Goal: Information Seeking & Learning: Check status

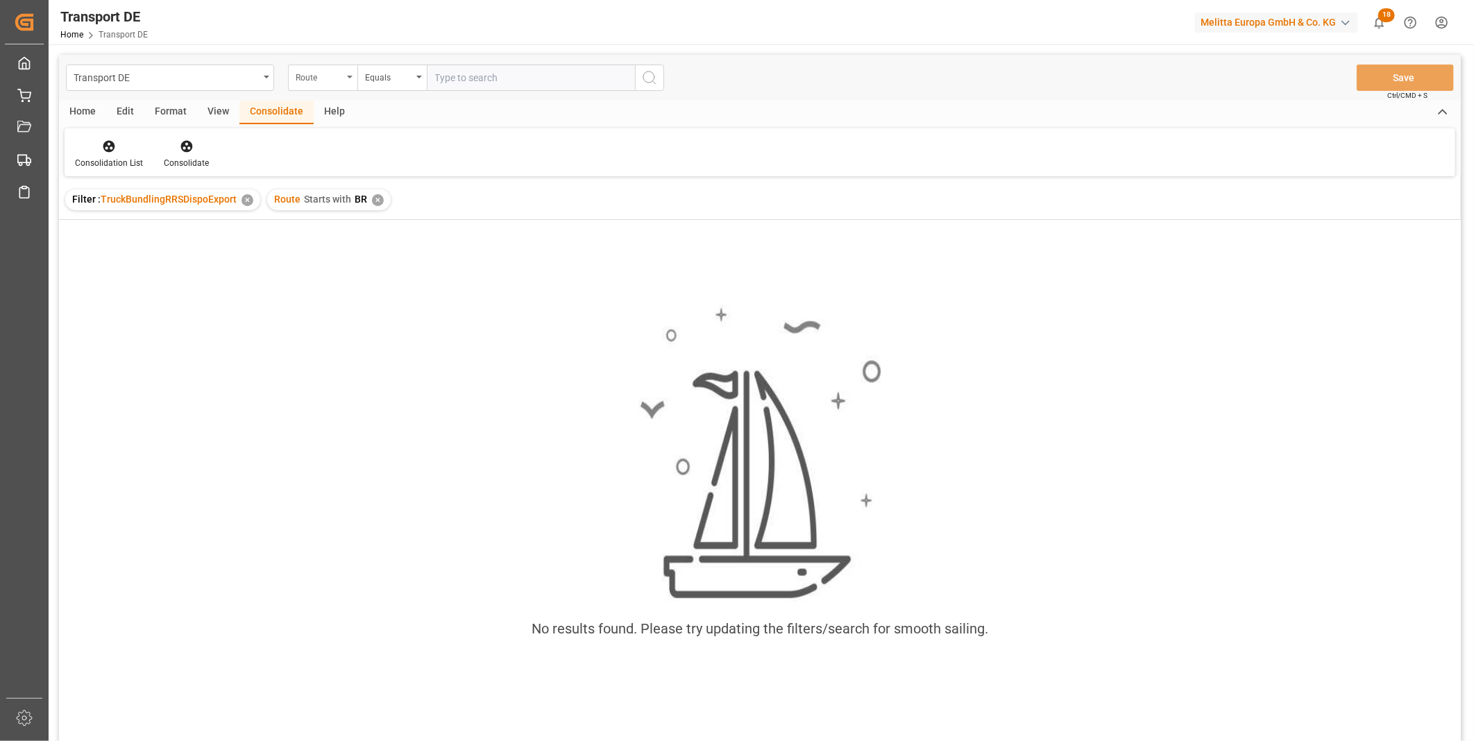
click at [292, 76] on div "Route" at bounding box center [322, 78] width 69 height 26
click at [316, 203] on div "TSP" at bounding box center [392, 199] width 207 height 29
click at [372, 201] on div "✕" at bounding box center [378, 200] width 12 height 12
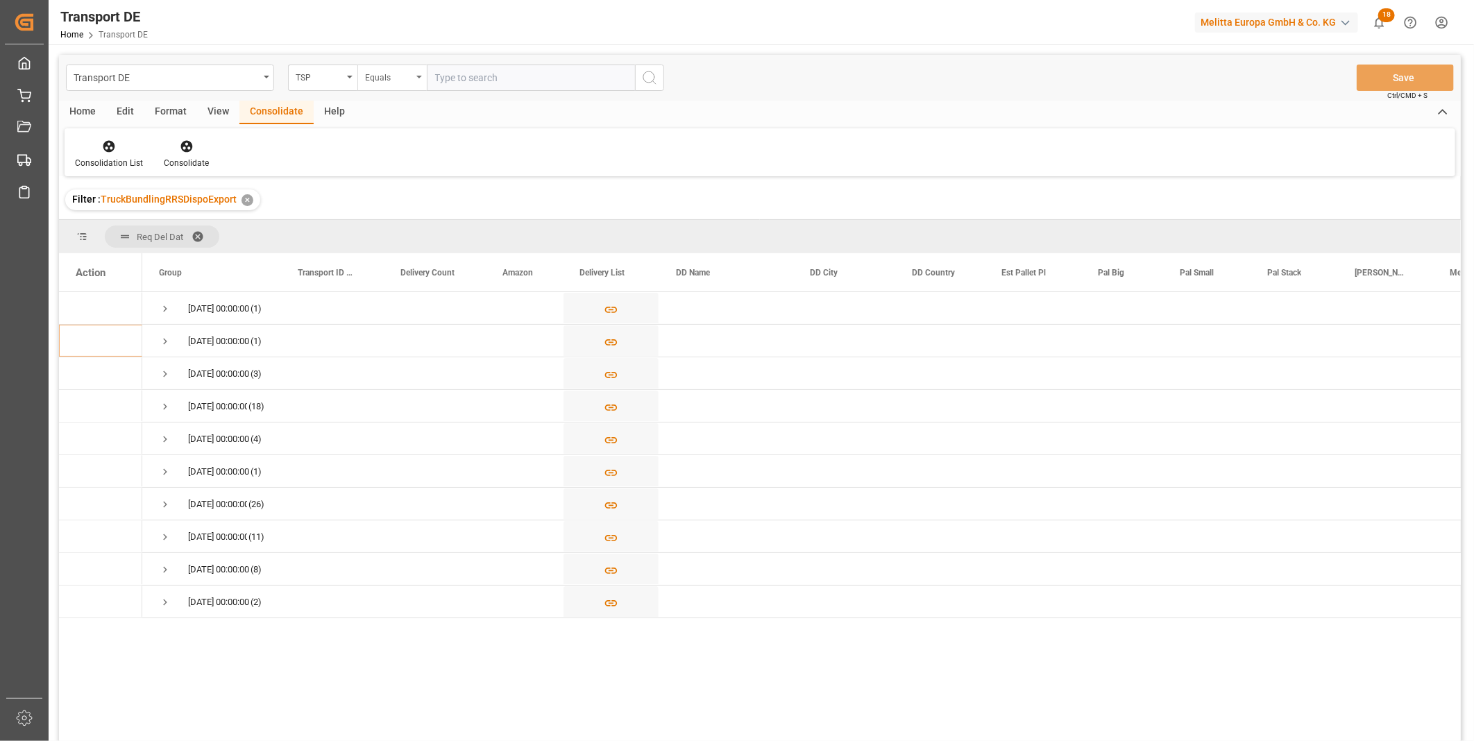
click at [391, 79] on div "Equals" at bounding box center [388, 76] width 47 height 16
click at [376, 232] on div "Starts with" at bounding box center [461, 228] width 207 height 29
type input "[PERSON_NAME]"
click at [661, 81] on button "search button" at bounding box center [649, 78] width 29 height 26
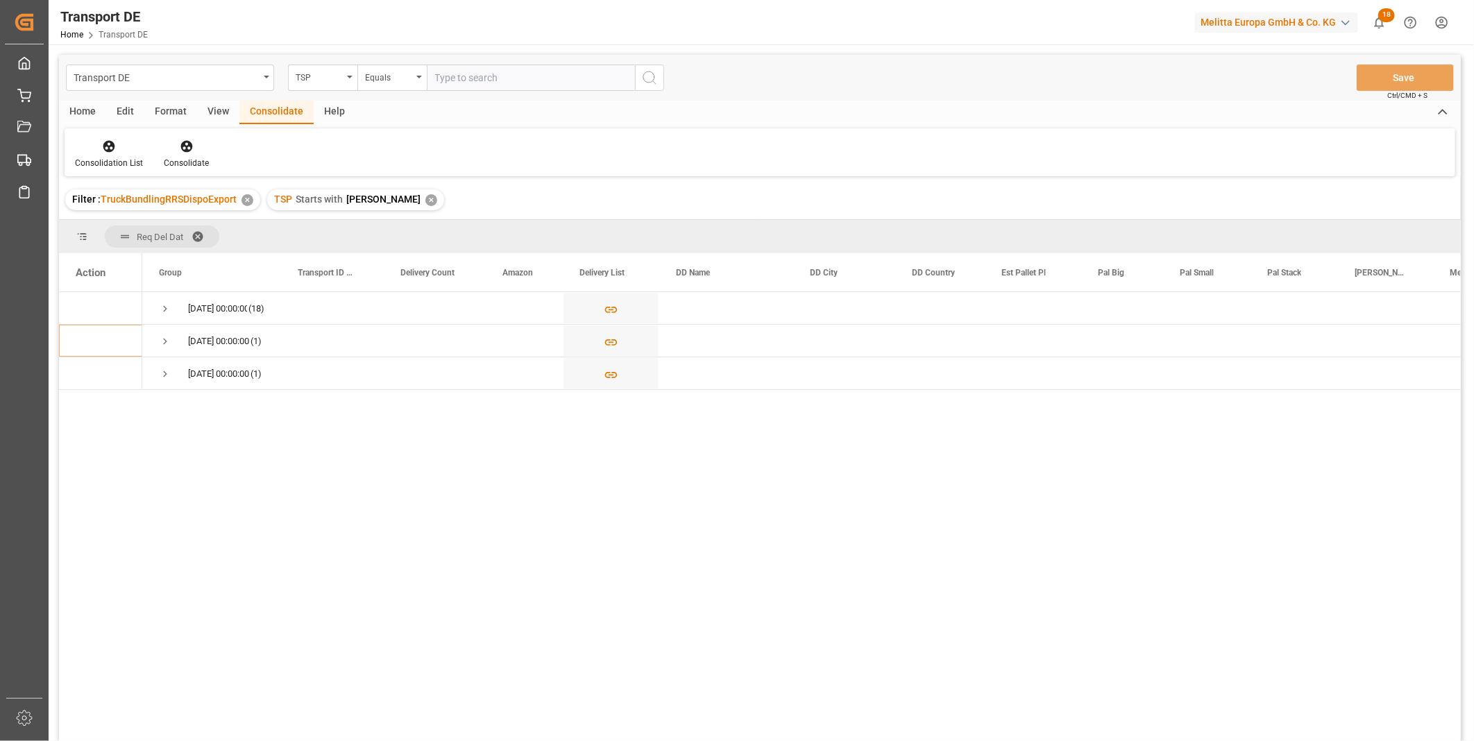
click at [310, 91] on div "Transport DE TSP Equals Save Ctrl/CMD + S" at bounding box center [760, 78] width 1402 height 46
click at [323, 80] on div "TSP" at bounding box center [319, 76] width 47 height 16
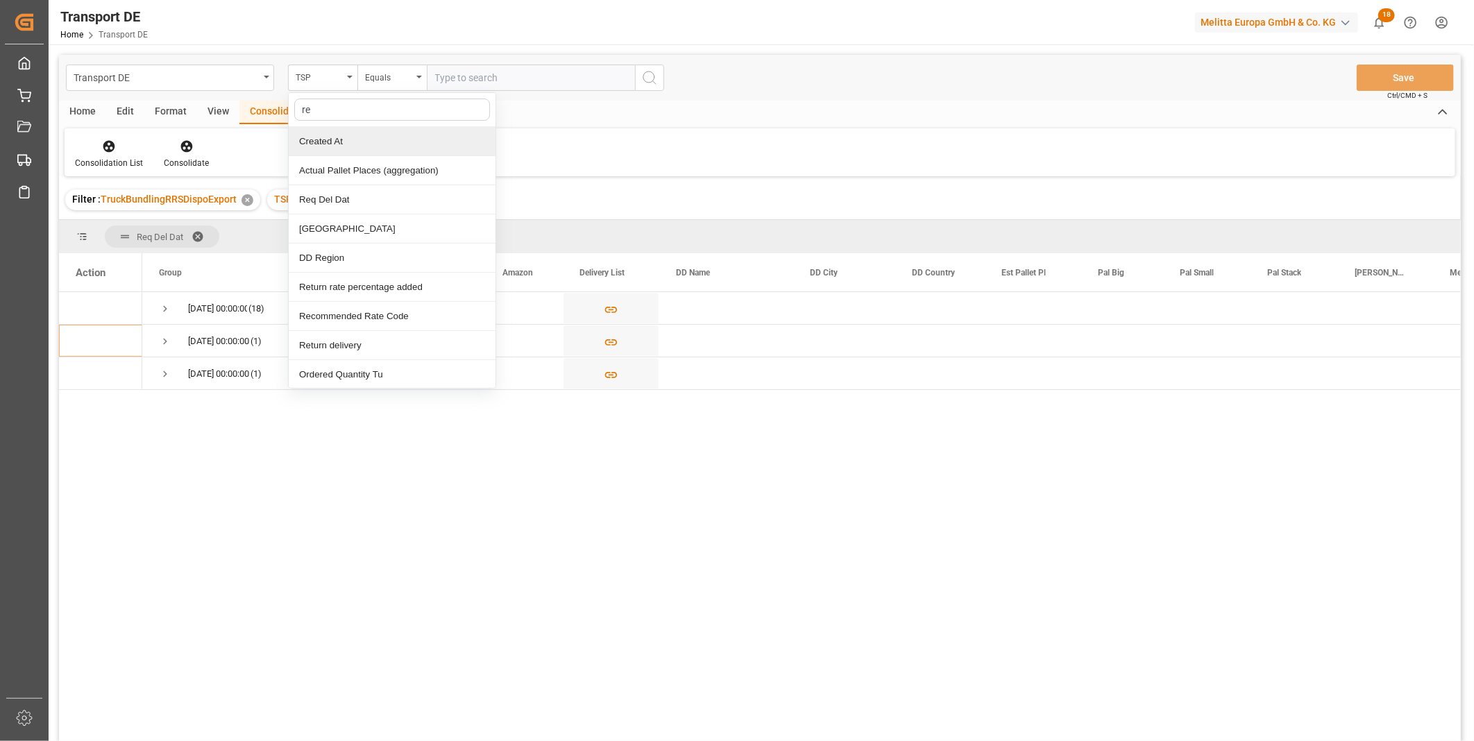
type input "req"
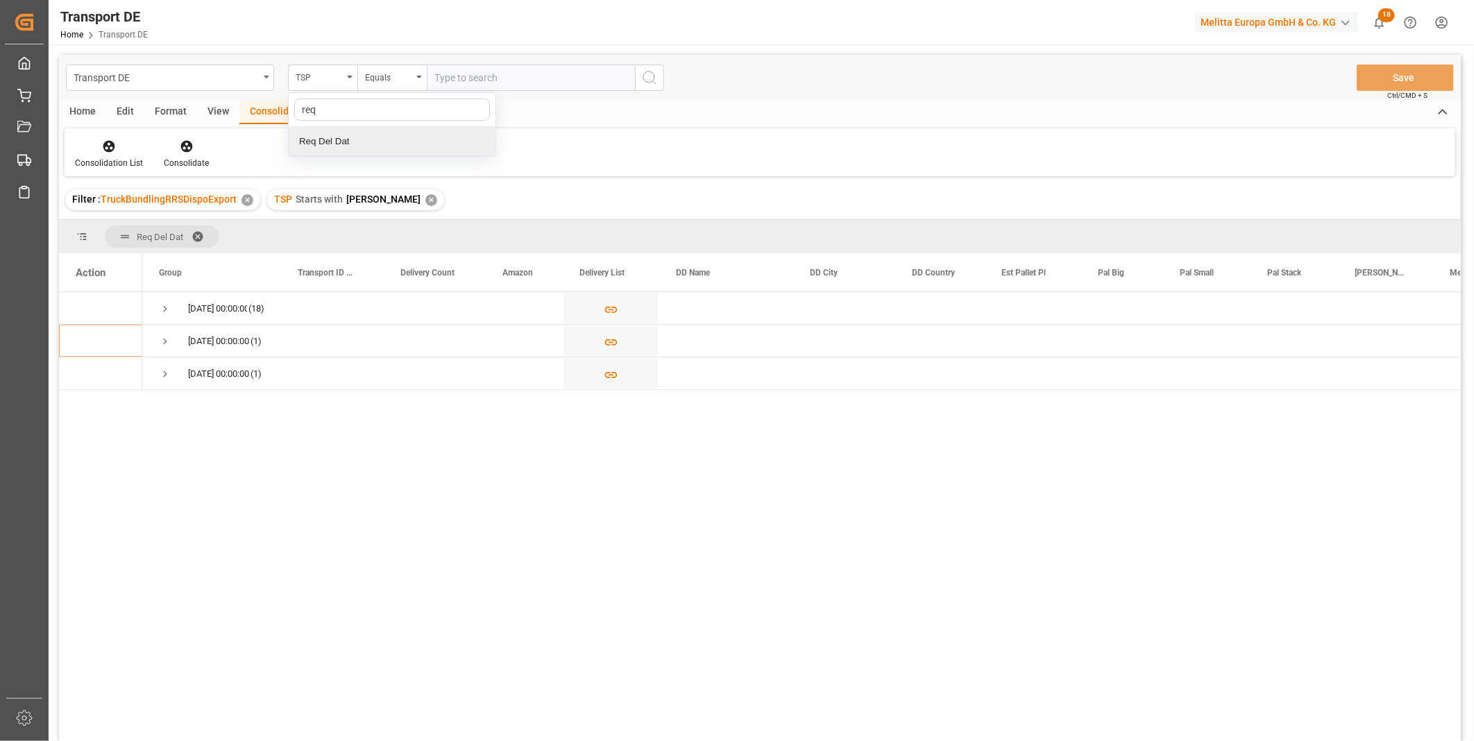
click at [344, 143] on div "Req Del Dat" at bounding box center [392, 141] width 207 height 29
click at [425, 200] on div "✕" at bounding box center [431, 200] width 12 height 12
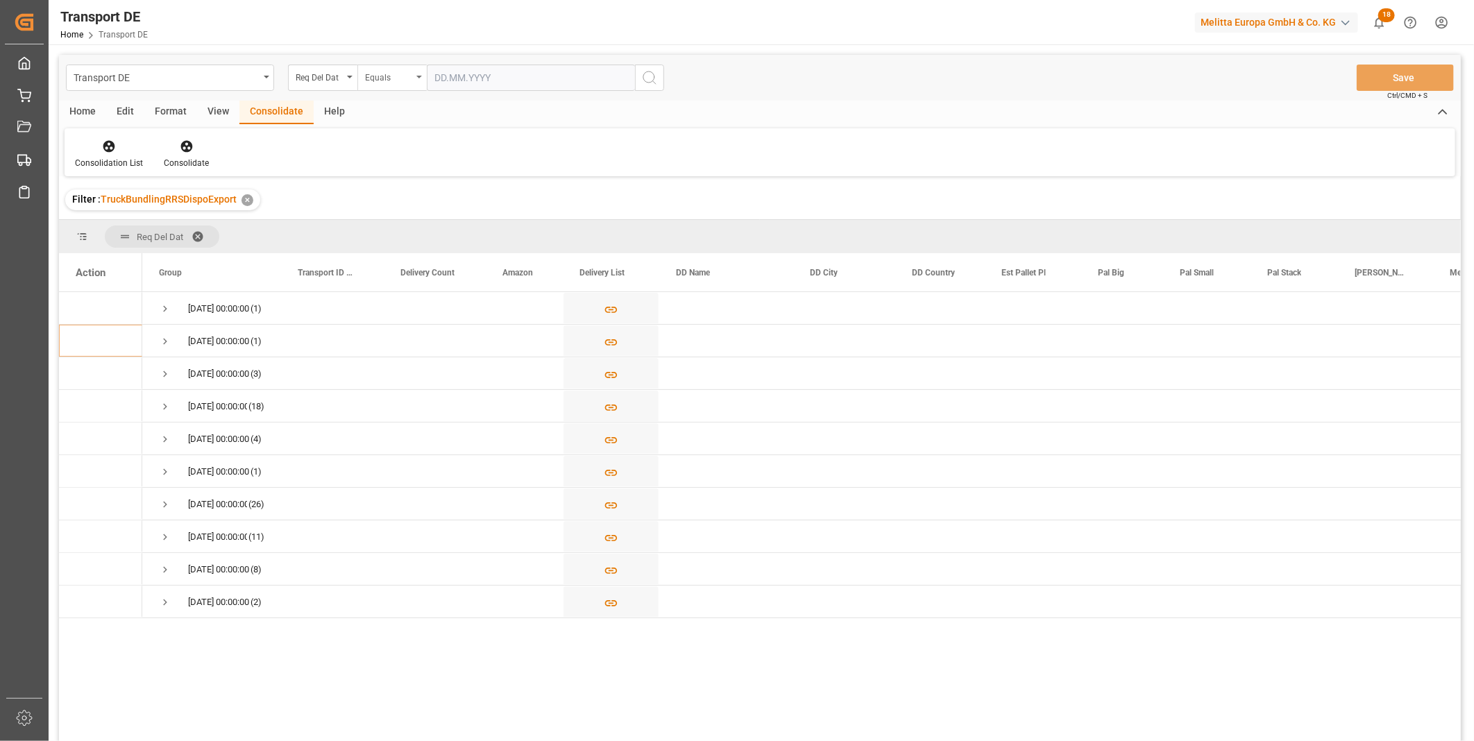
click at [361, 77] on div "Equals" at bounding box center [391, 78] width 69 height 26
click at [498, 65] on input "text" at bounding box center [531, 78] width 208 height 26
click at [346, 82] on div "Req Del Dat" at bounding box center [322, 78] width 69 height 26
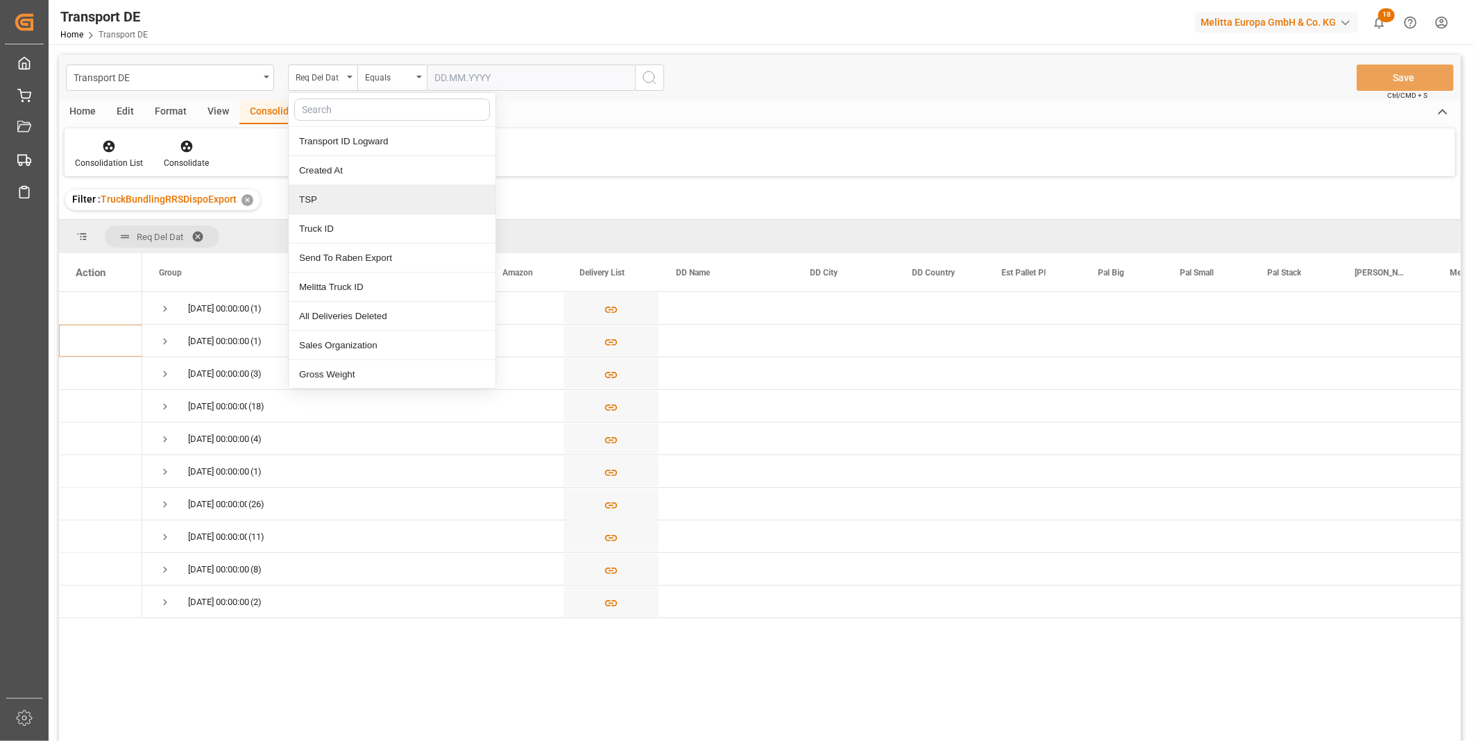
click at [343, 202] on div "TSP" at bounding box center [392, 199] width 207 height 29
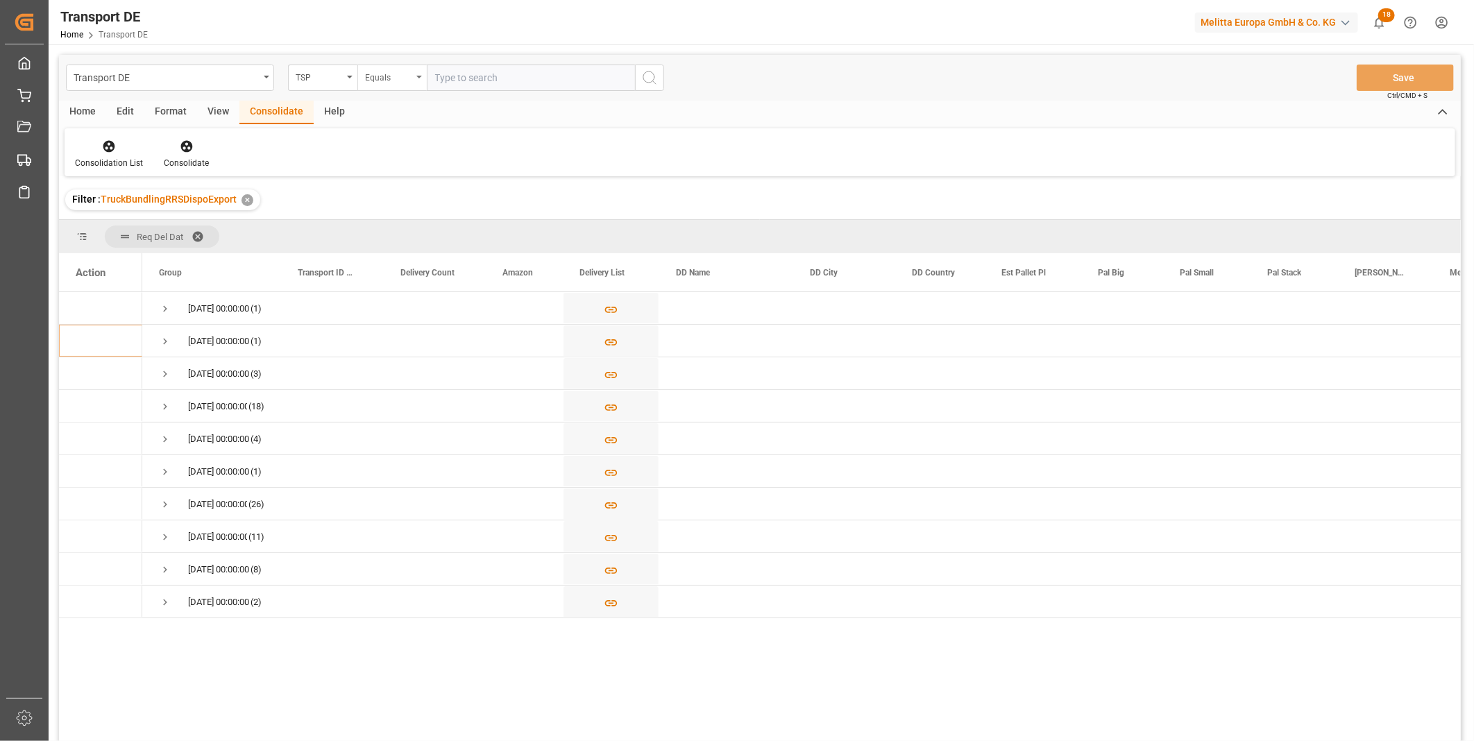
click at [399, 85] on div "Equals" at bounding box center [391, 78] width 69 height 26
click at [408, 222] on div "Starts with" at bounding box center [461, 228] width 207 height 29
type input "[PERSON_NAME]"
click at [652, 82] on icon "search button" at bounding box center [649, 77] width 17 height 17
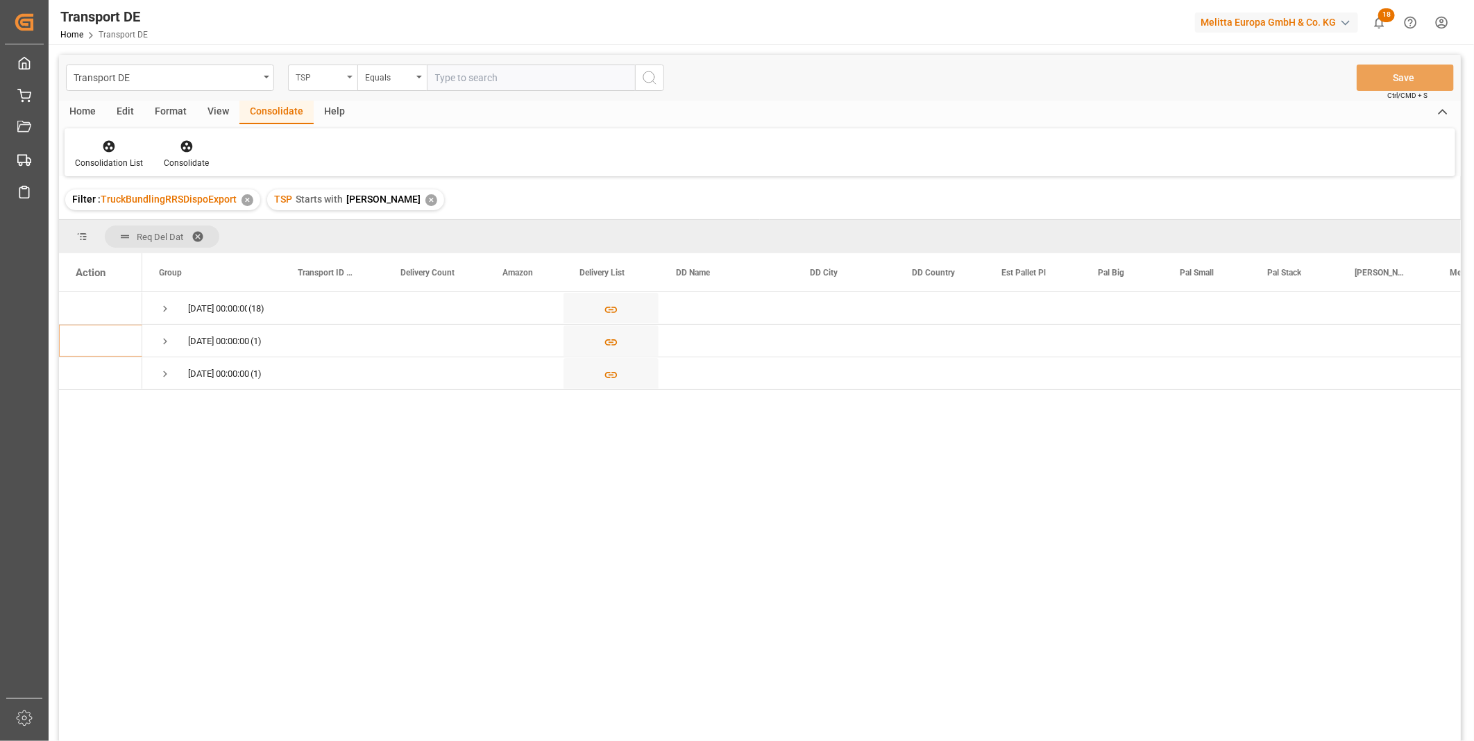
click at [335, 85] on div "TSP" at bounding box center [322, 78] width 69 height 26
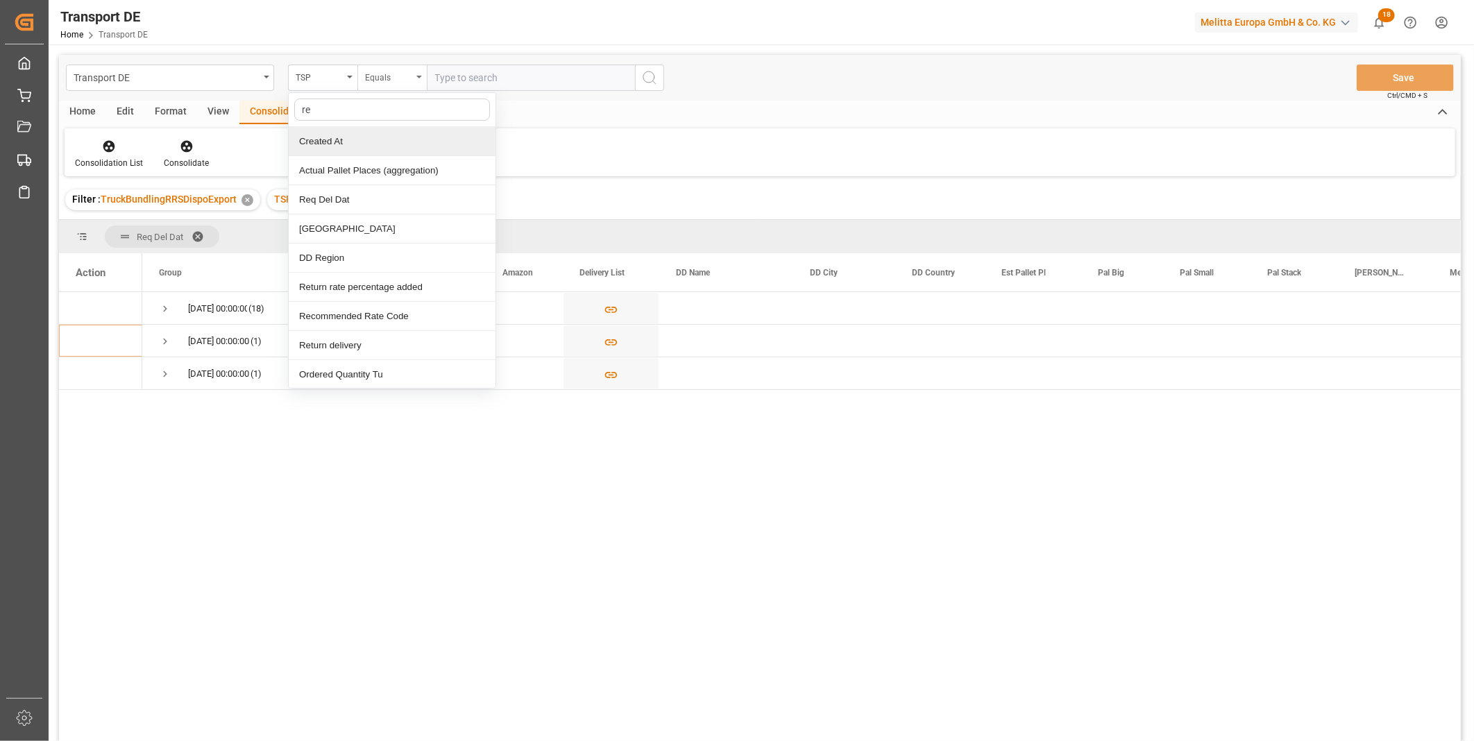
type input "req"
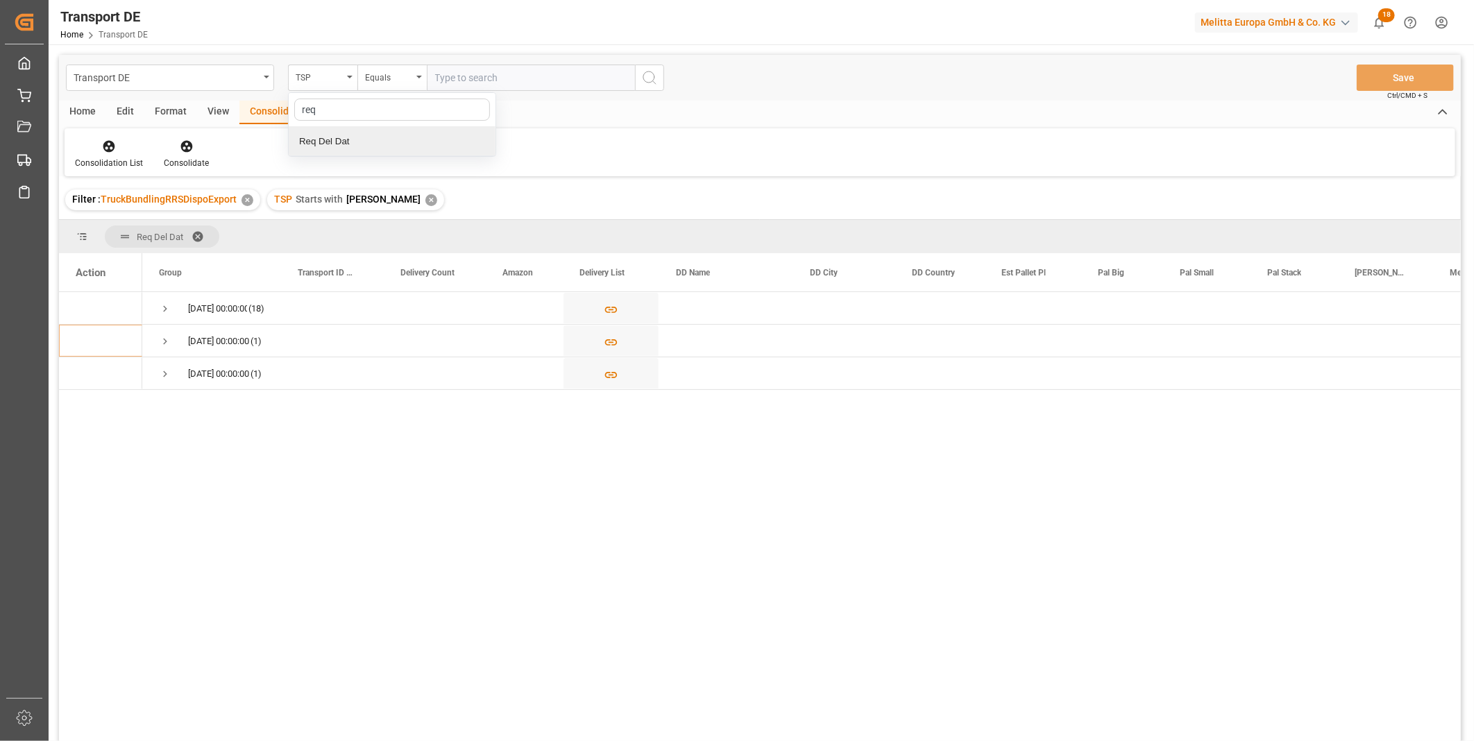
click at [351, 139] on div "Req Del Dat" at bounding box center [392, 141] width 207 height 29
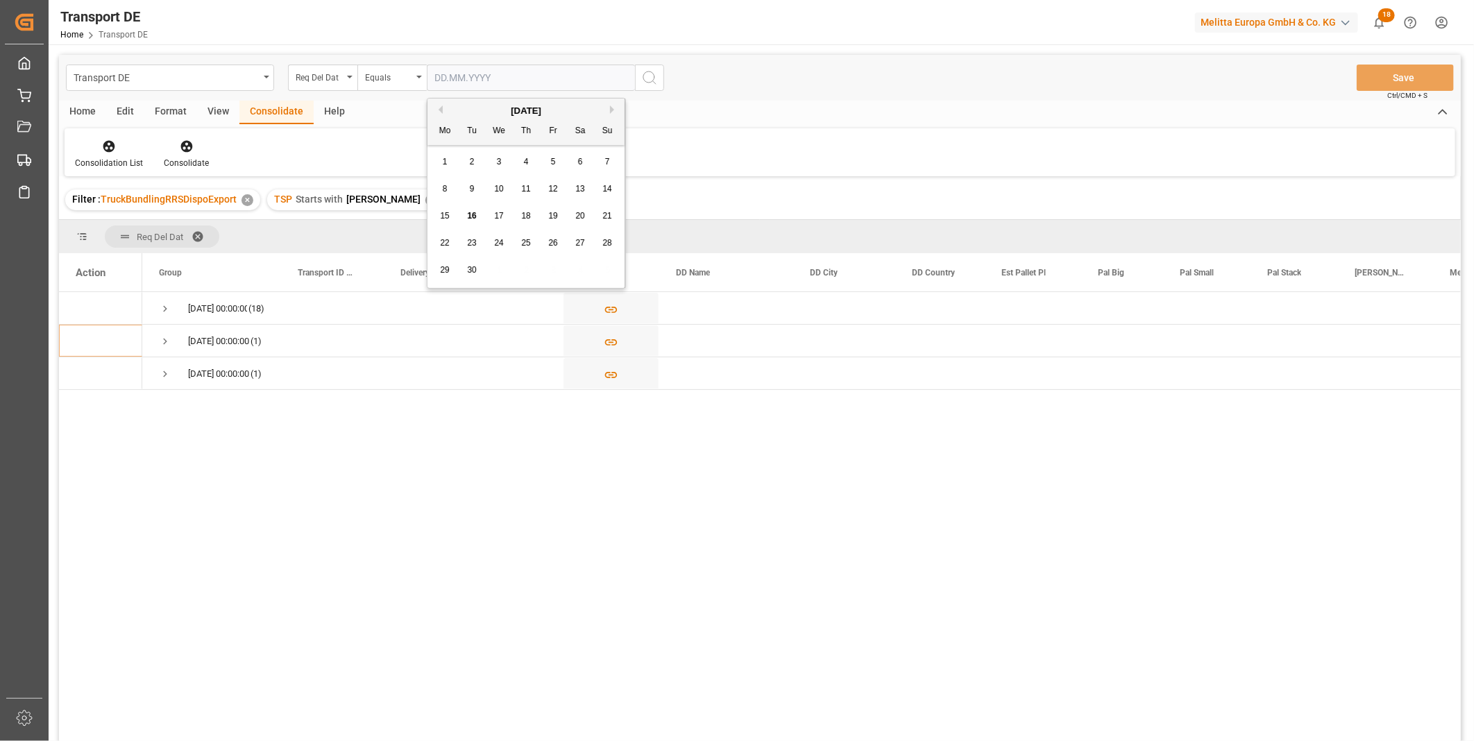
click at [459, 78] on input "text" at bounding box center [531, 78] width 208 height 26
click at [525, 216] on span "18" at bounding box center [525, 216] width 9 height 10
type input "[DATE]"
click at [655, 78] on icon "search button" at bounding box center [649, 77] width 17 height 17
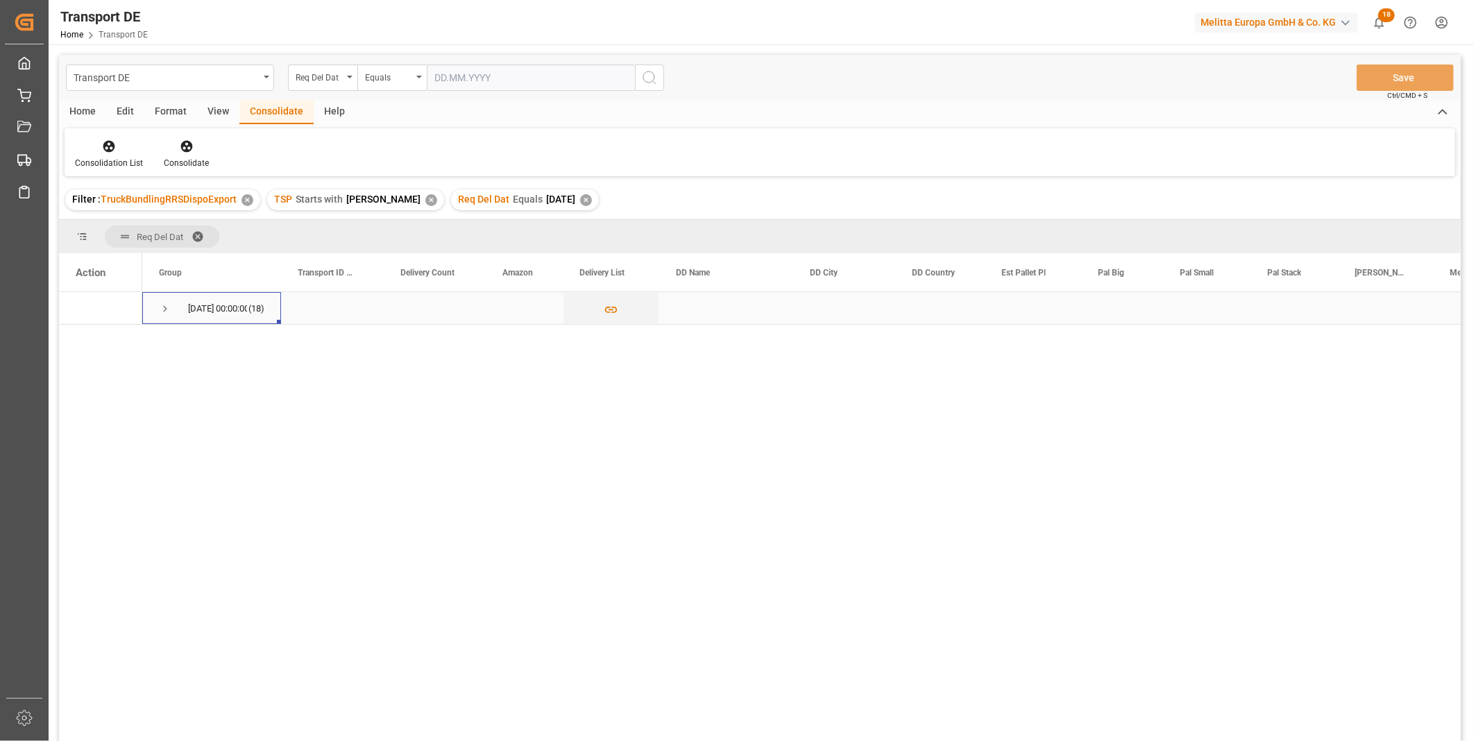
click at [174, 311] on span "[DATE] 00:00:00 (18)" at bounding box center [211, 308] width 105 height 31
click at [164, 305] on span "Press SPACE to select this row." at bounding box center [165, 309] width 12 height 12
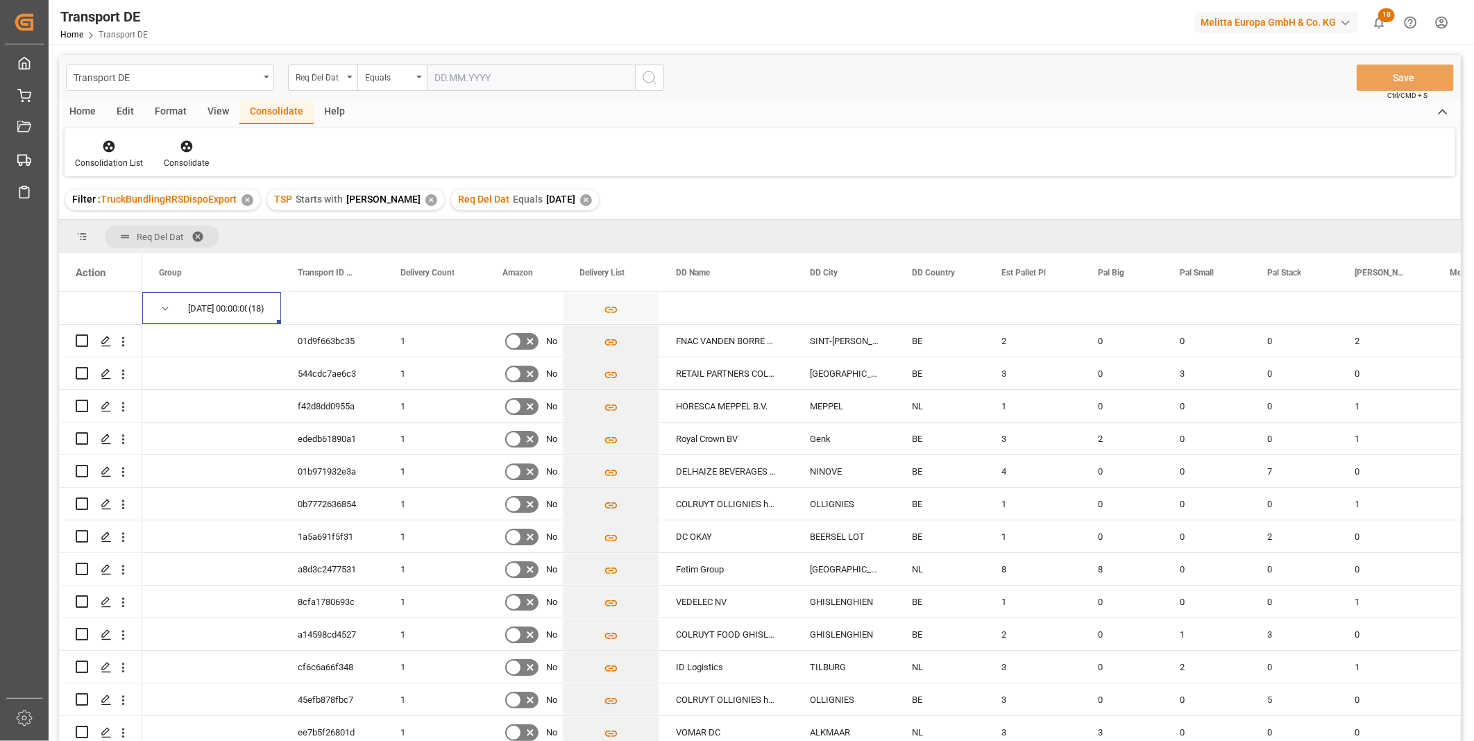
click at [95, 113] on div "Home" at bounding box center [82, 113] width 47 height 24
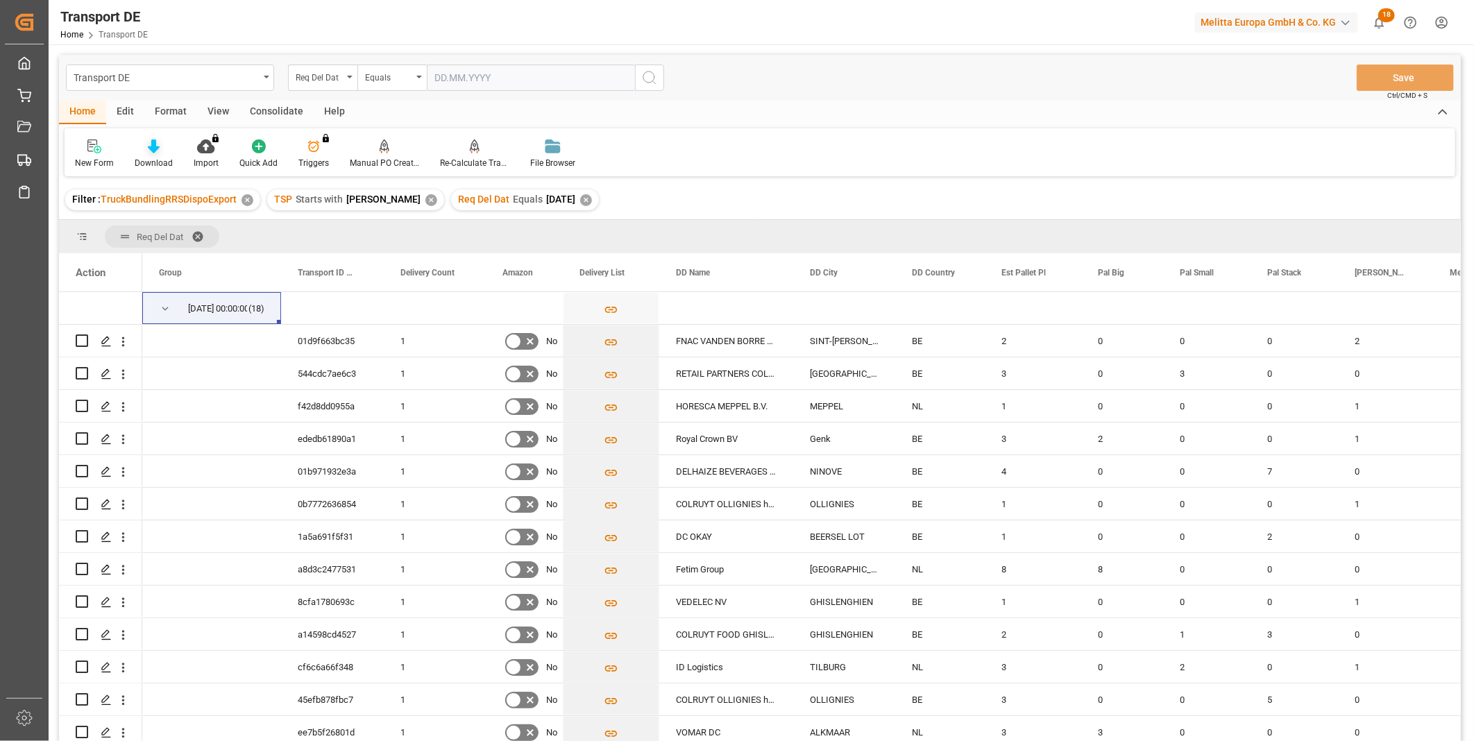
click at [150, 155] on div "Download" at bounding box center [153, 154] width 59 height 31
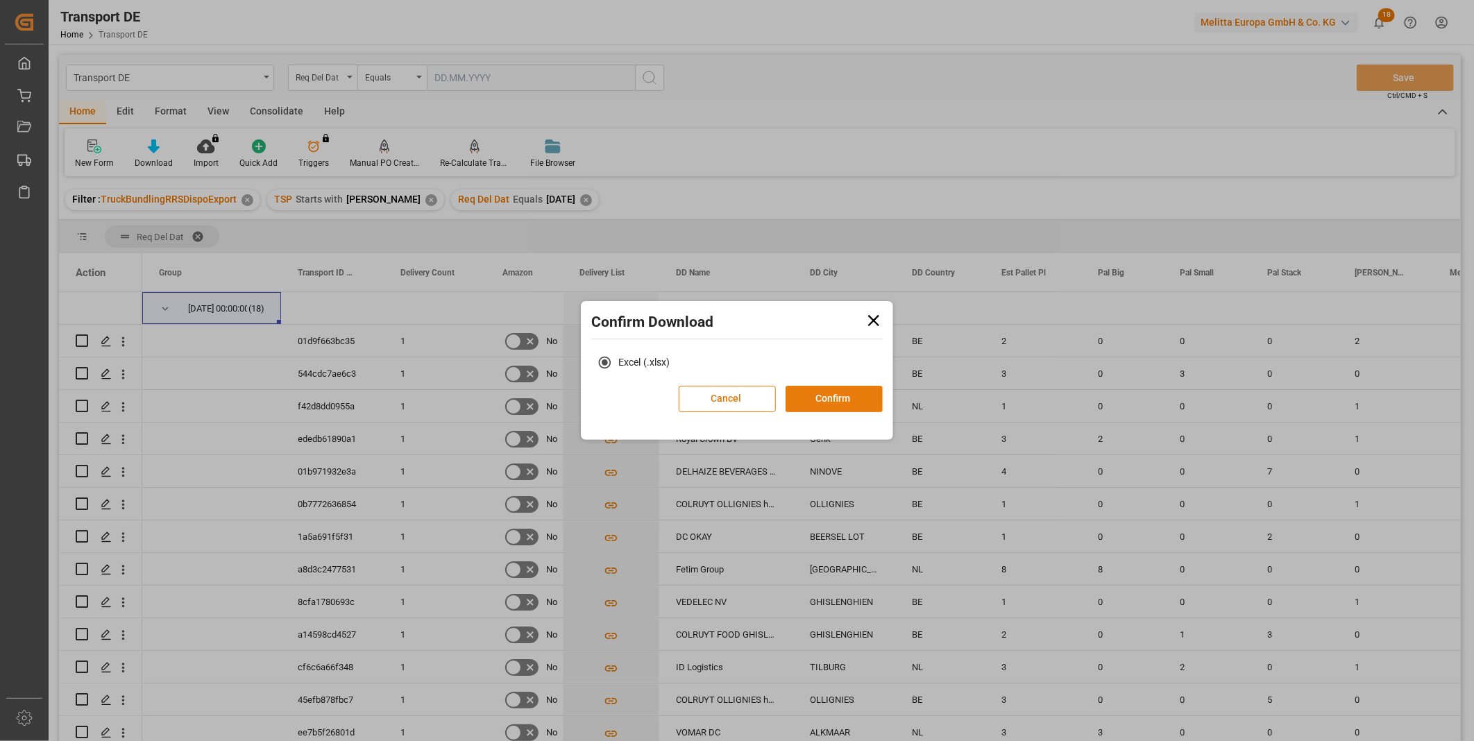
click at [830, 396] on button "Confirm" at bounding box center [834, 399] width 97 height 26
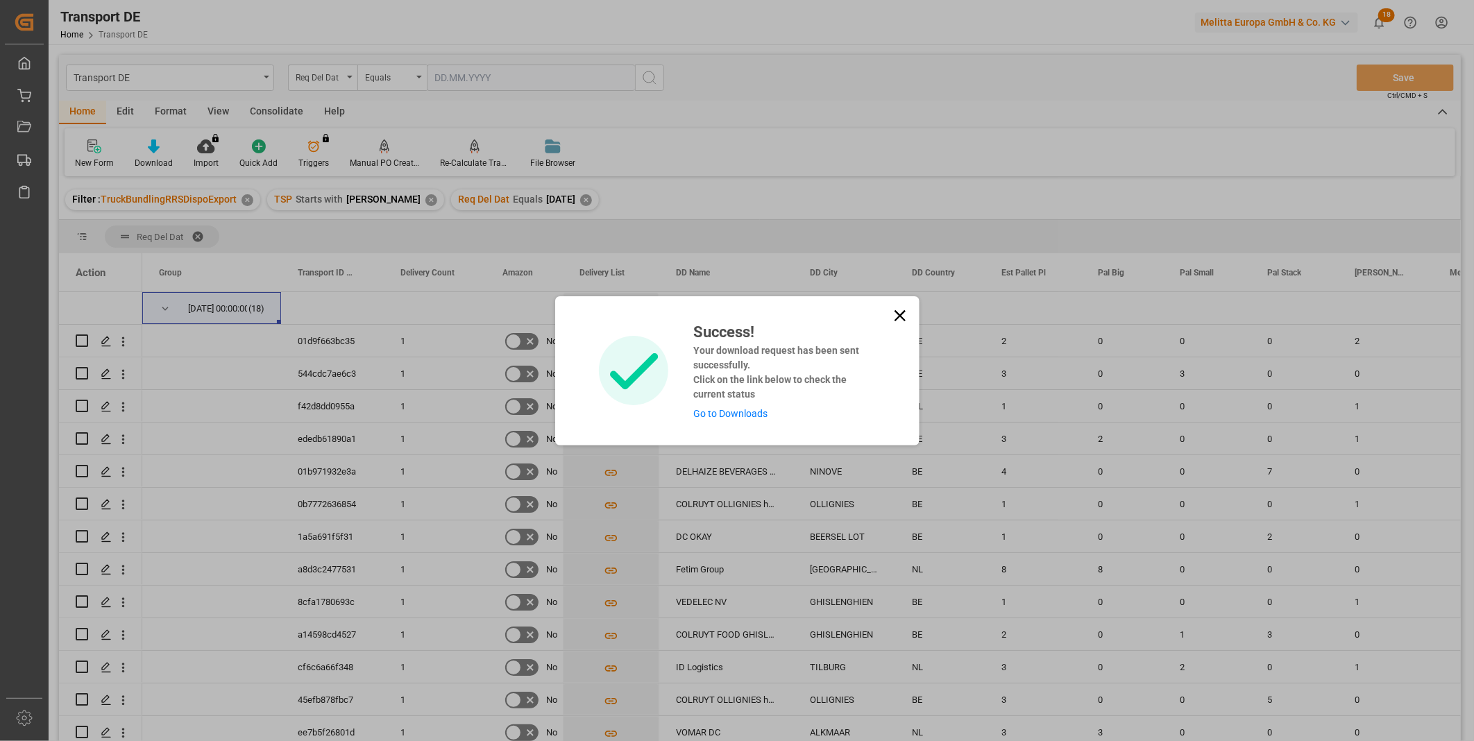
click at [893, 314] on icon at bounding box center [899, 315] width 19 height 19
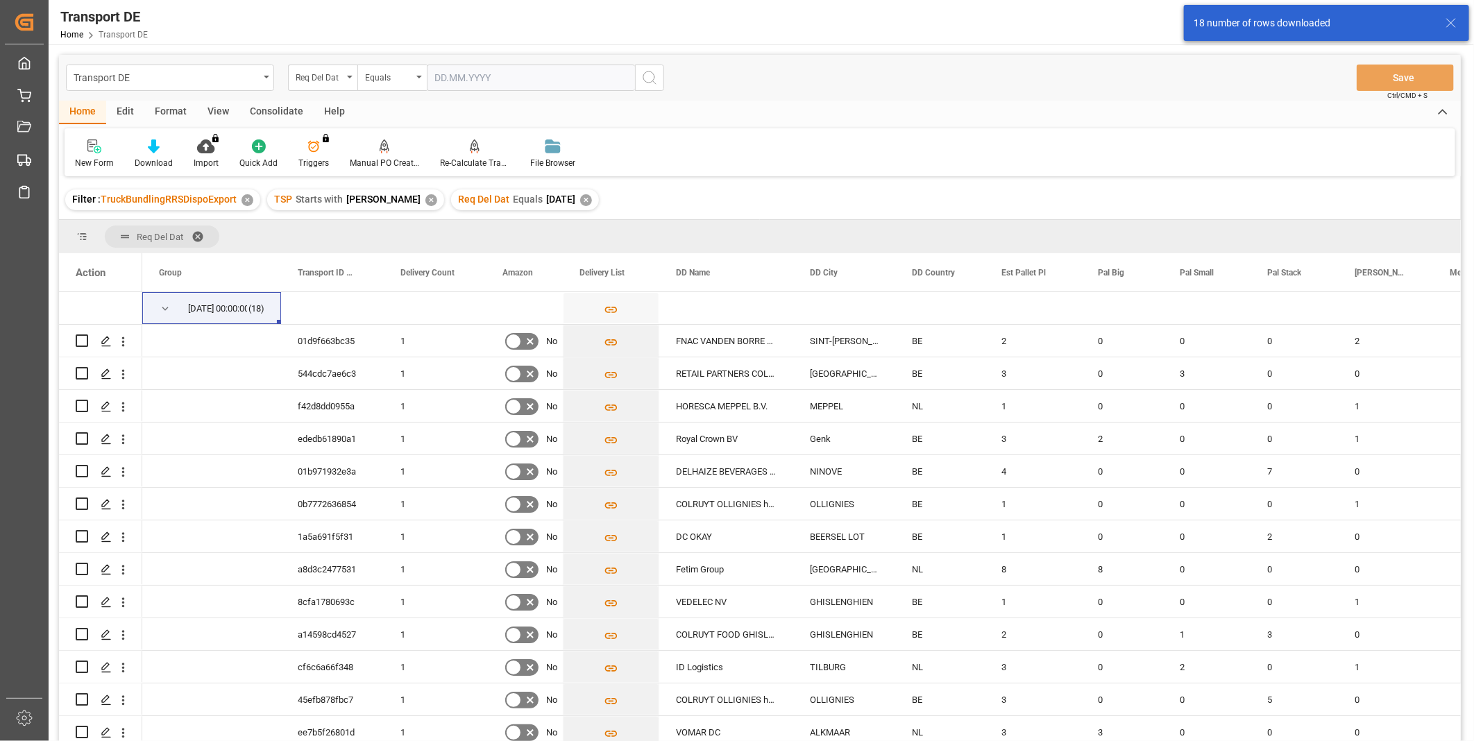
click at [291, 107] on div "Consolidate" at bounding box center [276, 113] width 74 height 24
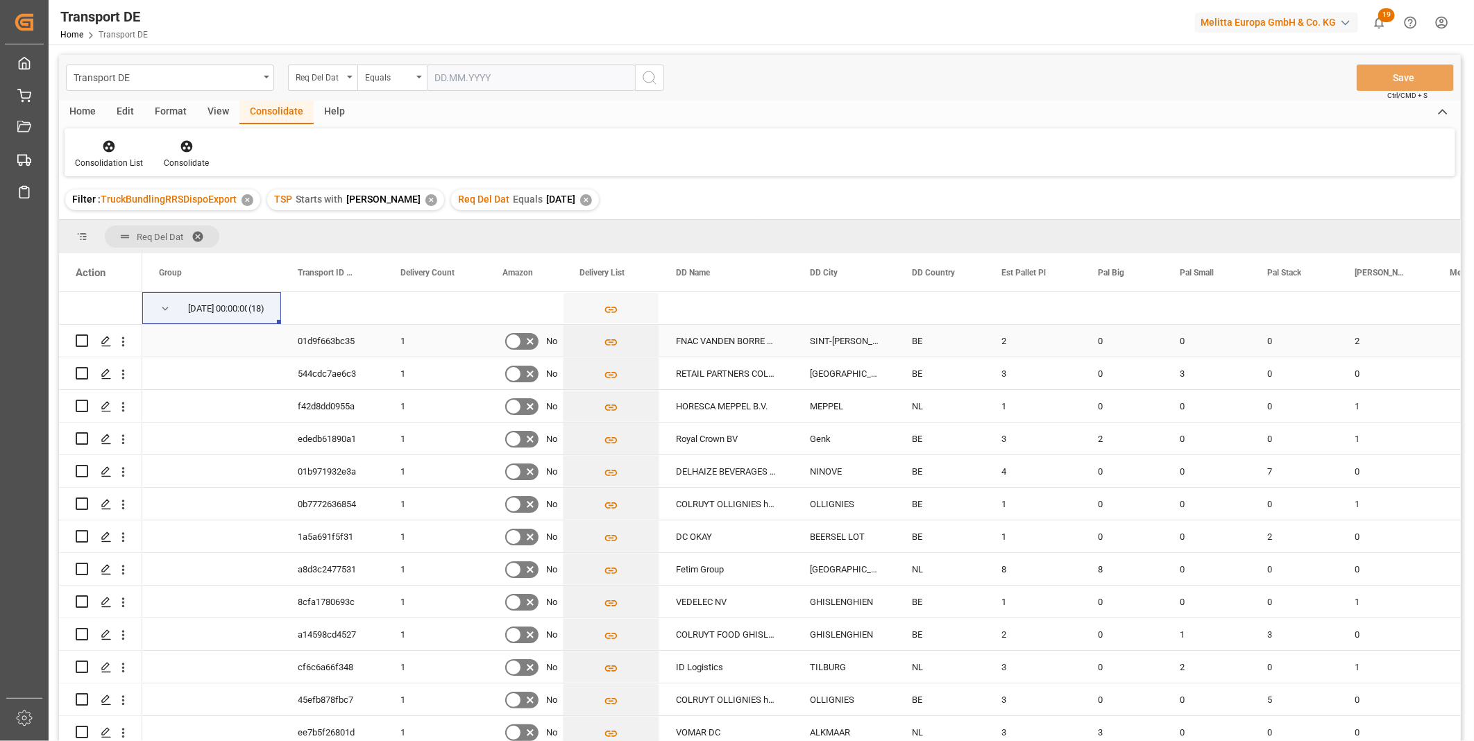
click at [79, 344] on input "Press Space to toggle row selection (unchecked)" at bounding box center [82, 340] width 12 height 12
checkbox input "true"
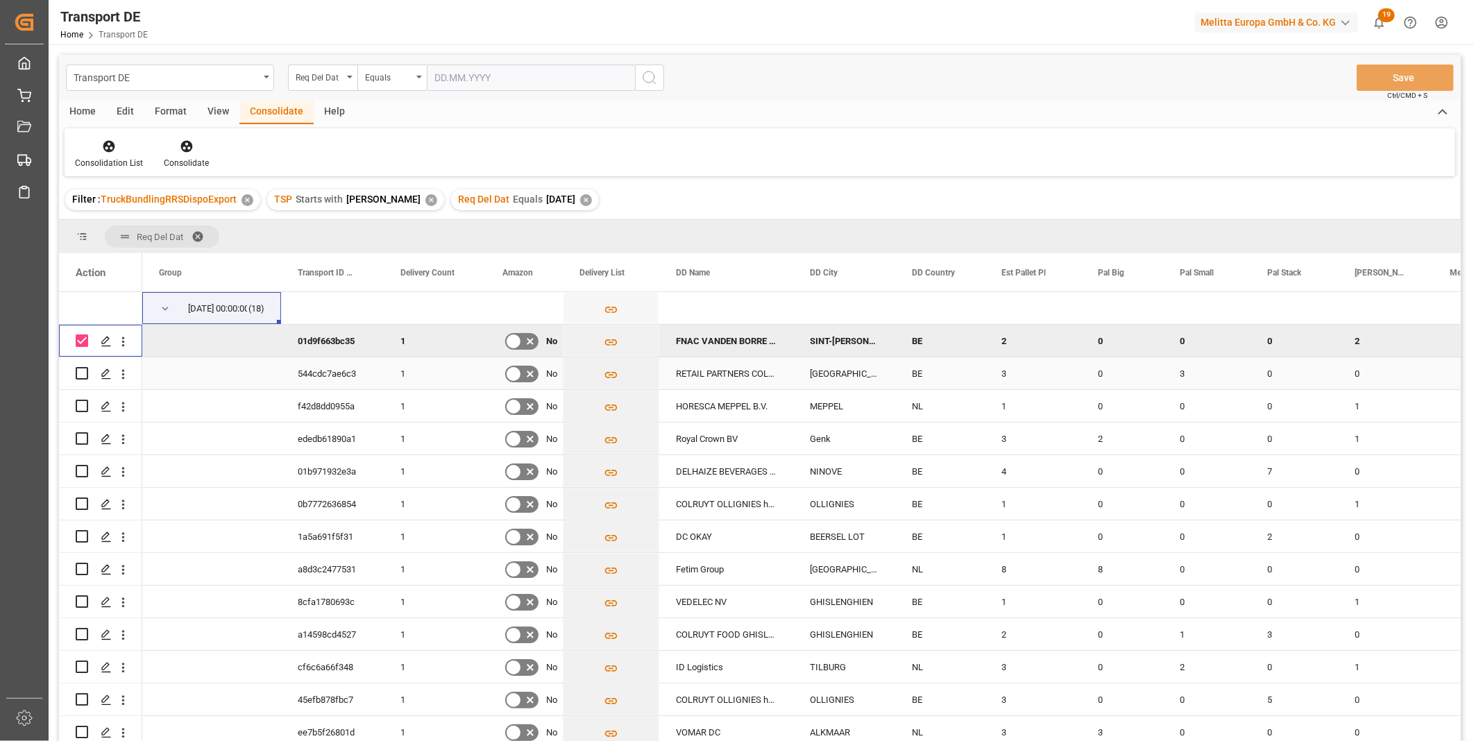
click at [82, 375] on input "Press Space to toggle row selection (unchecked)" at bounding box center [82, 373] width 12 height 12
checkbox input "true"
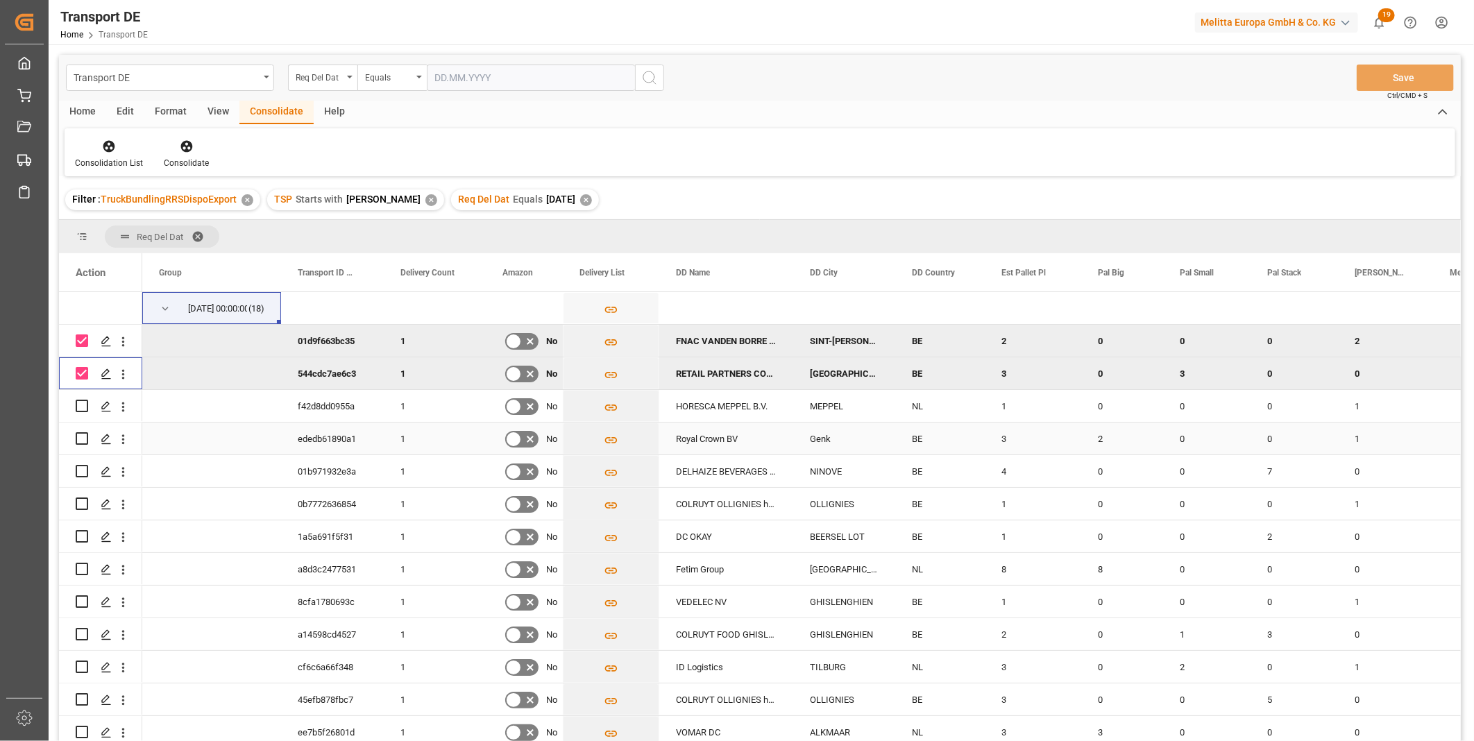
click at [80, 436] on input "Press Space to toggle row selection (unchecked)" at bounding box center [82, 438] width 12 height 12
checkbox input "true"
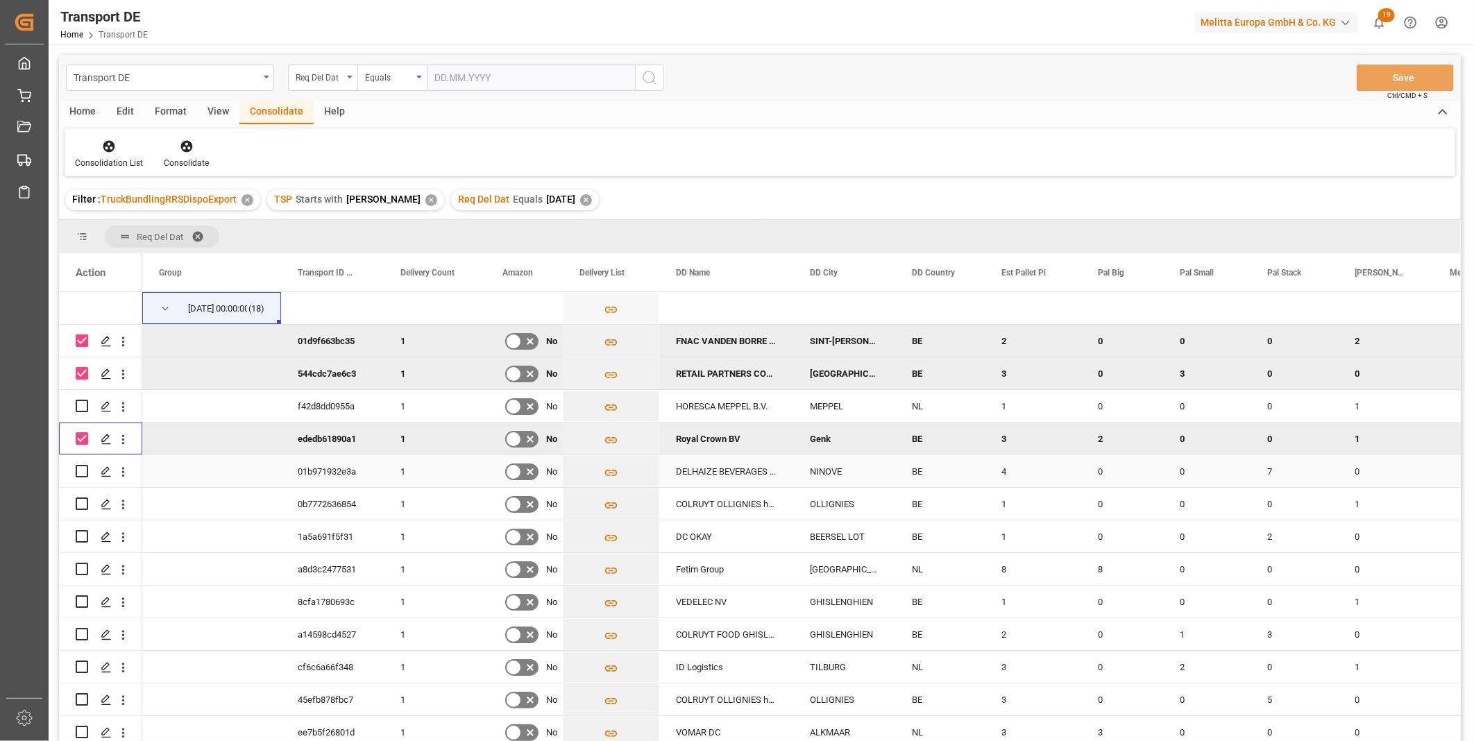
click at [83, 473] on input "Press Space to toggle row selection (unchecked)" at bounding box center [82, 471] width 12 height 12
checkbox input "true"
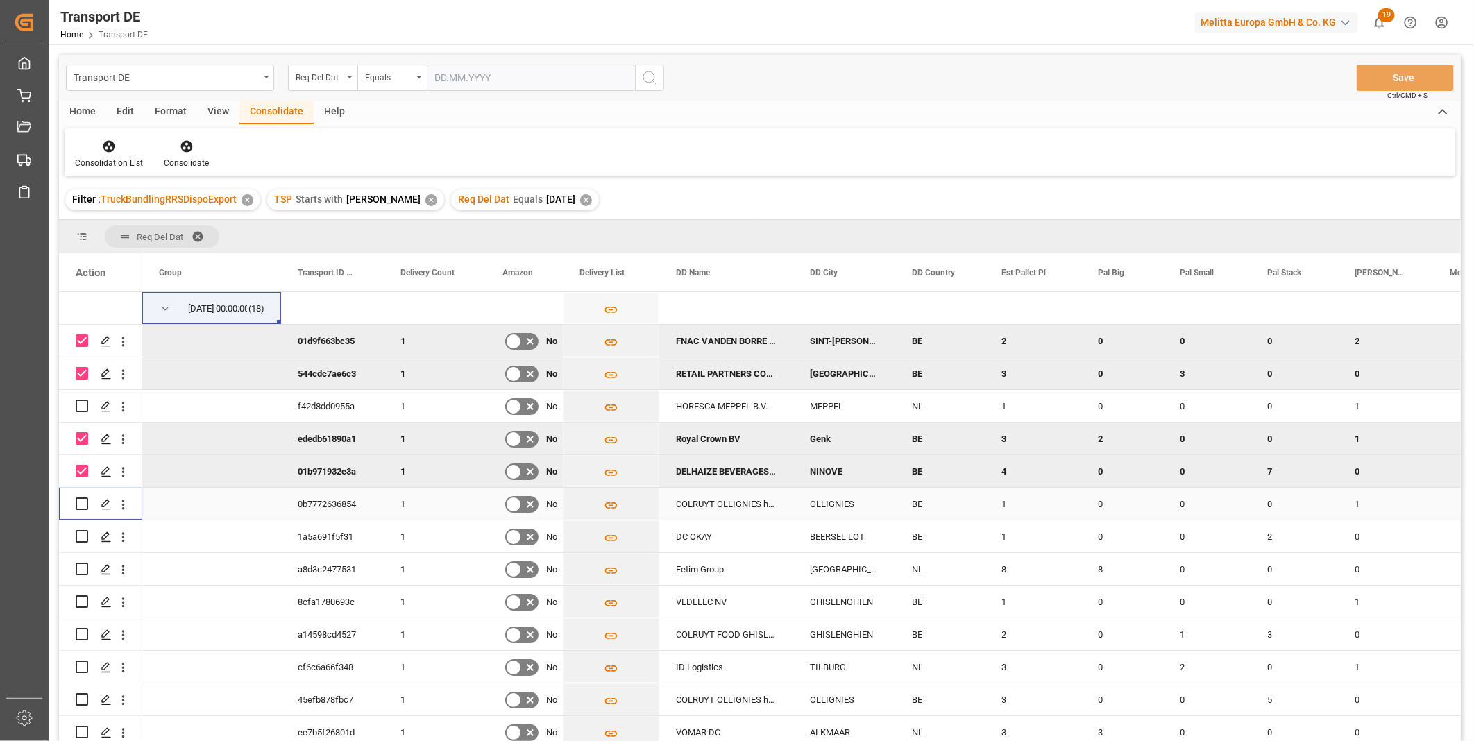
click at [82, 498] on input "Press Space to toggle row selection (unchecked)" at bounding box center [82, 504] width 12 height 12
checkbox input "true"
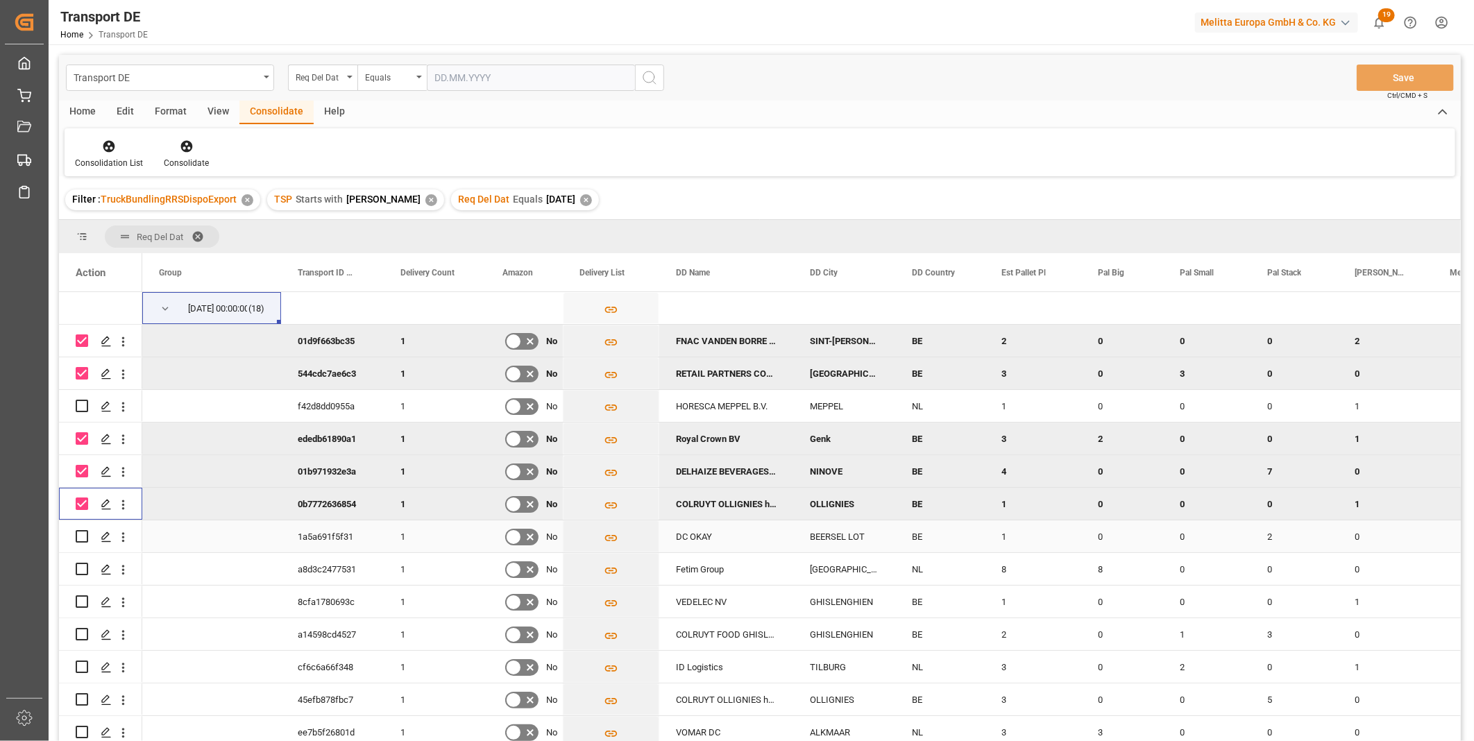
click at [83, 537] on input "Press Space to toggle row selection (unchecked)" at bounding box center [82, 536] width 12 height 12
checkbox input "true"
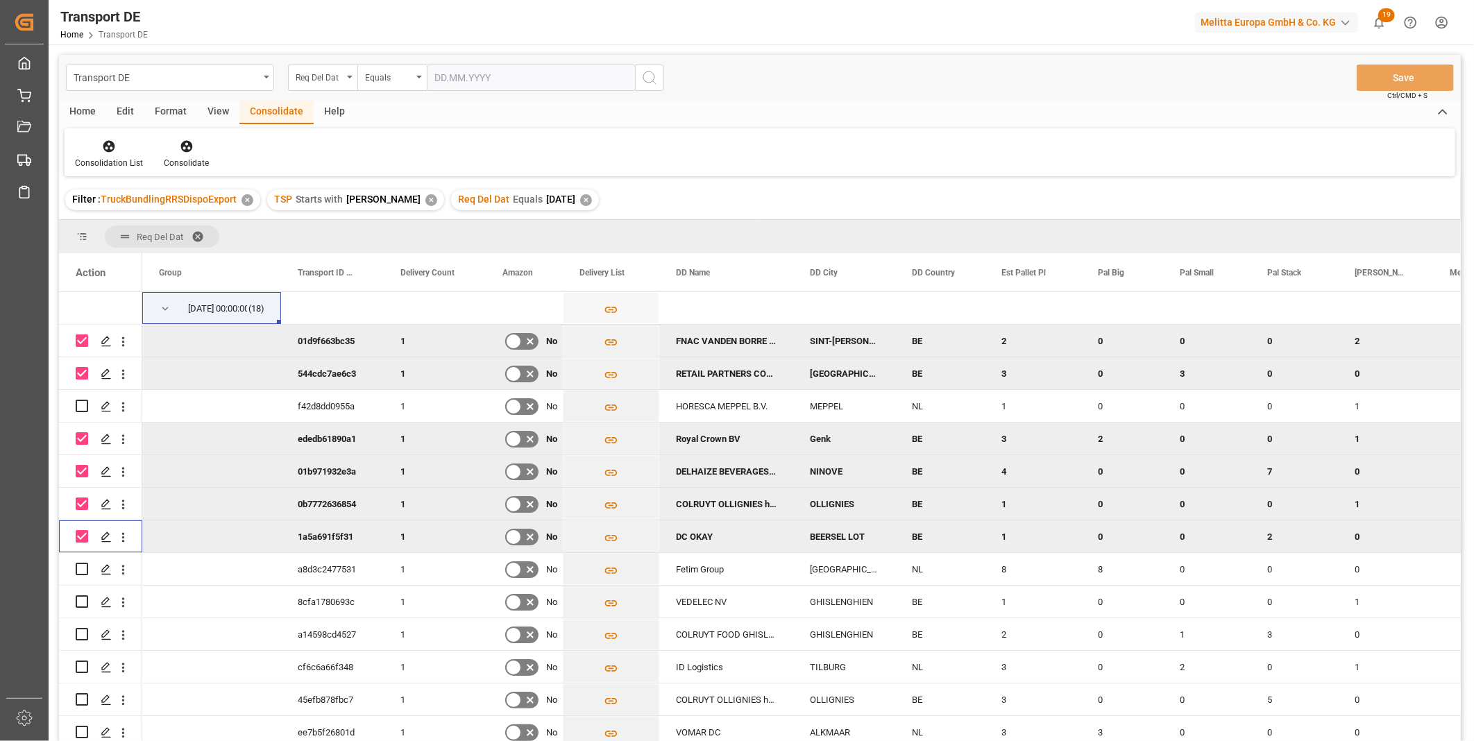
scroll to position [154, 0]
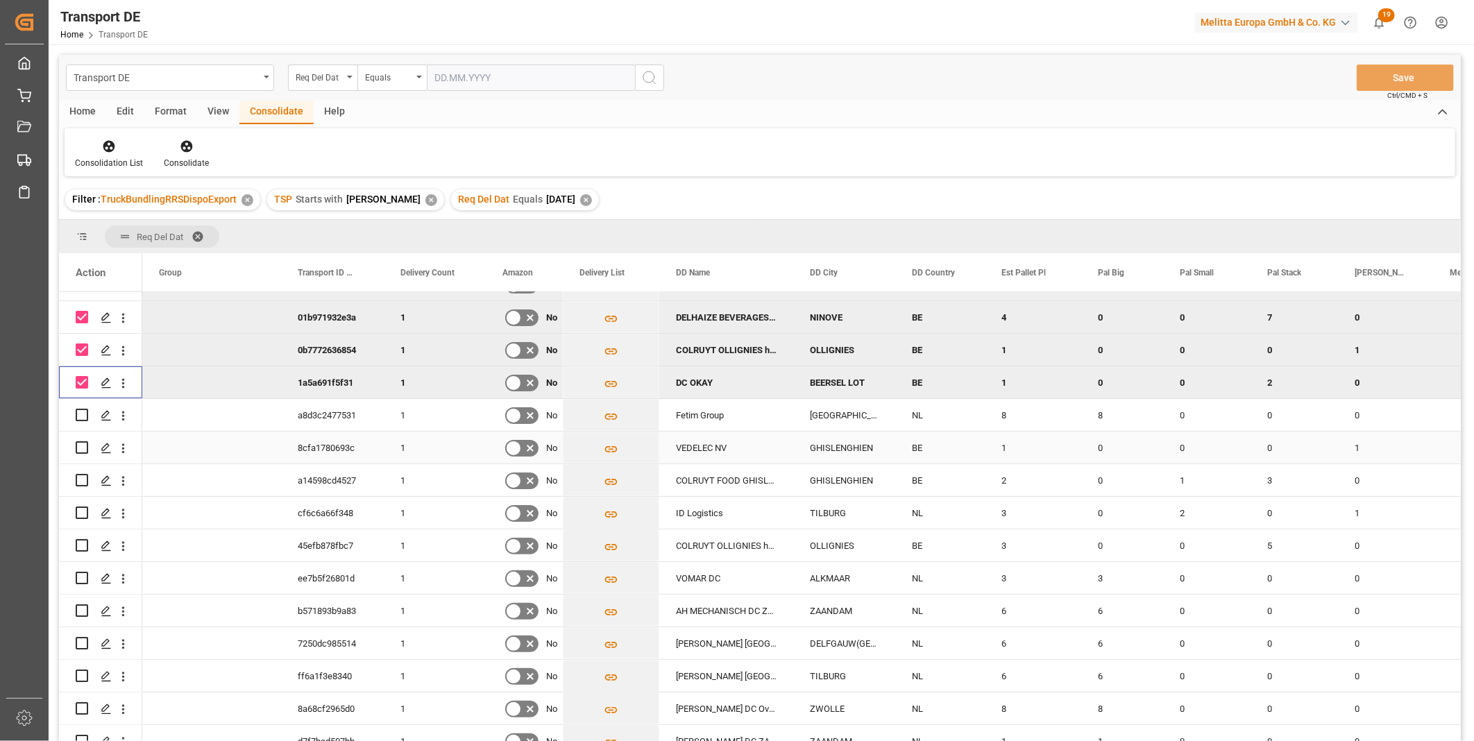
click at [86, 447] on input "Press Space to toggle row selection (unchecked)" at bounding box center [82, 447] width 12 height 12
checkbox input "true"
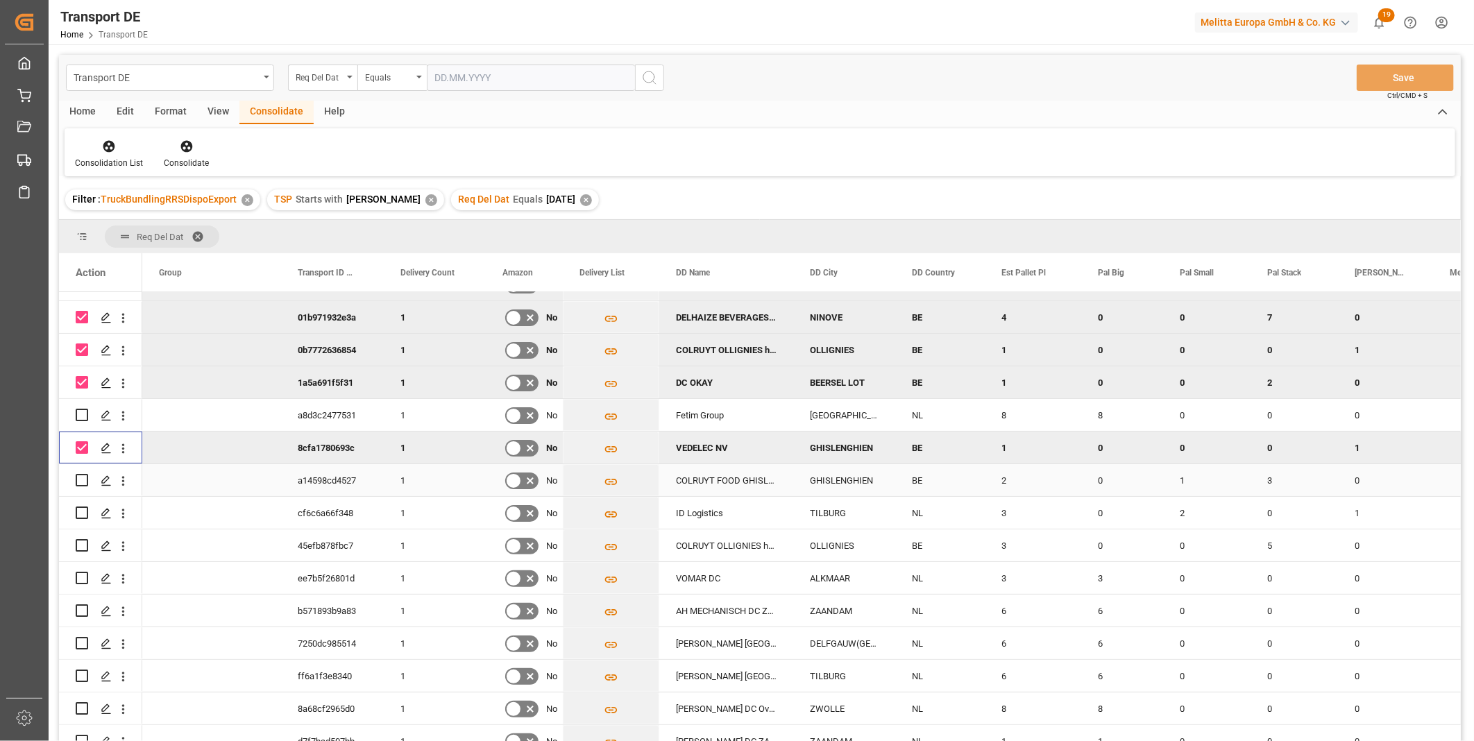
click at [81, 477] on input "Press Space to toggle row selection (unchecked)" at bounding box center [82, 480] width 12 height 12
checkbox input "true"
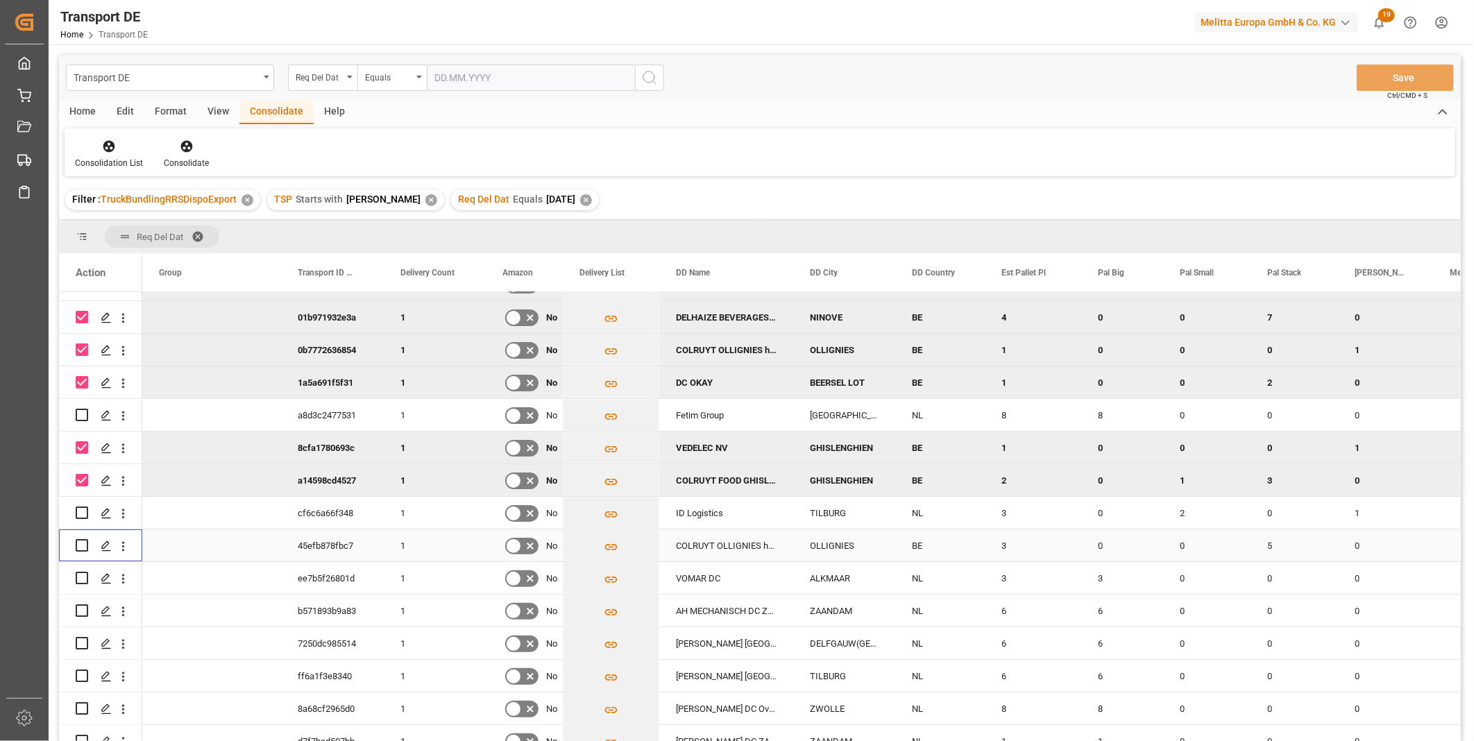
click at [78, 549] on input "Press Space to toggle row selection (unchecked)" at bounding box center [82, 545] width 12 height 12
checkbox input "true"
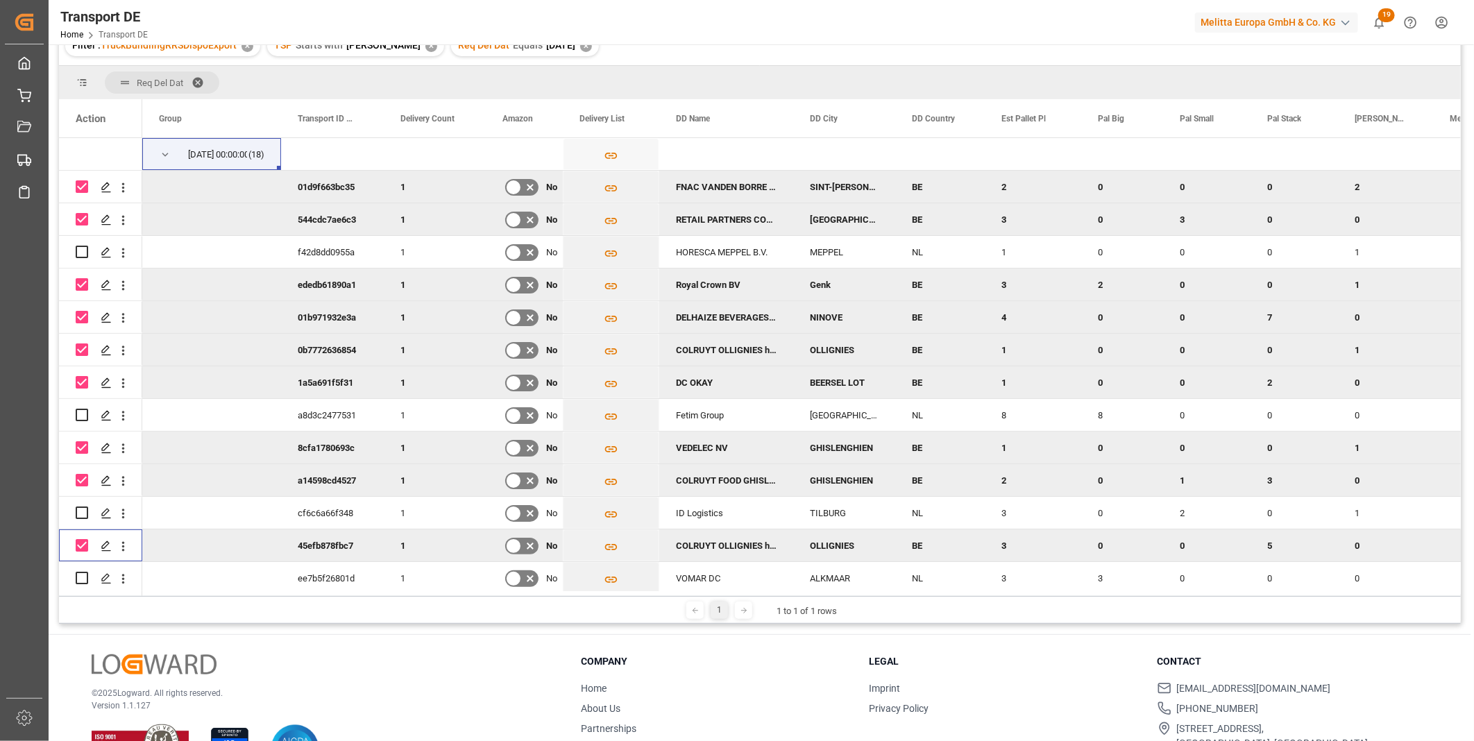
scroll to position [0, 0]
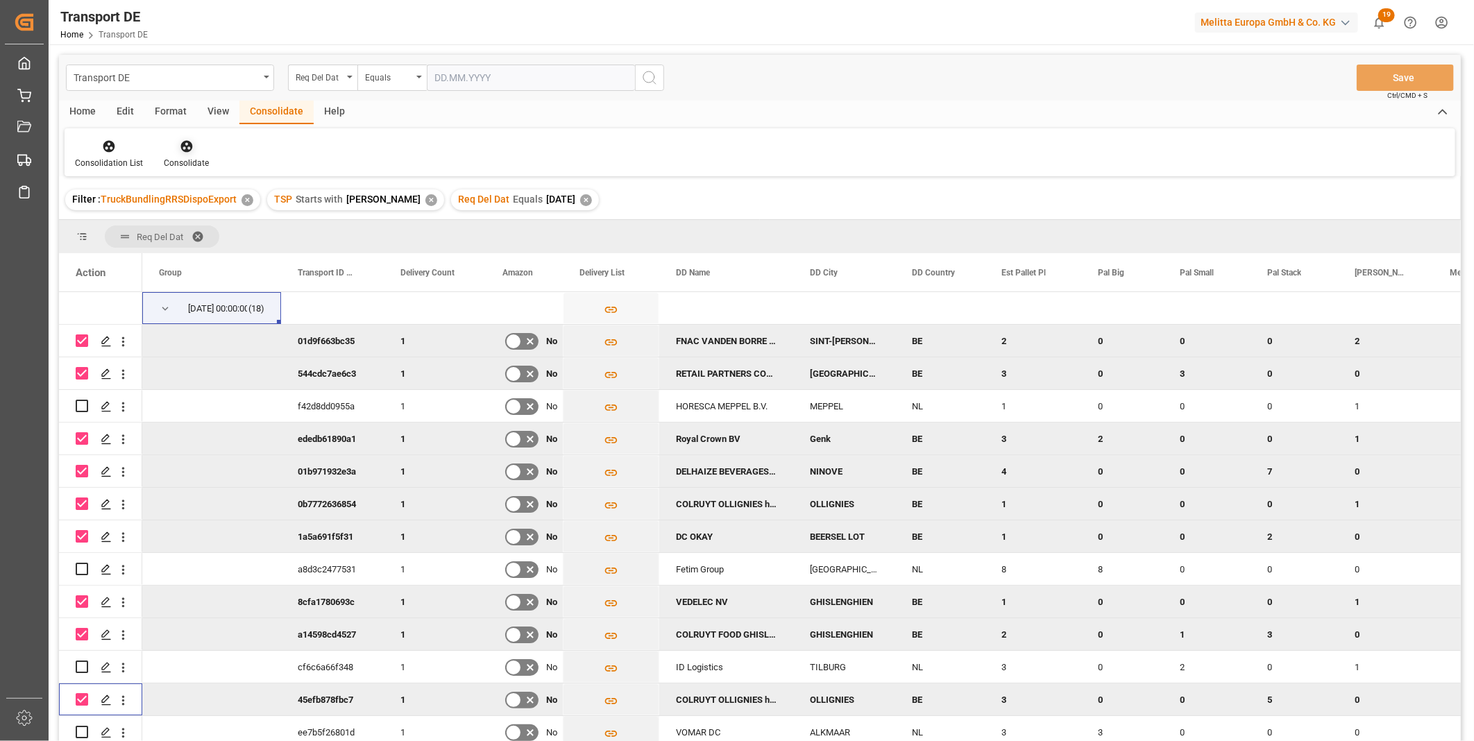
click at [190, 149] on icon at bounding box center [187, 146] width 14 height 14
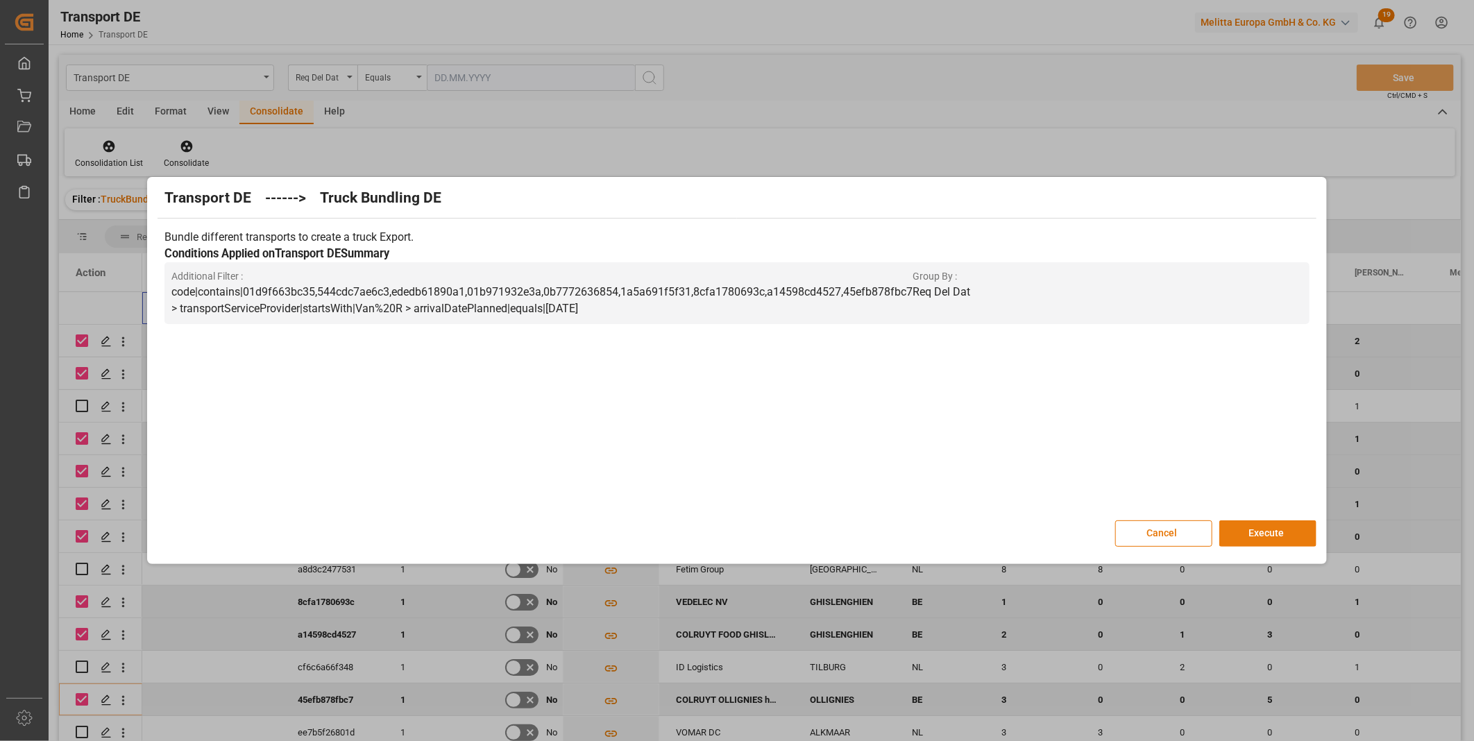
click at [1278, 533] on button "Execute" at bounding box center [1267, 533] width 97 height 26
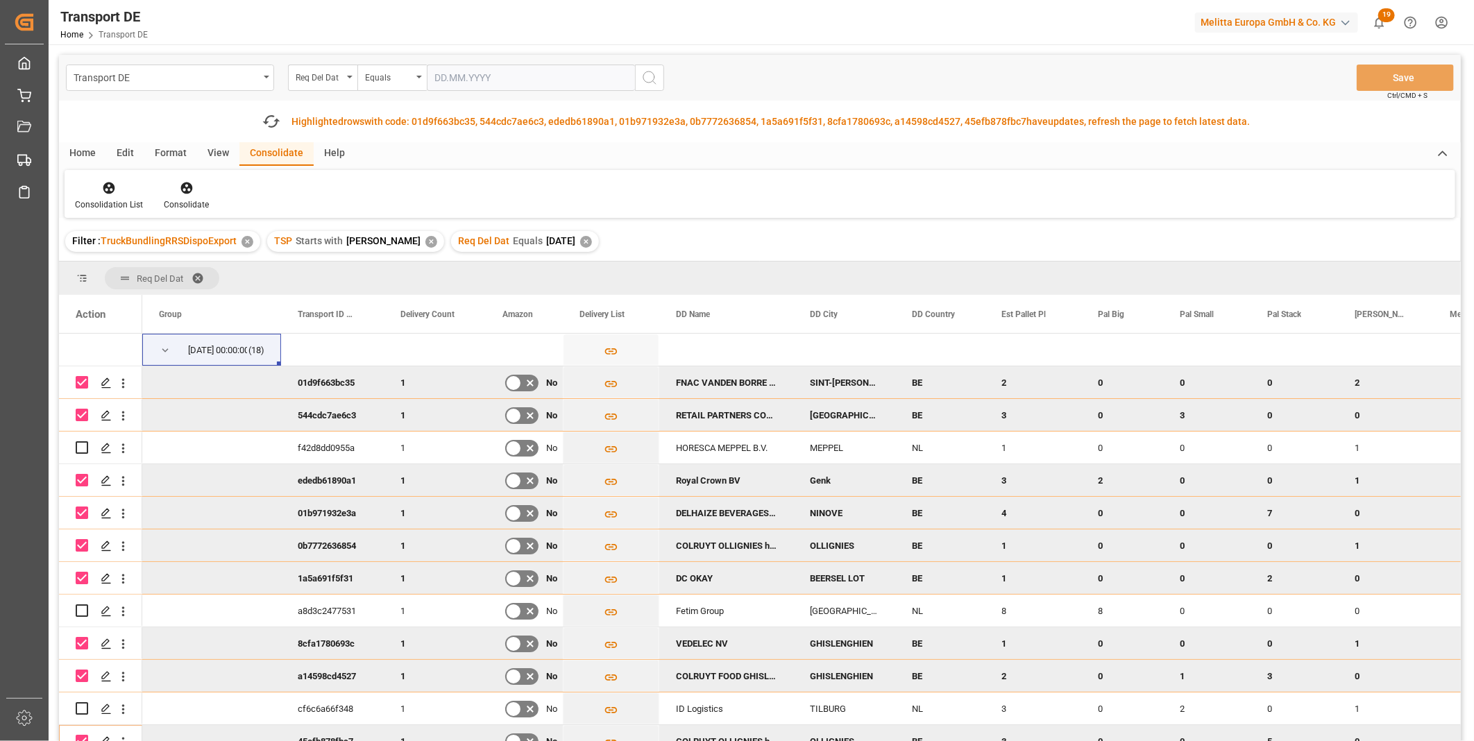
click at [114, 211] on div "Consolidation List Consolidate" at bounding box center [760, 194] width 1391 height 48
click at [112, 201] on div "Consolidation List" at bounding box center [109, 204] width 68 height 12
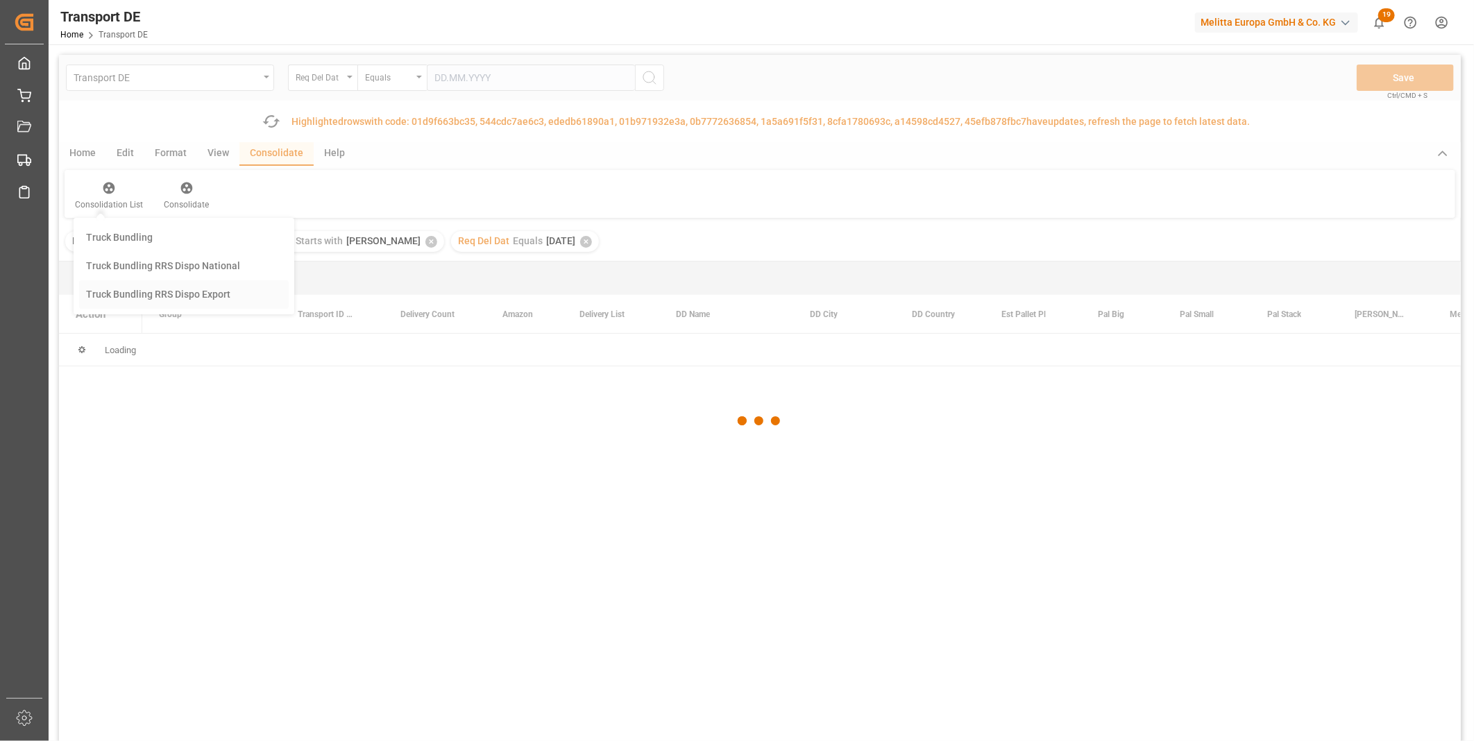
click at [127, 291] on div "Transport DE Req Del Dat Equals Save Ctrl/CMD + S Fetch latest updates Highligh…" at bounding box center [760, 437] width 1402 height 765
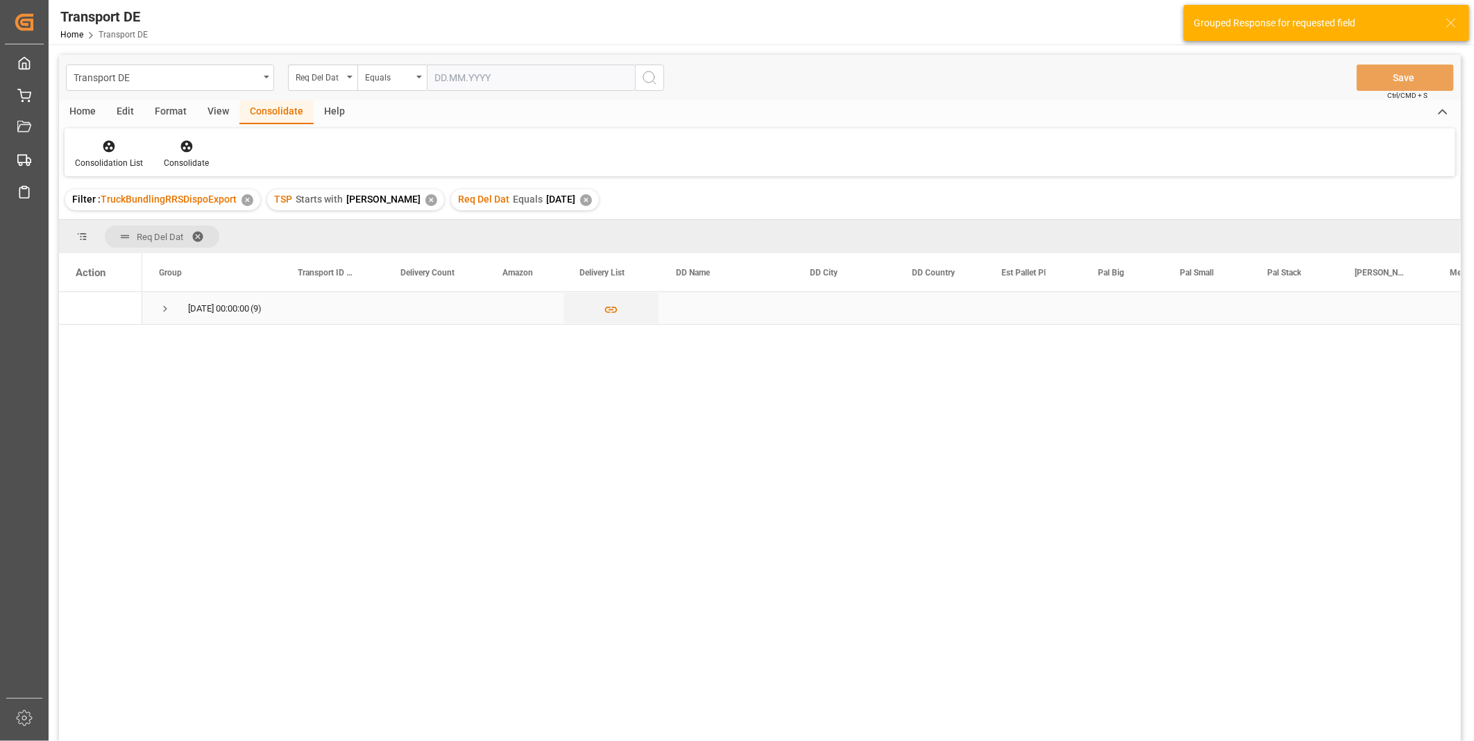
drag, startPoint x: 127, startPoint y: 291, endPoint x: 168, endPoint y: 356, distance: 76.4
click at [168, 356] on div "[DATE] 00:00:00 (9)" at bounding box center [801, 521] width 1319 height 458
click at [269, 182] on div "Filter : TruckBundlingRRSDispoExport ✕ TSP Starts with Van R ✕ Req Del Dat Equa…" at bounding box center [760, 199] width 1402 height 39
click at [156, 303] on div "[DATE] 00:00:00 (9)" at bounding box center [211, 308] width 139 height 32
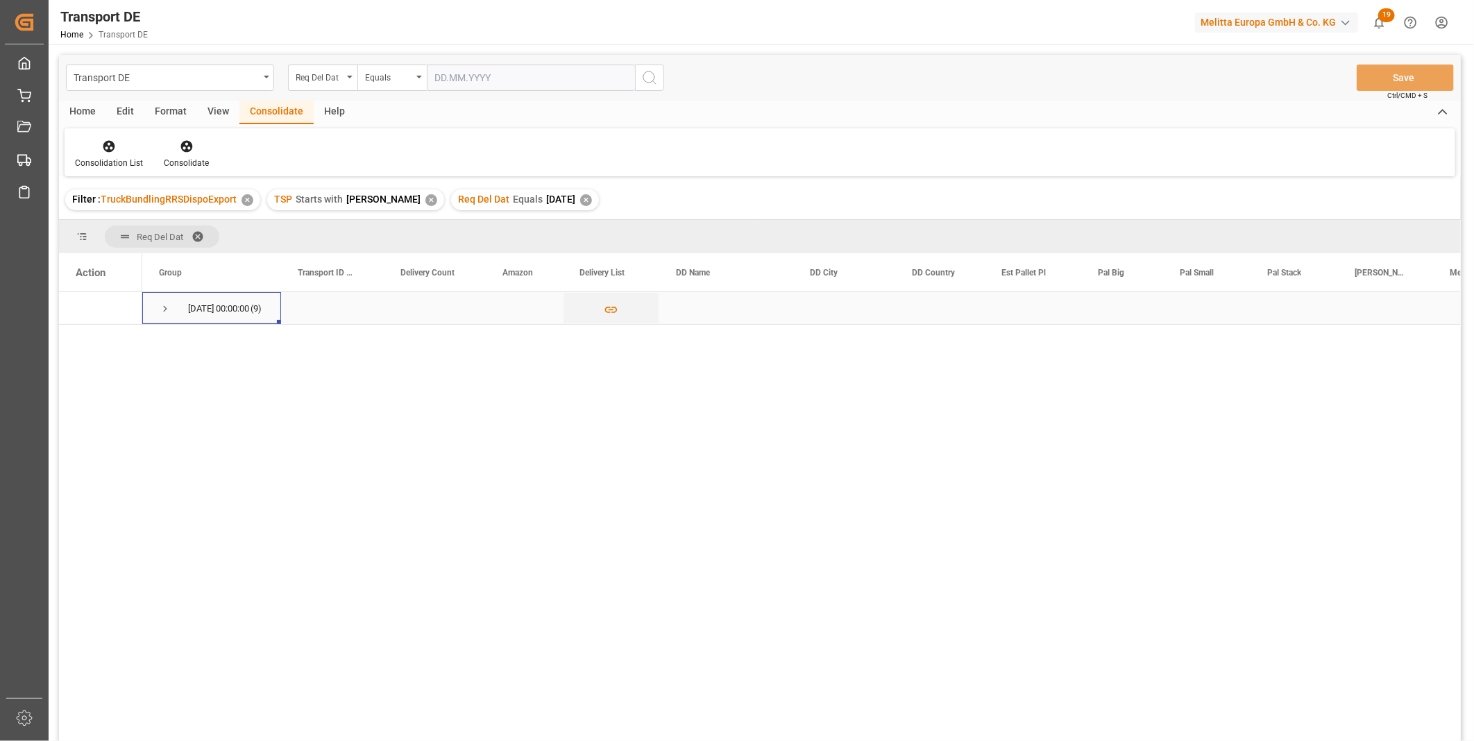
click at [170, 309] on span "Press SPACE to select this row." at bounding box center [165, 309] width 12 height 12
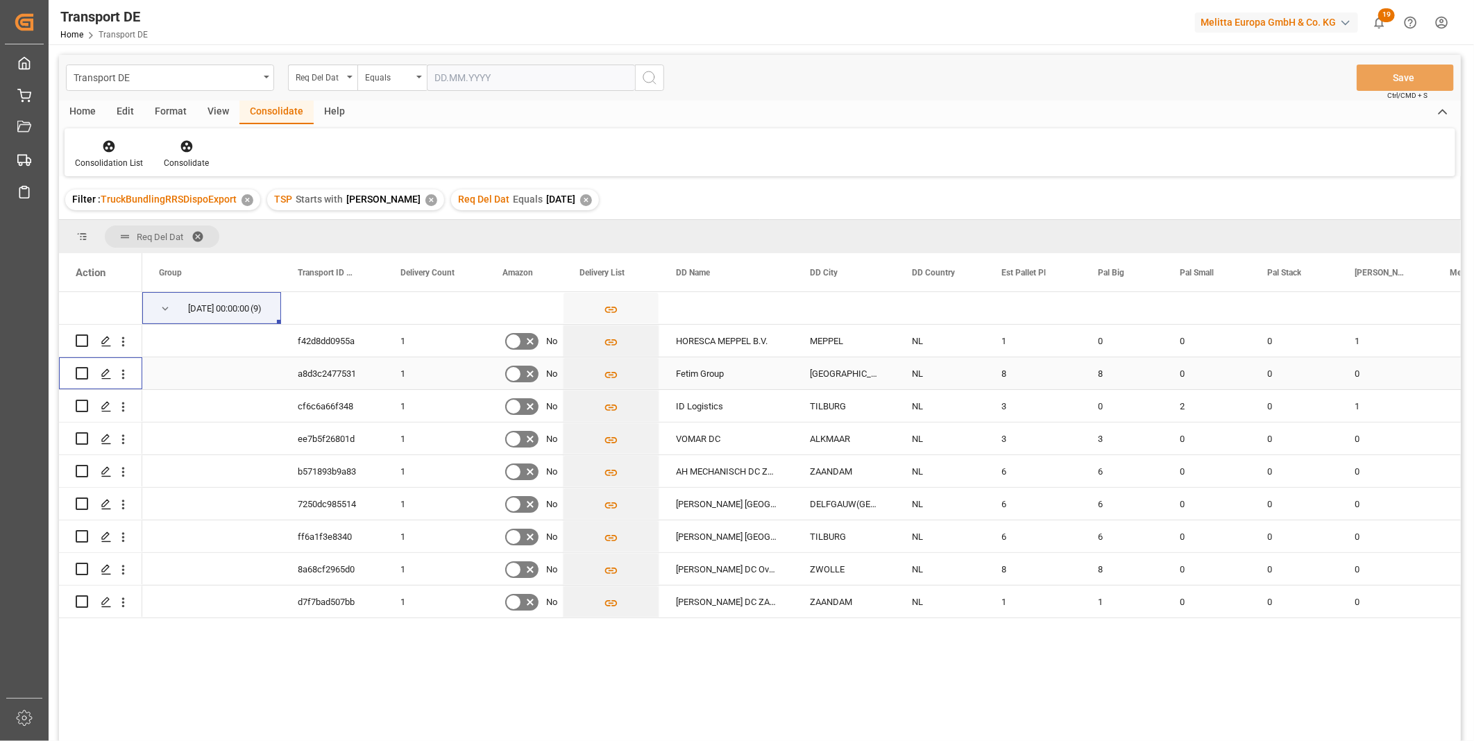
click at [81, 372] on input "Press Space to toggle row selection (unchecked)" at bounding box center [82, 373] width 12 height 12
checkbox input "true"
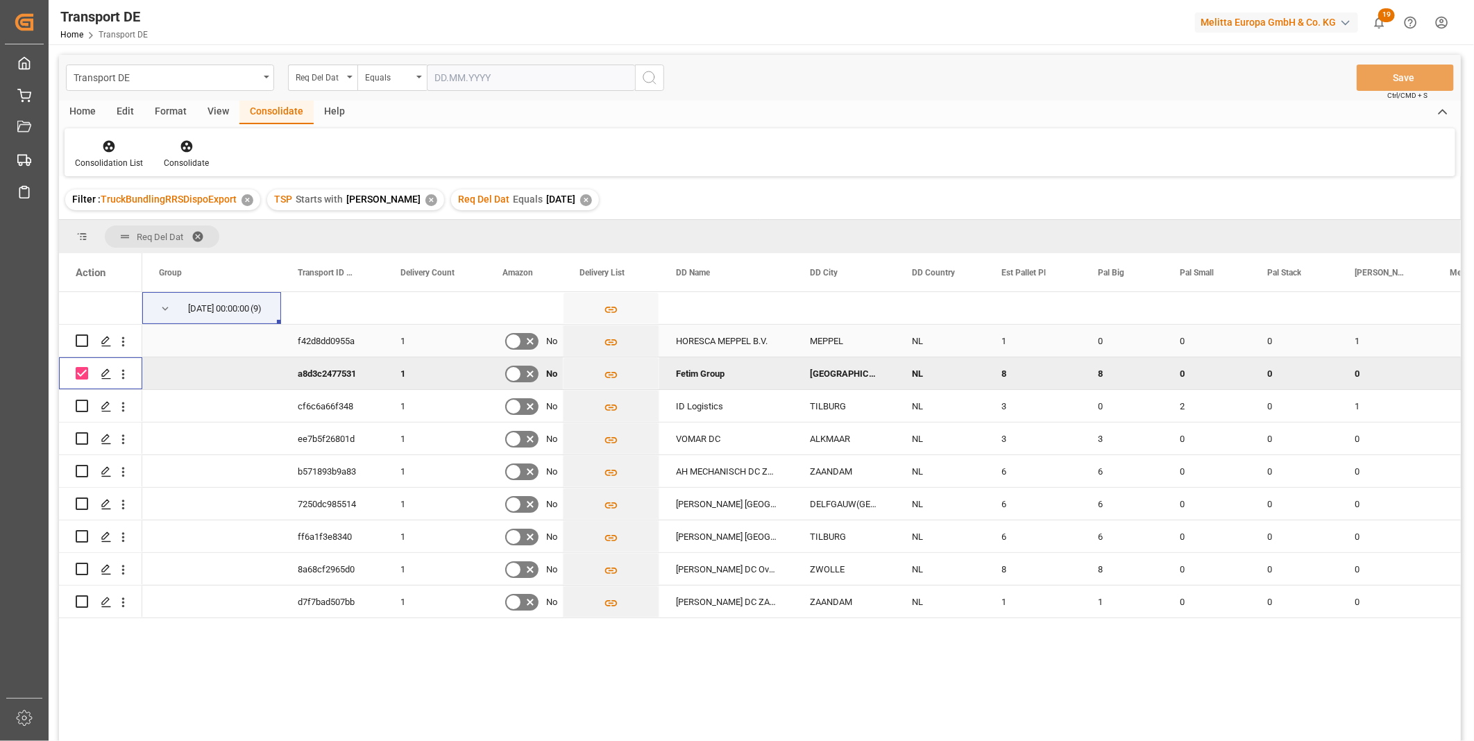
click at [80, 337] on input "Press Space to toggle row selection (unchecked)" at bounding box center [82, 340] width 12 height 12
checkbox input "true"
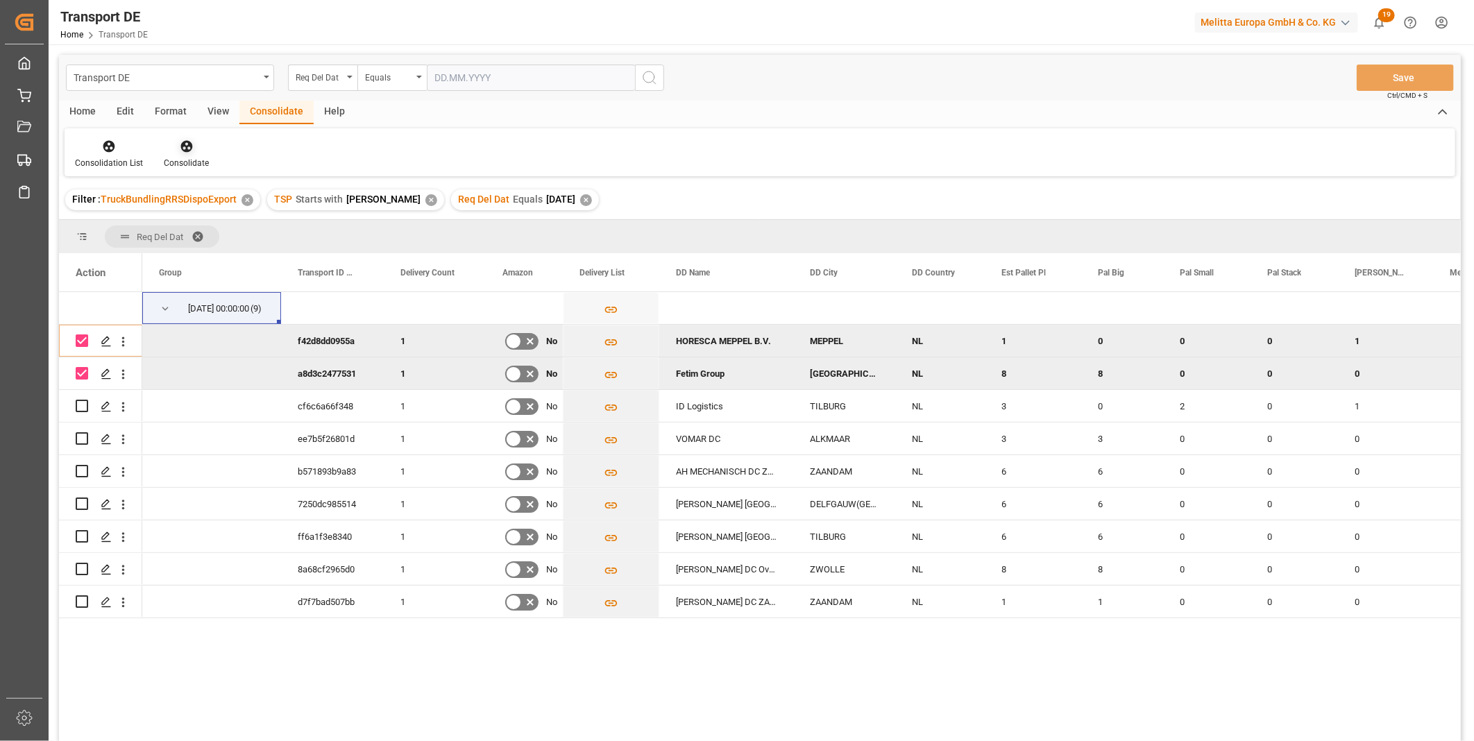
click at [178, 155] on div "Consolidate" at bounding box center [186, 154] width 66 height 31
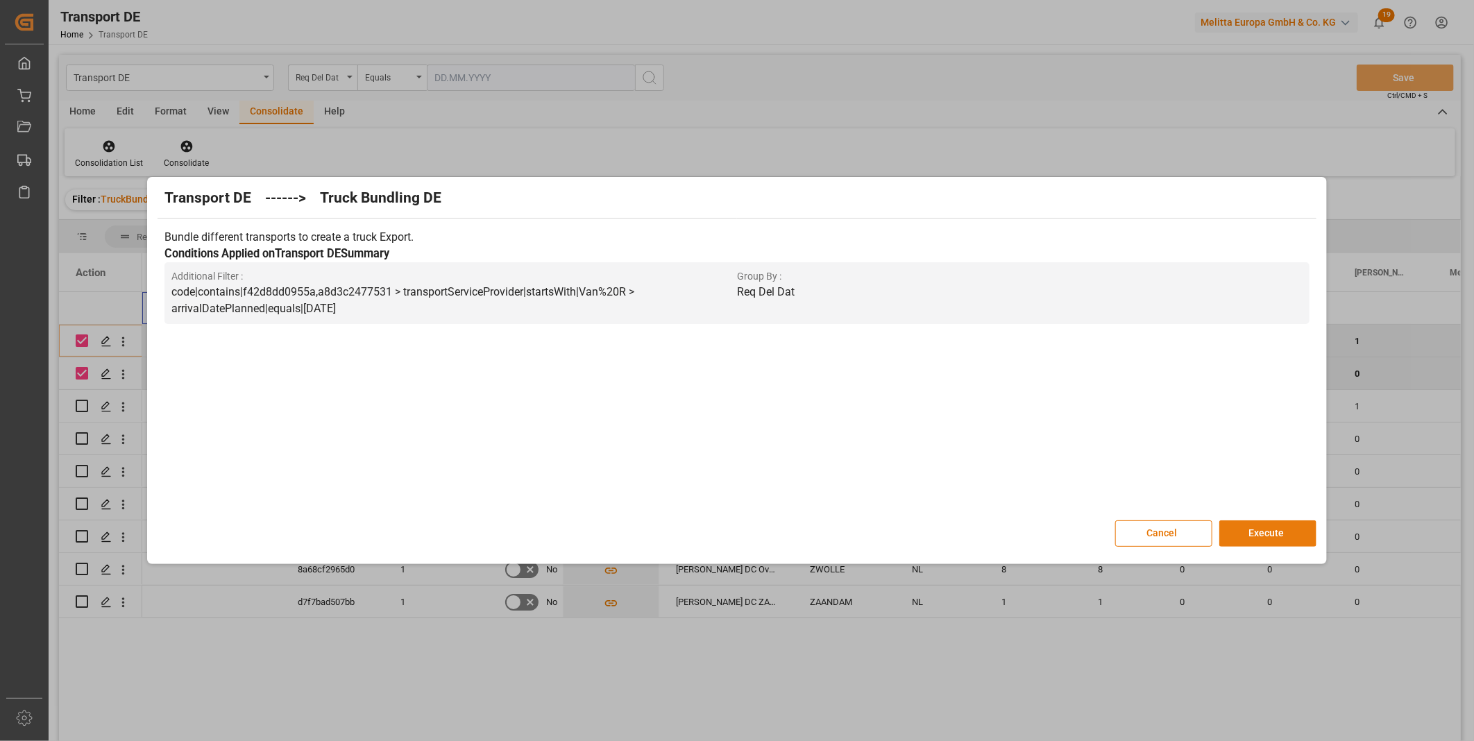
click at [1291, 521] on button "Execute" at bounding box center [1267, 533] width 97 height 26
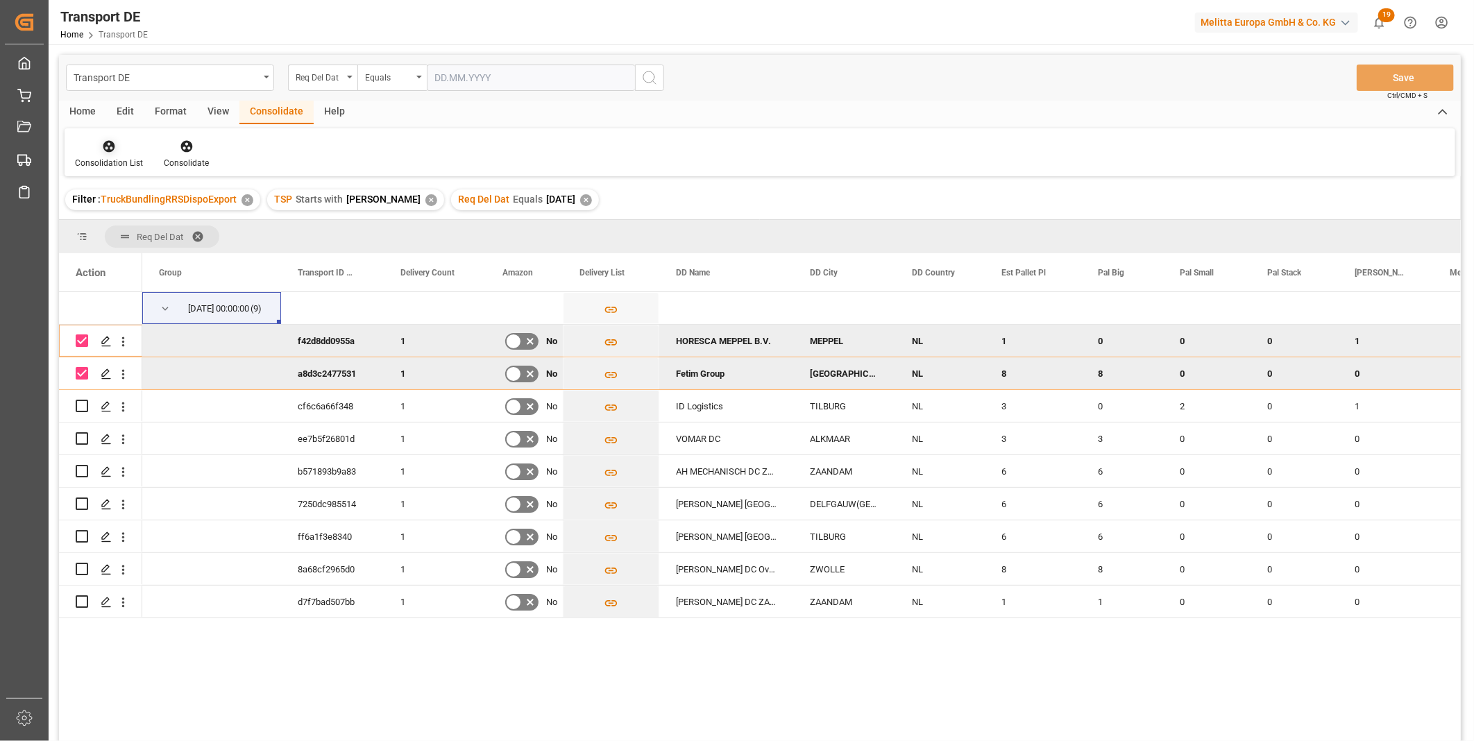
click at [86, 142] on div at bounding box center [109, 146] width 68 height 15
click at [142, 257] on div "Transport DE Req Del Dat Equals Save Ctrl/CMD + S Home Edit Format View Consoli…" at bounding box center [760, 416] width 1402 height 723
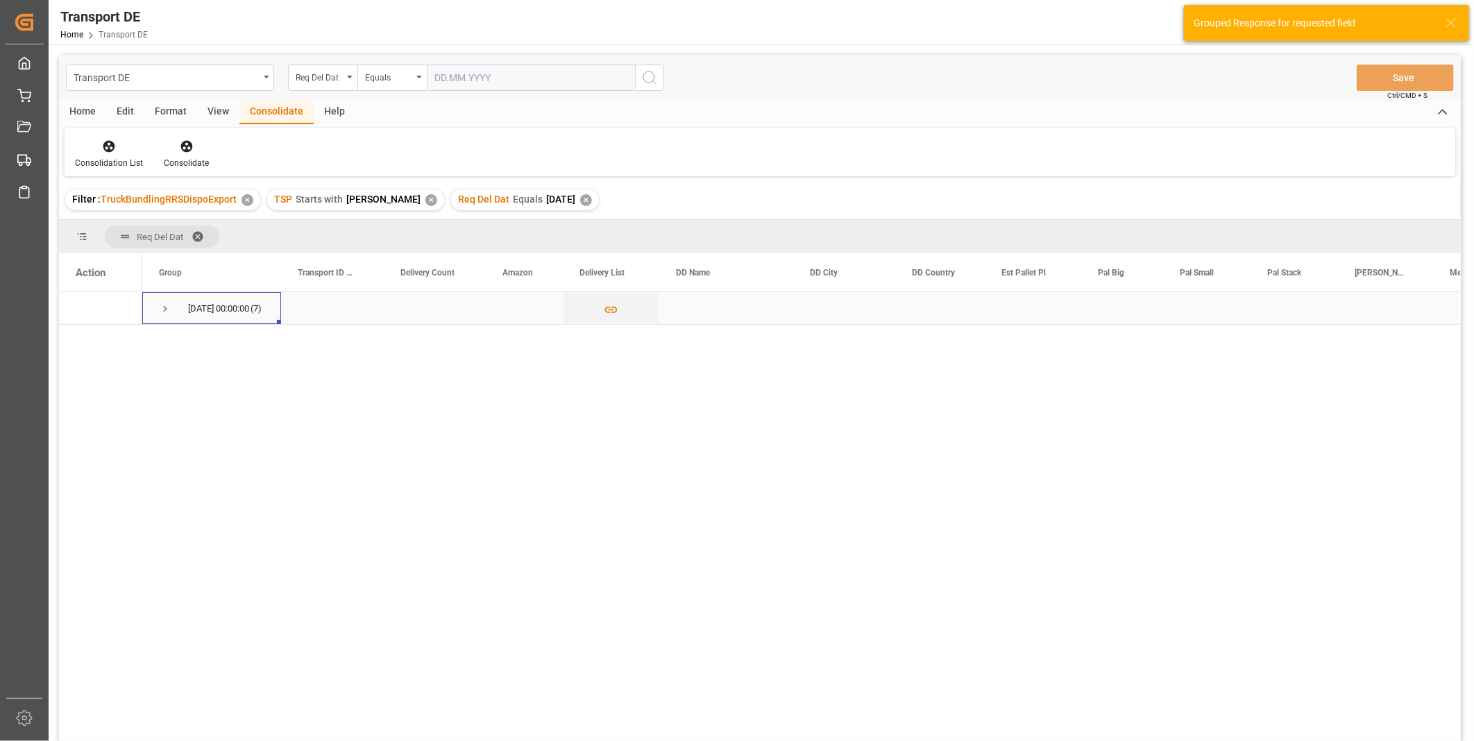
click at [171, 314] on span "Press SPACE to select this row." at bounding box center [165, 309] width 12 height 12
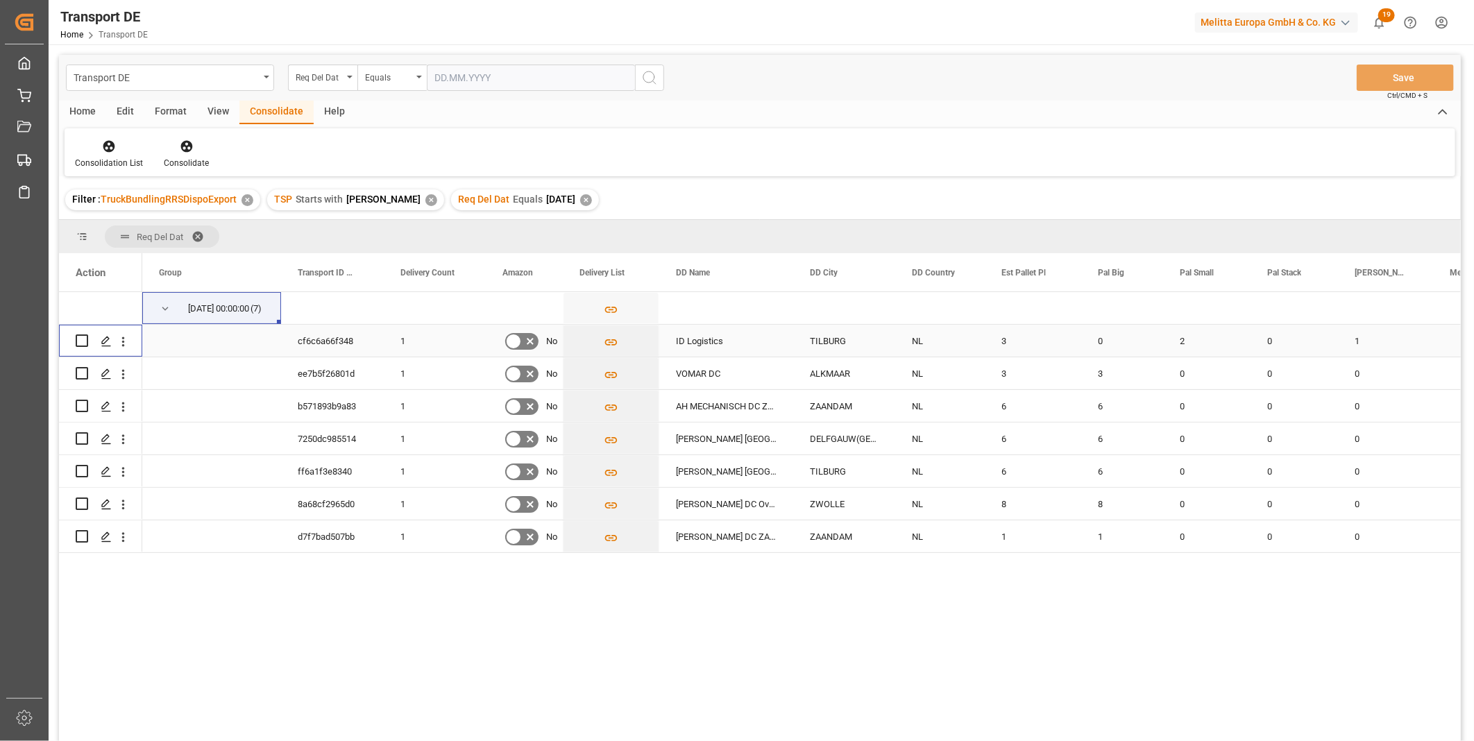
click at [76, 339] on input "Press Space to toggle row selection (unchecked)" at bounding box center [82, 340] width 12 height 12
checkbox input "true"
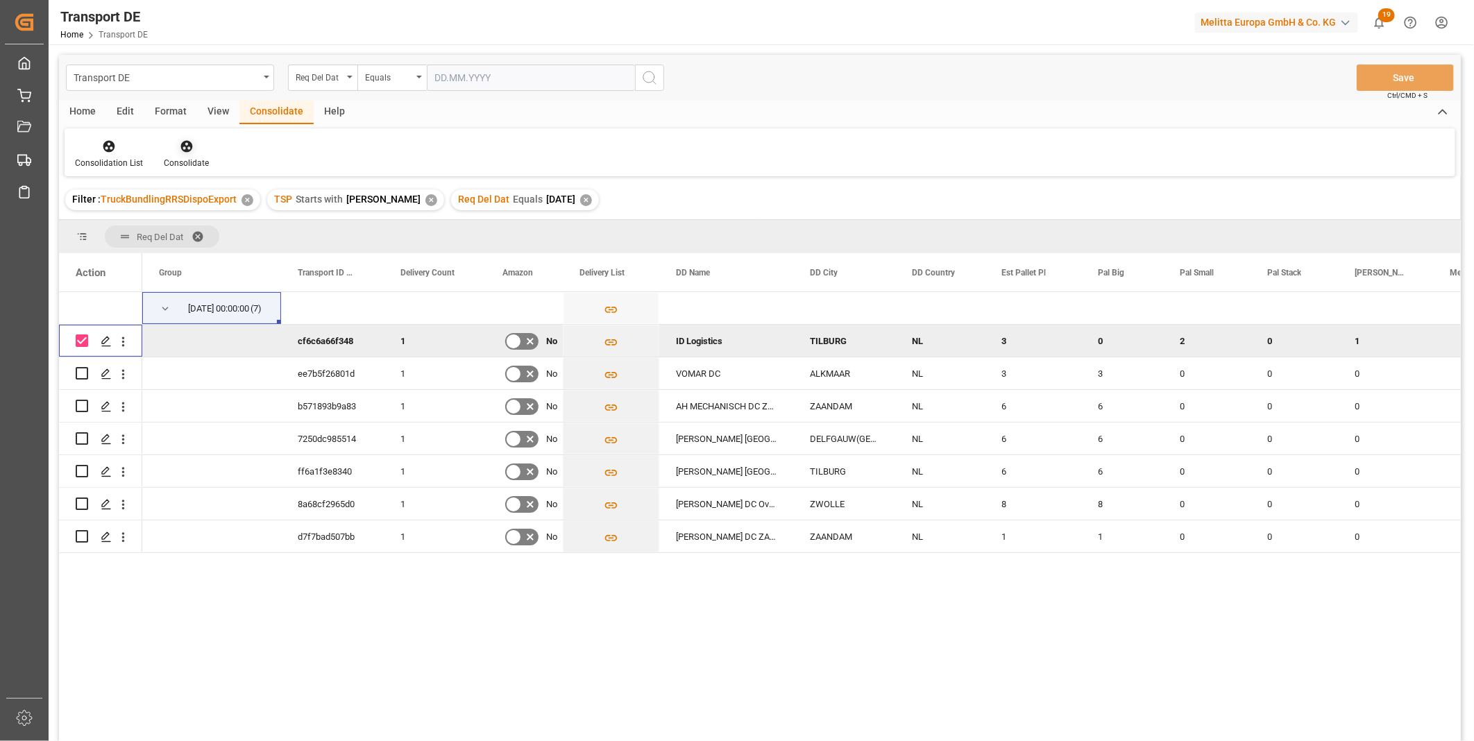
click at [189, 155] on div "Consolidate" at bounding box center [186, 154] width 66 height 31
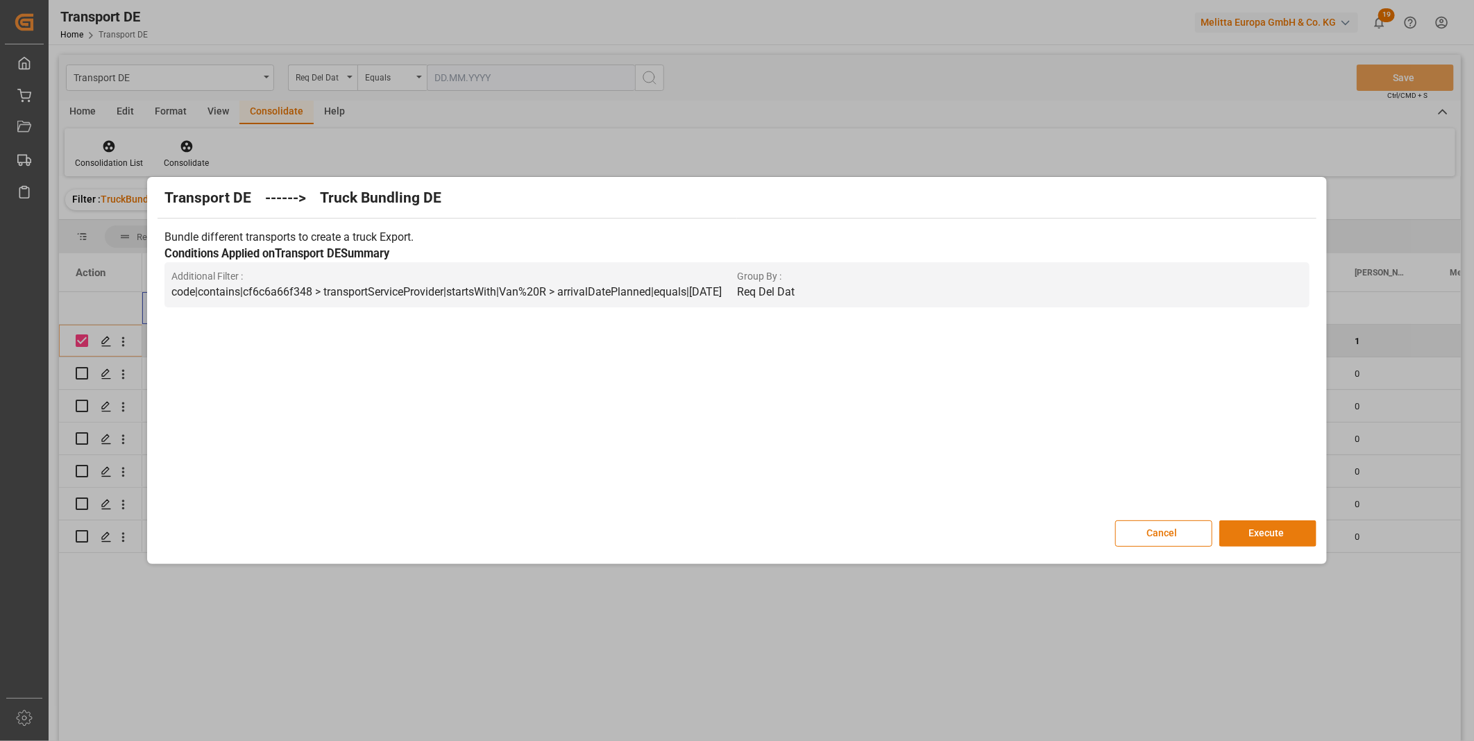
click at [1237, 539] on button "Execute" at bounding box center [1267, 533] width 97 height 26
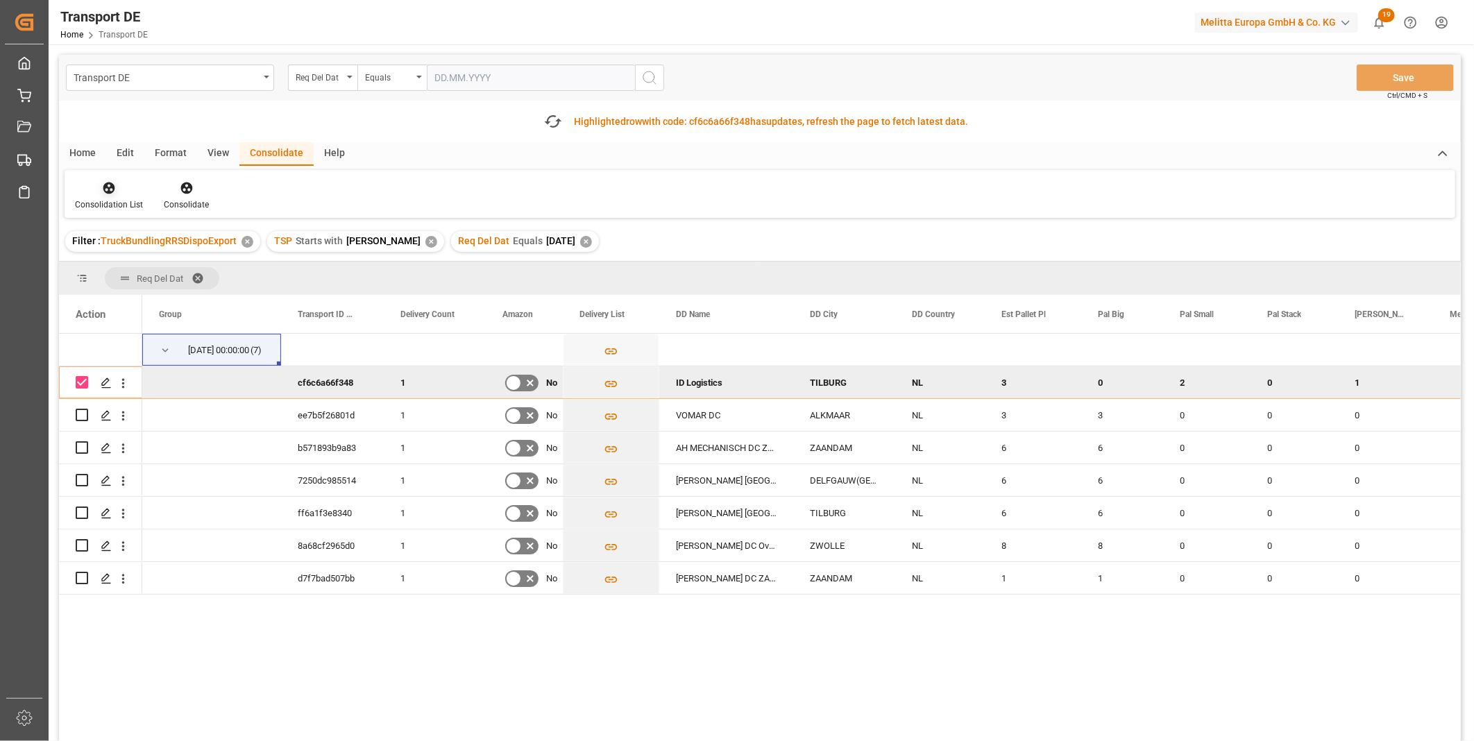
click at [123, 198] on div "Consolidation List" at bounding box center [109, 204] width 68 height 12
click at [155, 298] on div "Transport DE Req Del Dat Equals Save Ctrl/CMD + S Fetch latest updates Highligh…" at bounding box center [760, 437] width 1402 height 765
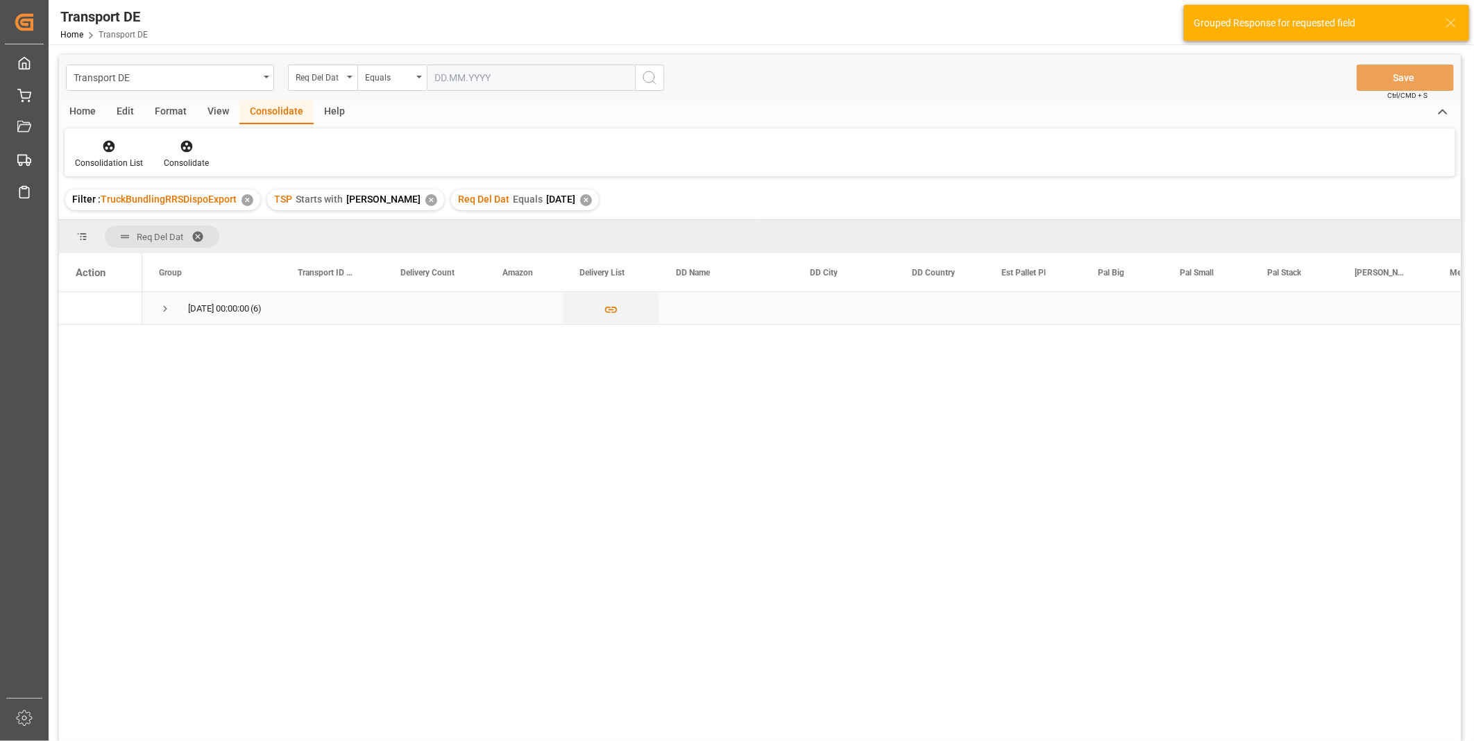
click at [165, 310] on span "Press SPACE to select this row." at bounding box center [165, 309] width 12 height 12
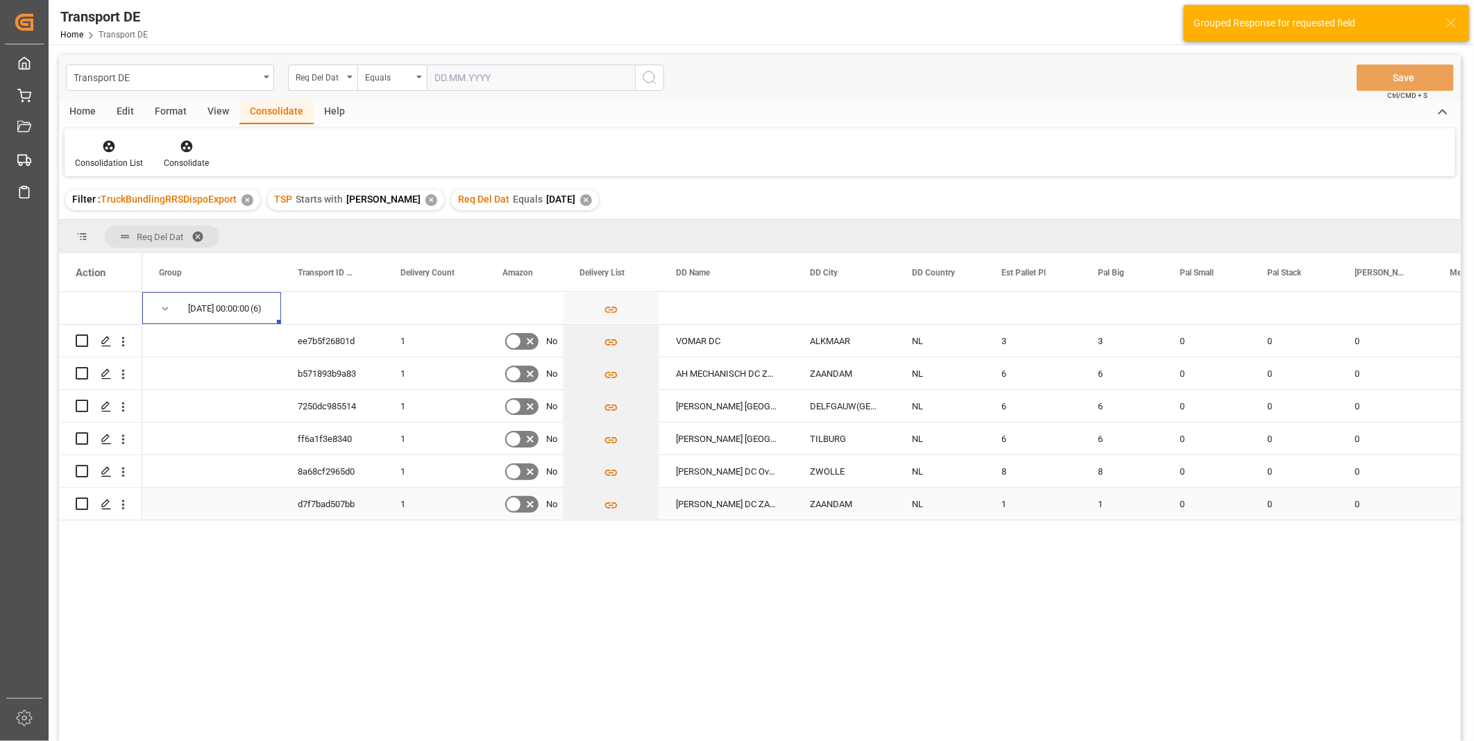
click at [82, 502] on input "Press Space to toggle row selection (unchecked)" at bounding box center [82, 504] width 12 height 12
checkbox input "true"
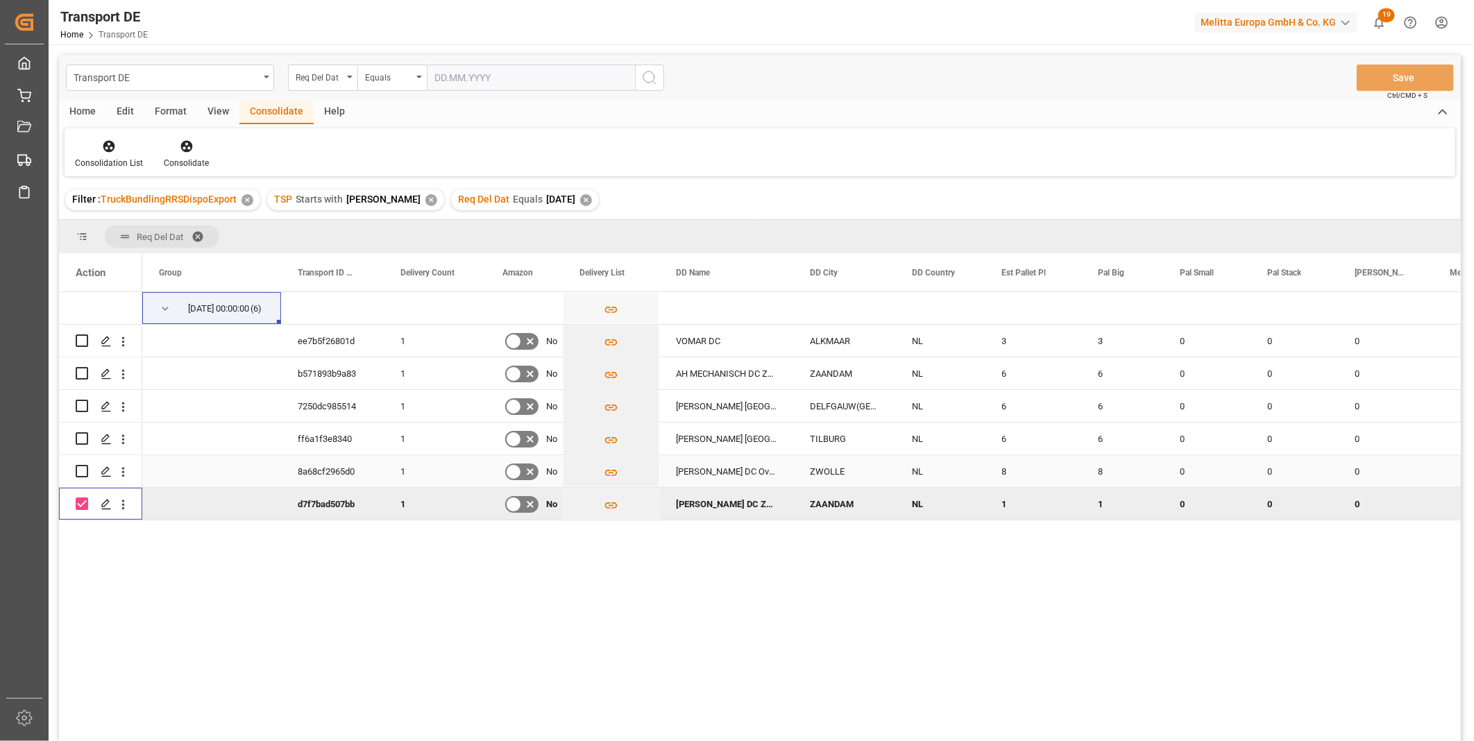
click at [78, 471] on input "Press Space to toggle row selection (unchecked)" at bounding box center [82, 471] width 12 height 12
checkbox input "true"
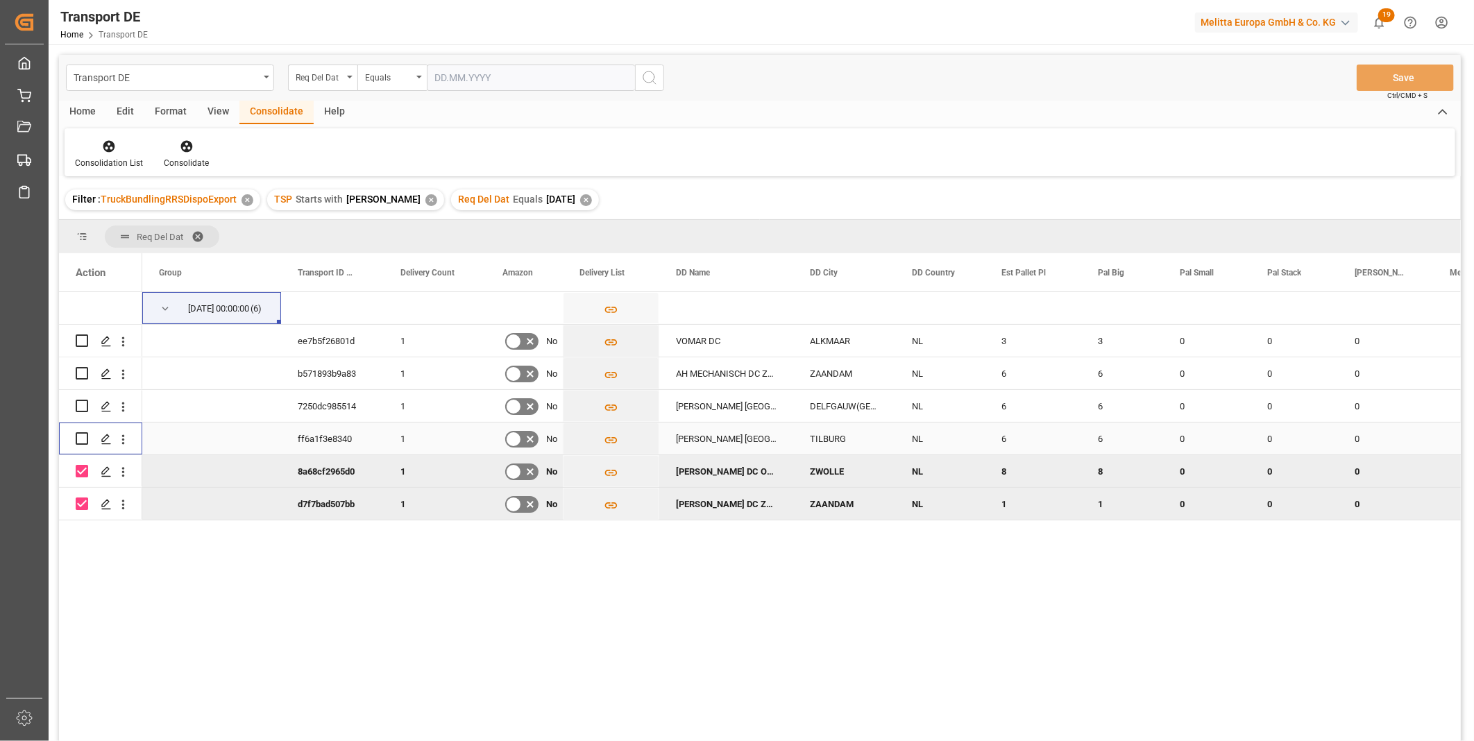
click at [81, 438] on input "Press Space to toggle row selection (unchecked)" at bounding box center [82, 438] width 12 height 12
checkbox input "true"
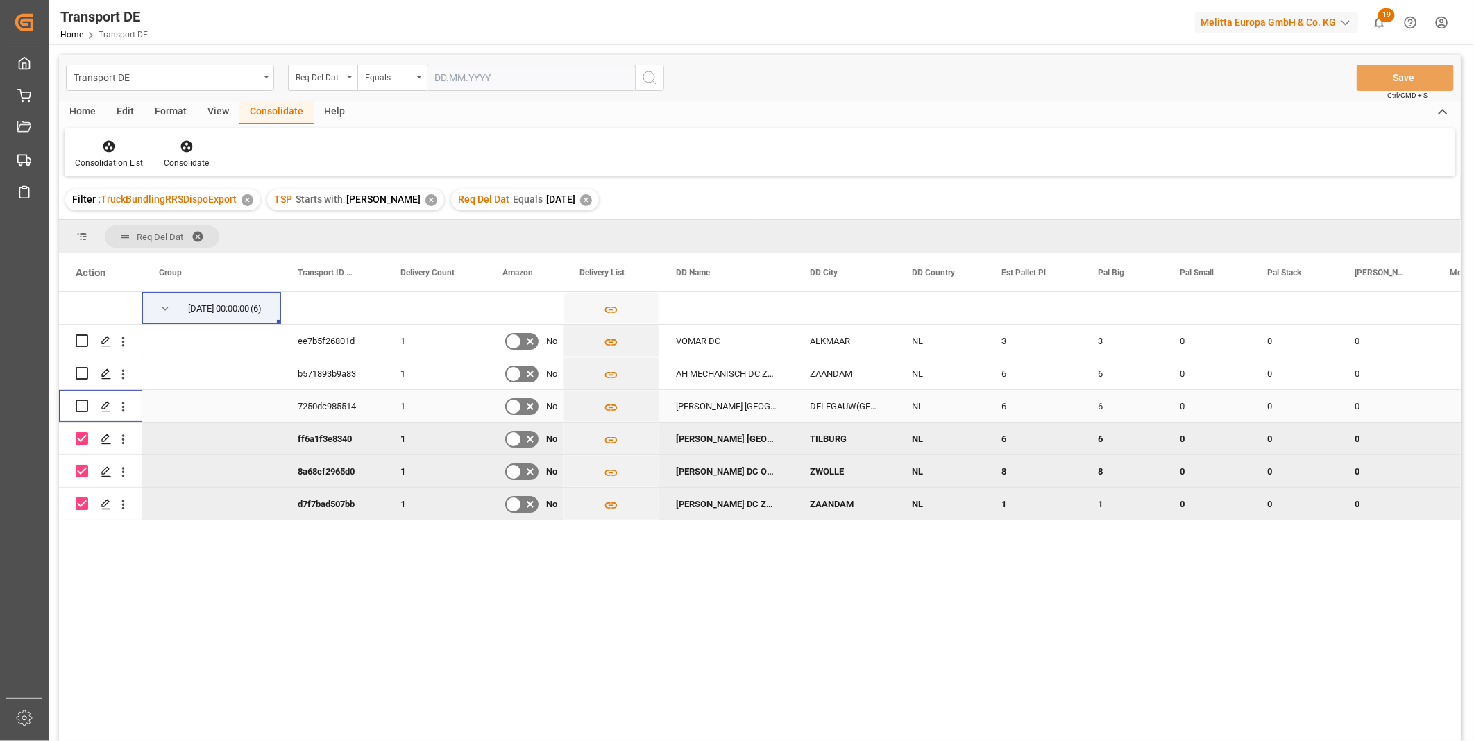
click at [77, 406] on input "Press Space to toggle row selection (unchecked)" at bounding box center [82, 406] width 12 height 12
checkbox input "true"
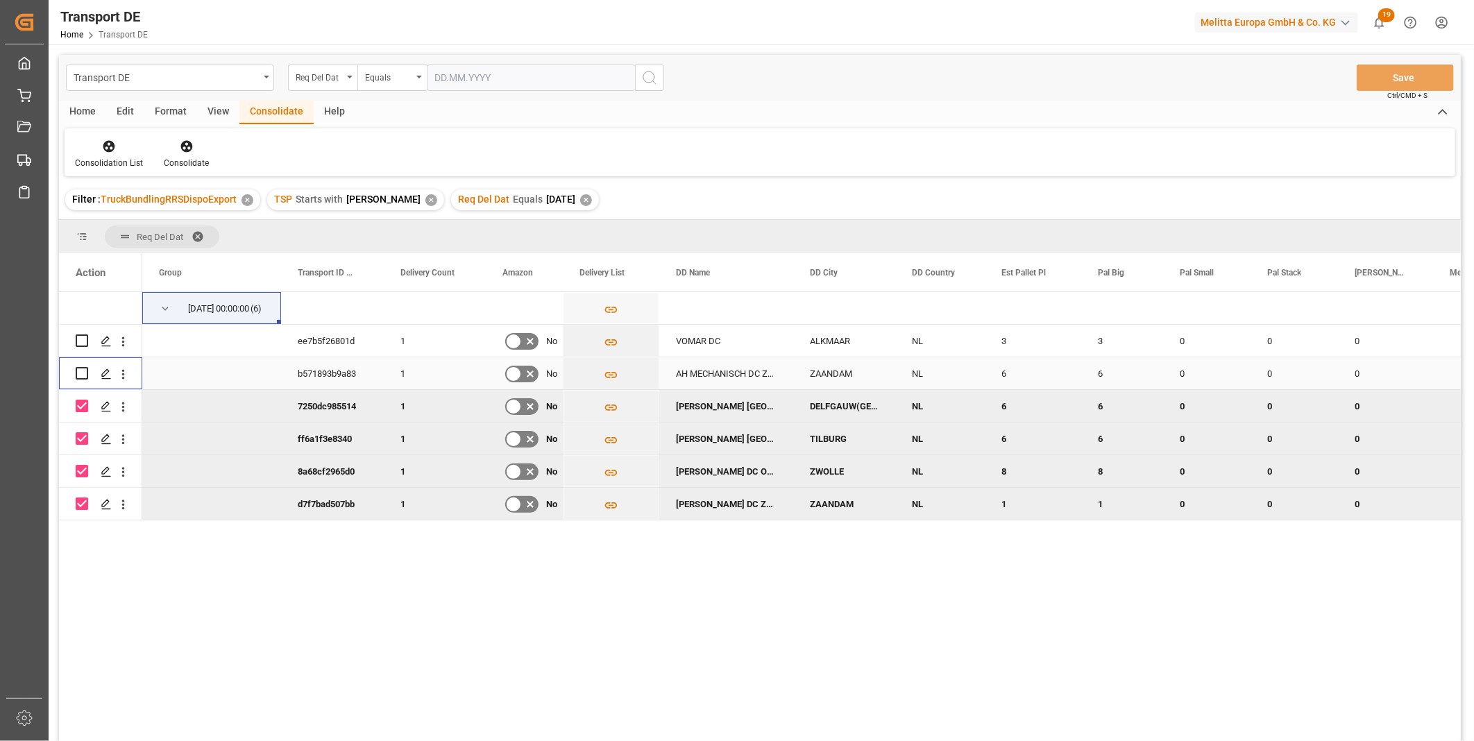
click at [85, 370] on input "Press Space to toggle row selection (unchecked)" at bounding box center [82, 373] width 12 height 12
checkbox input "true"
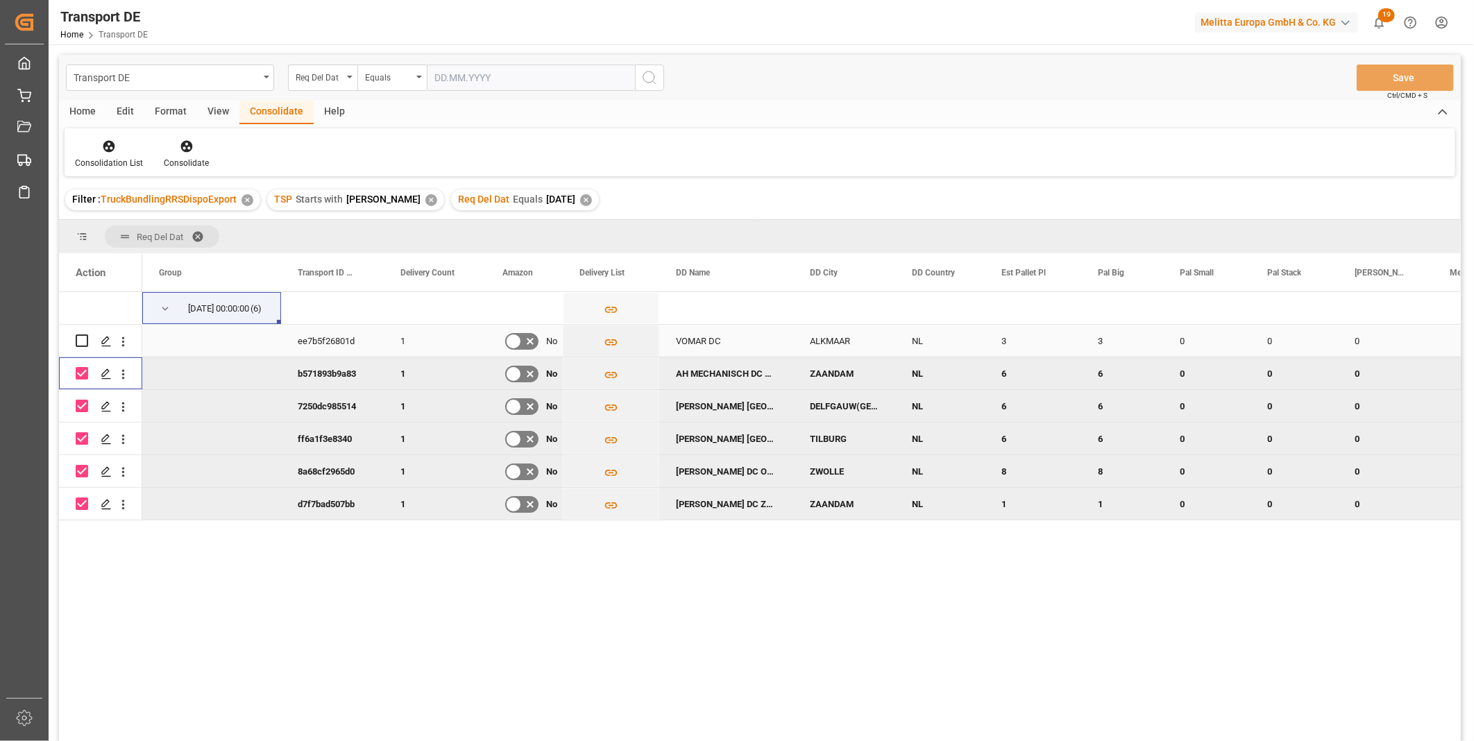
click at [69, 341] on div "Press SPACE to select this row." at bounding box center [100, 341] width 83 height 32
click at [80, 341] on input "Press Space to toggle row selection (unchecked)" at bounding box center [82, 340] width 12 height 12
checkbox input "true"
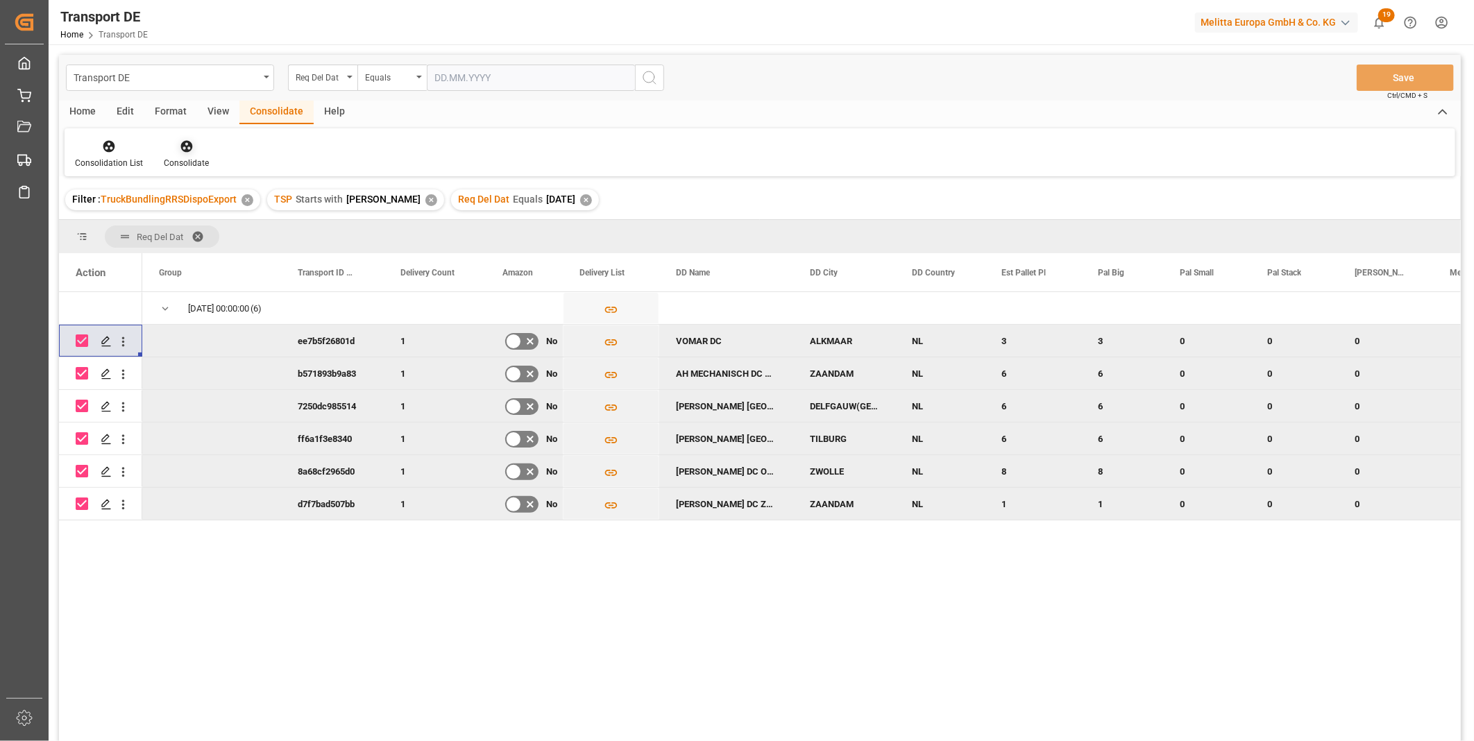
click at [189, 149] on icon at bounding box center [186, 147] width 12 height 12
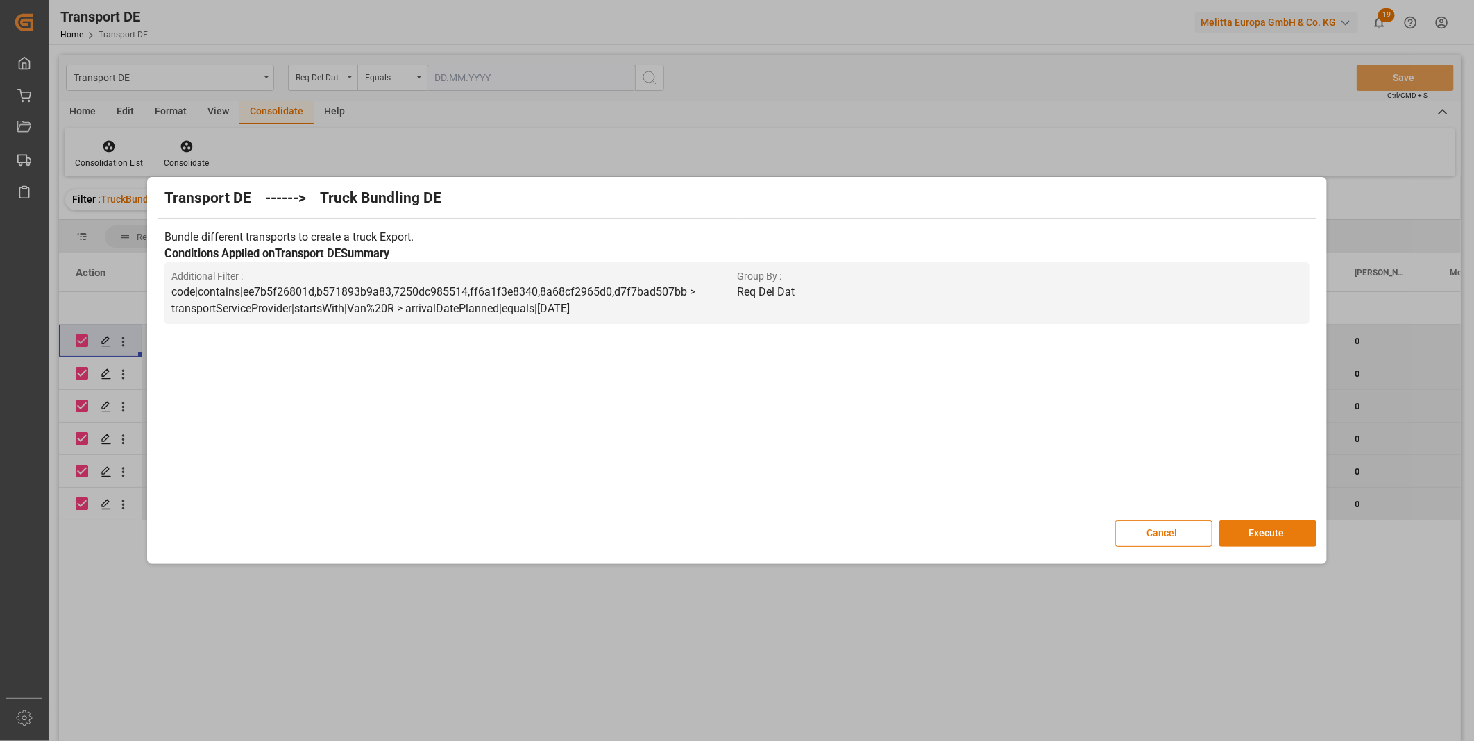
click at [1265, 532] on button "Execute" at bounding box center [1267, 533] width 97 height 26
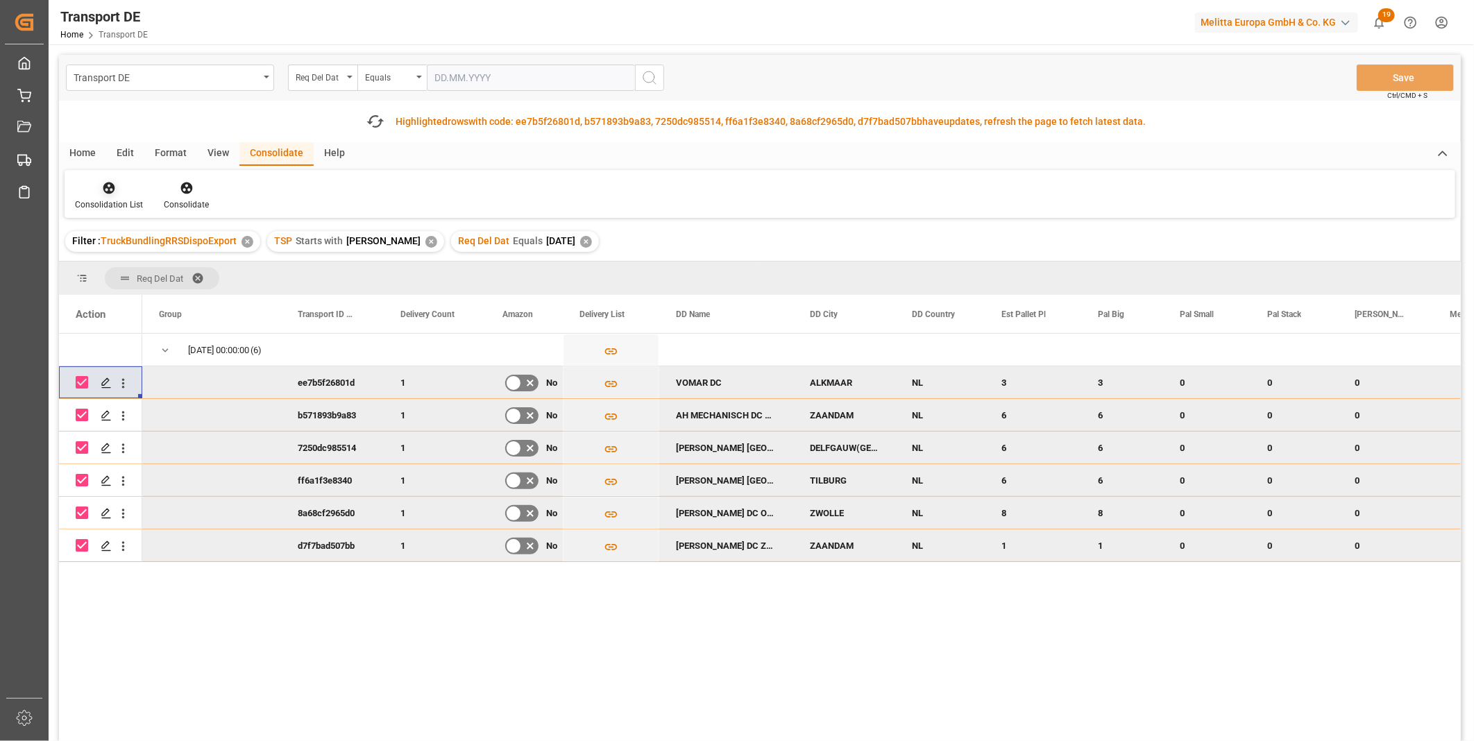
click at [99, 203] on div "Consolidation List" at bounding box center [109, 204] width 68 height 12
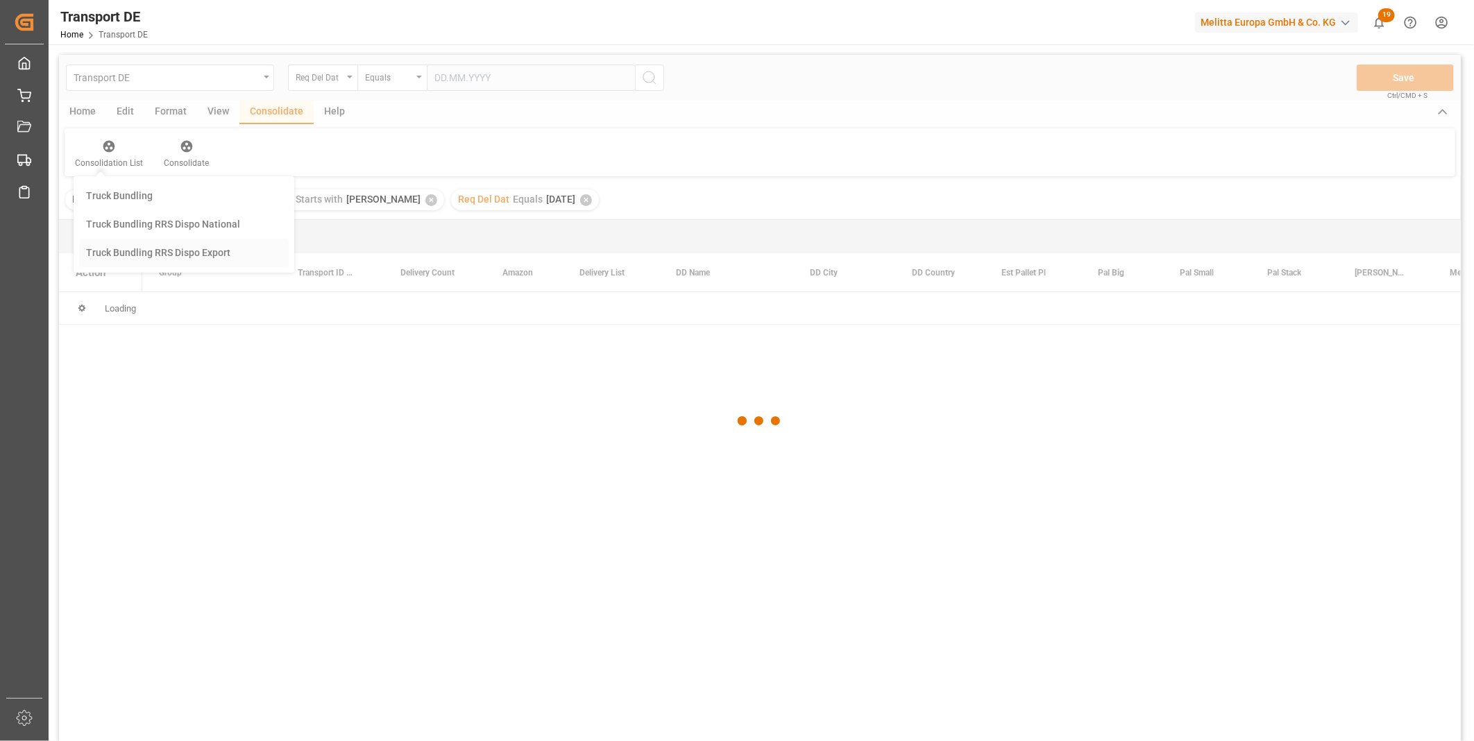
click at [174, 300] on div "Transport DE Req Del Dat Equals Save Ctrl/CMD + S Home Edit Format View Consoli…" at bounding box center [760, 416] width 1402 height 723
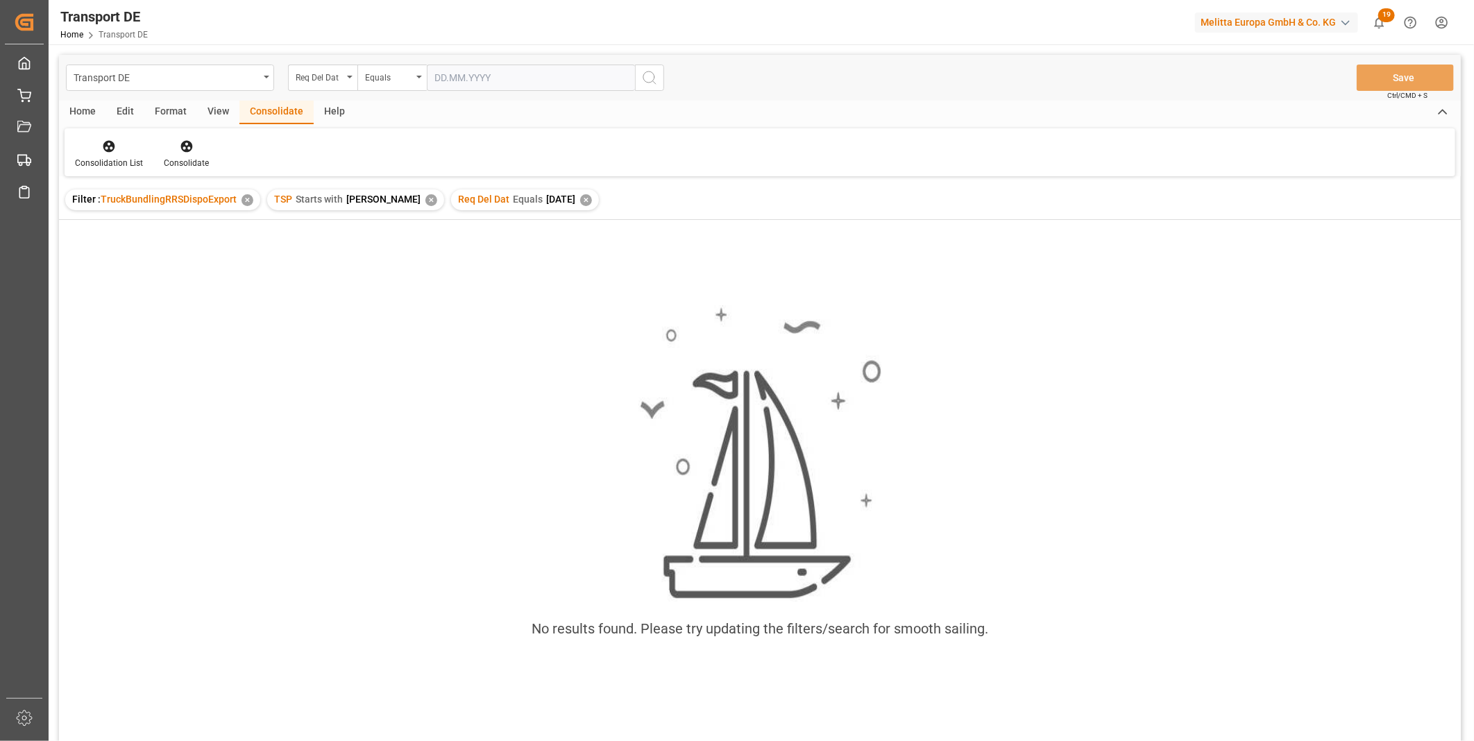
click at [580, 205] on div "✕" at bounding box center [586, 200] width 12 height 12
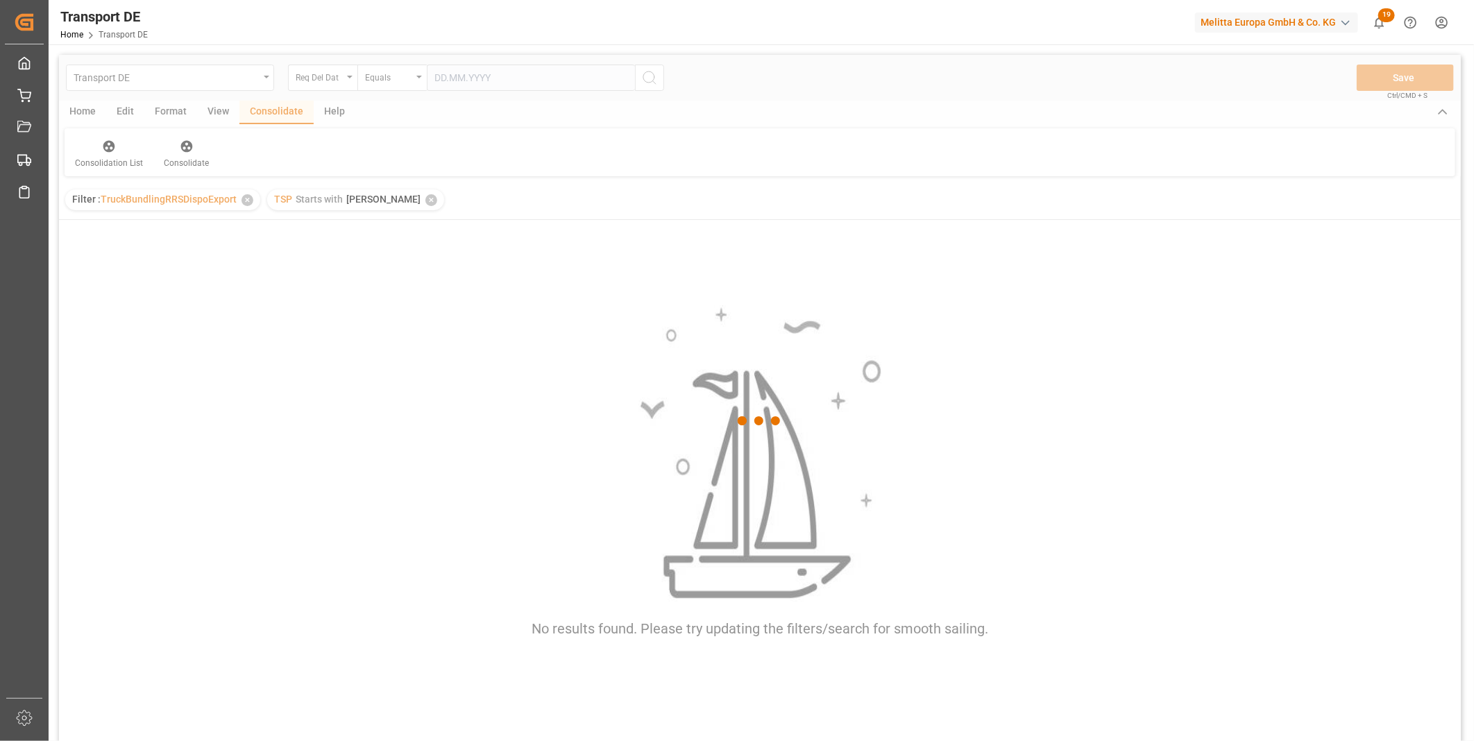
click at [556, 198] on div at bounding box center [760, 421] width 1402 height 733
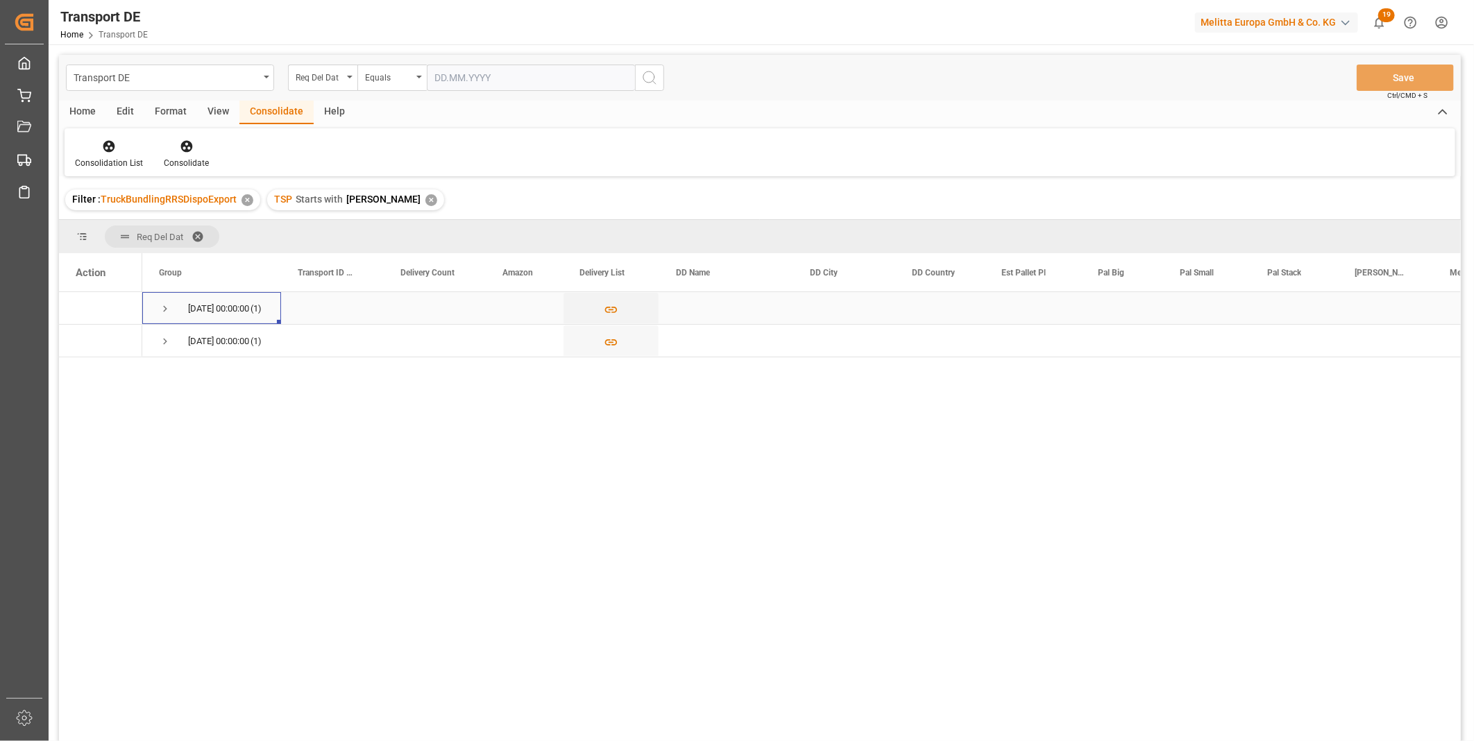
click at [161, 300] on span "Press SPACE to select this row." at bounding box center [165, 309] width 12 height 32
click at [161, 301] on span "Press SPACE to select this row." at bounding box center [165, 309] width 12 height 32
click at [170, 338] on span "Press SPACE to select this row." at bounding box center [165, 341] width 12 height 12
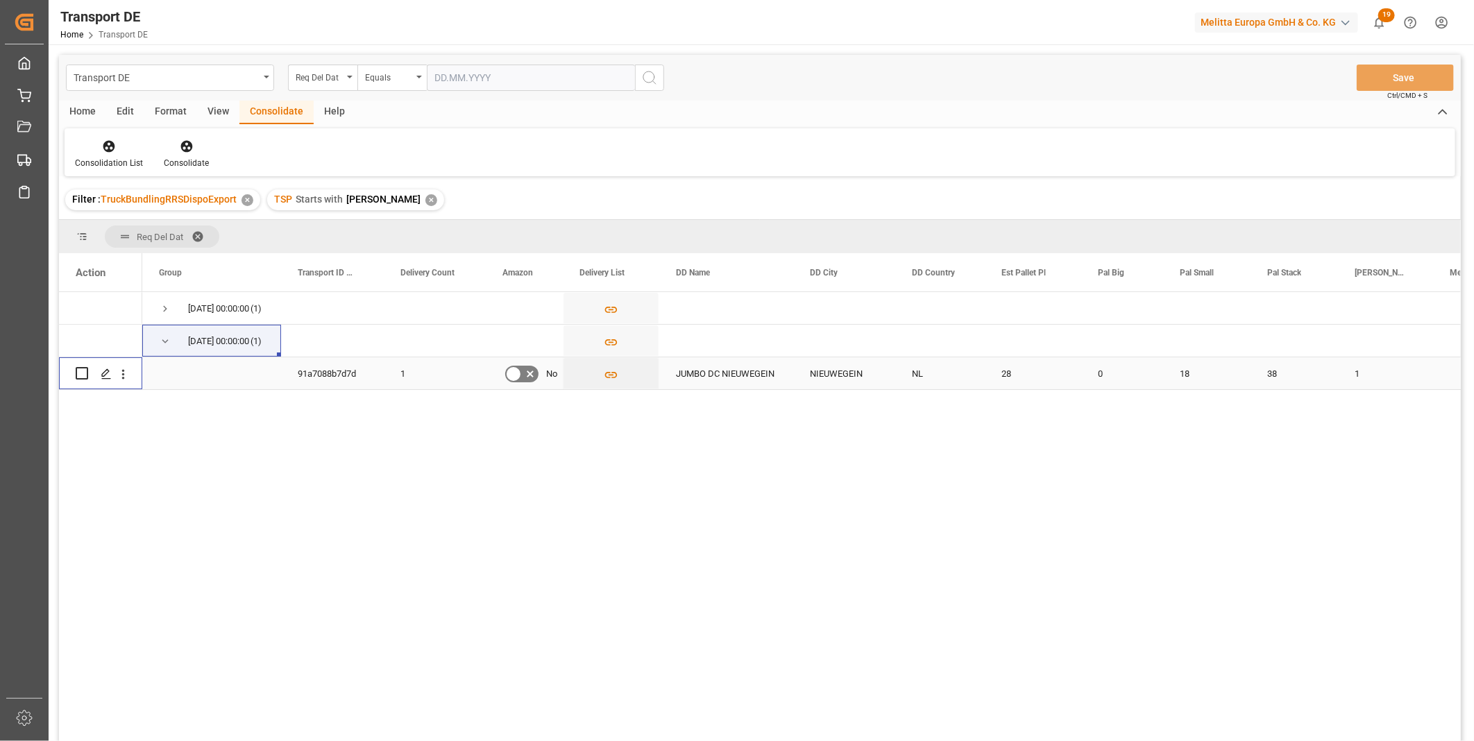
click at [87, 372] on input "Press Space to toggle row selection (unchecked)" at bounding box center [82, 373] width 12 height 12
checkbox input "true"
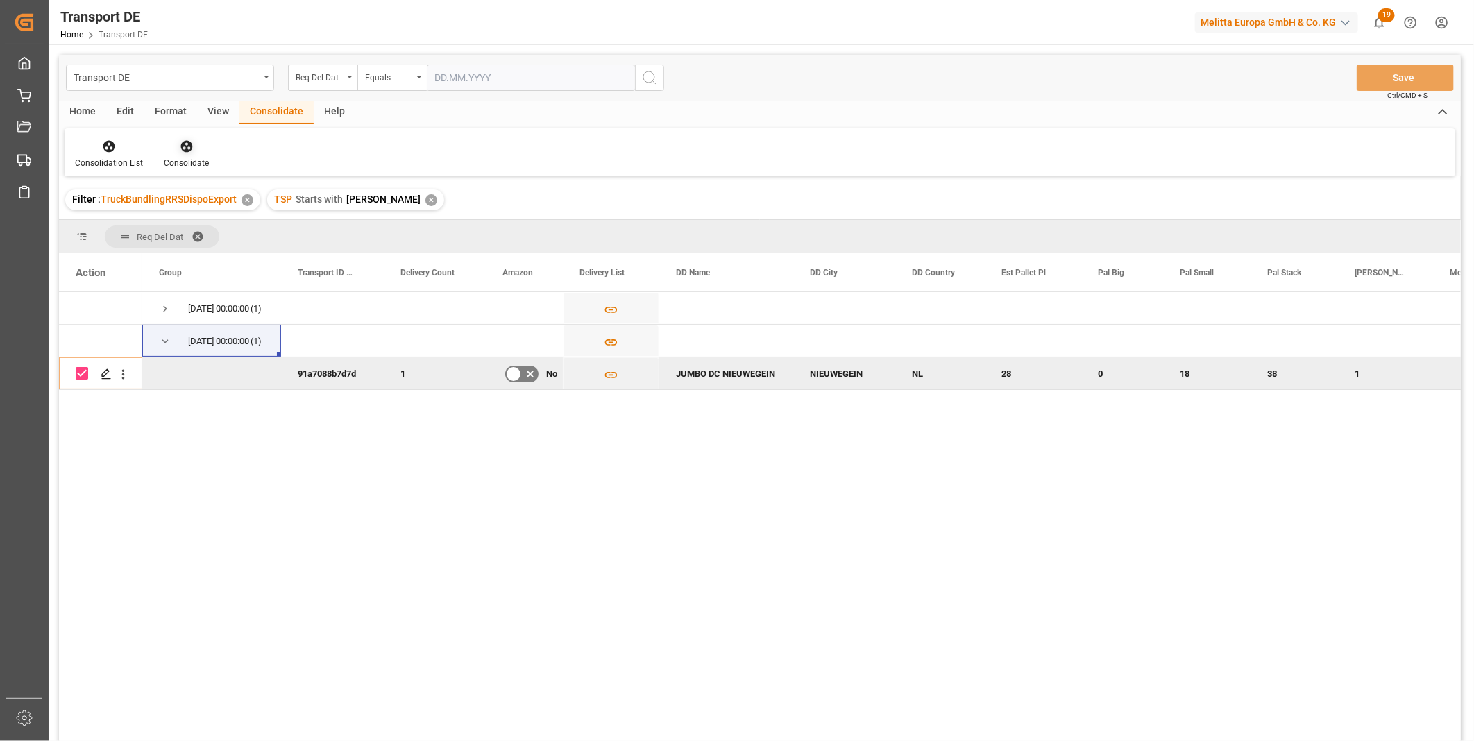
click at [194, 140] on div at bounding box center [186, 146] width 45 height 15
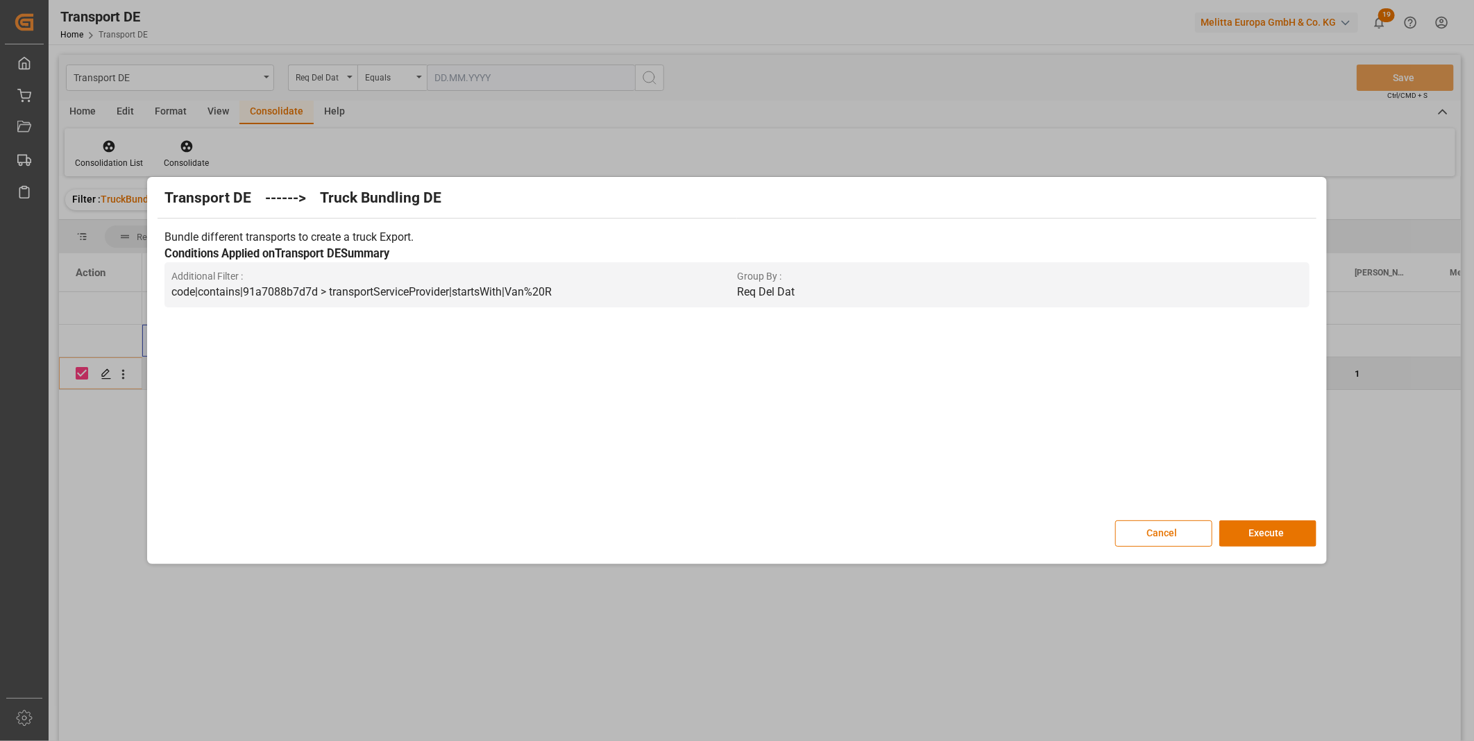
click at [1277, 518] on div "Transport DE ------> Truck Bundling DE Bundle different transports to create a …" at bounding box center [737, 370] width 1172 height 380
click at [1274, 529] on button "Execute" at bounding box center [1267, 533] width 97 height 26
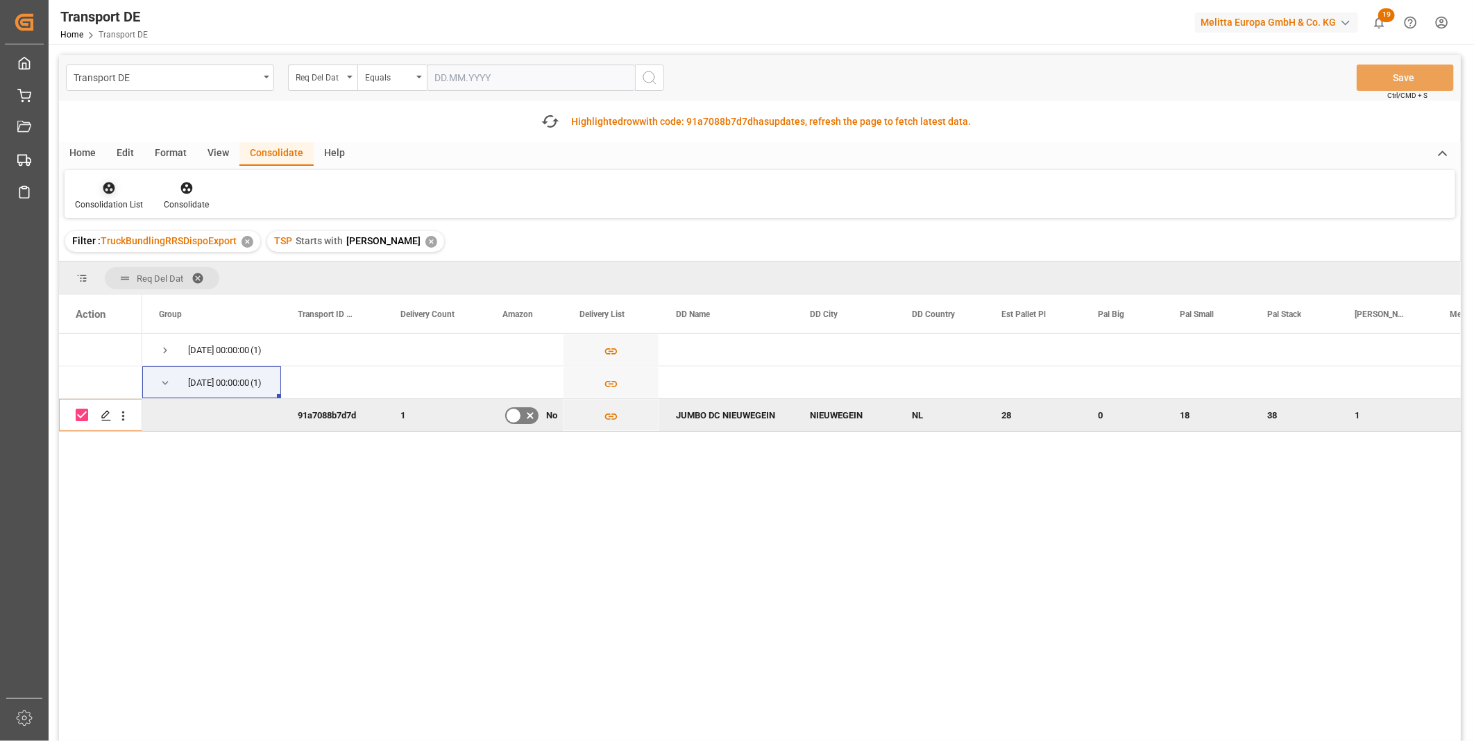
click at [125, 185] on div at bounding box center [109, 187] width 68 height 15
click at [155, 294] on div "Transport DE Req Del Dat Equals Save Ctrl/CMD + S Fetch latest updates Highligh…" at bounding box center [760, 437] width 1402 height 765
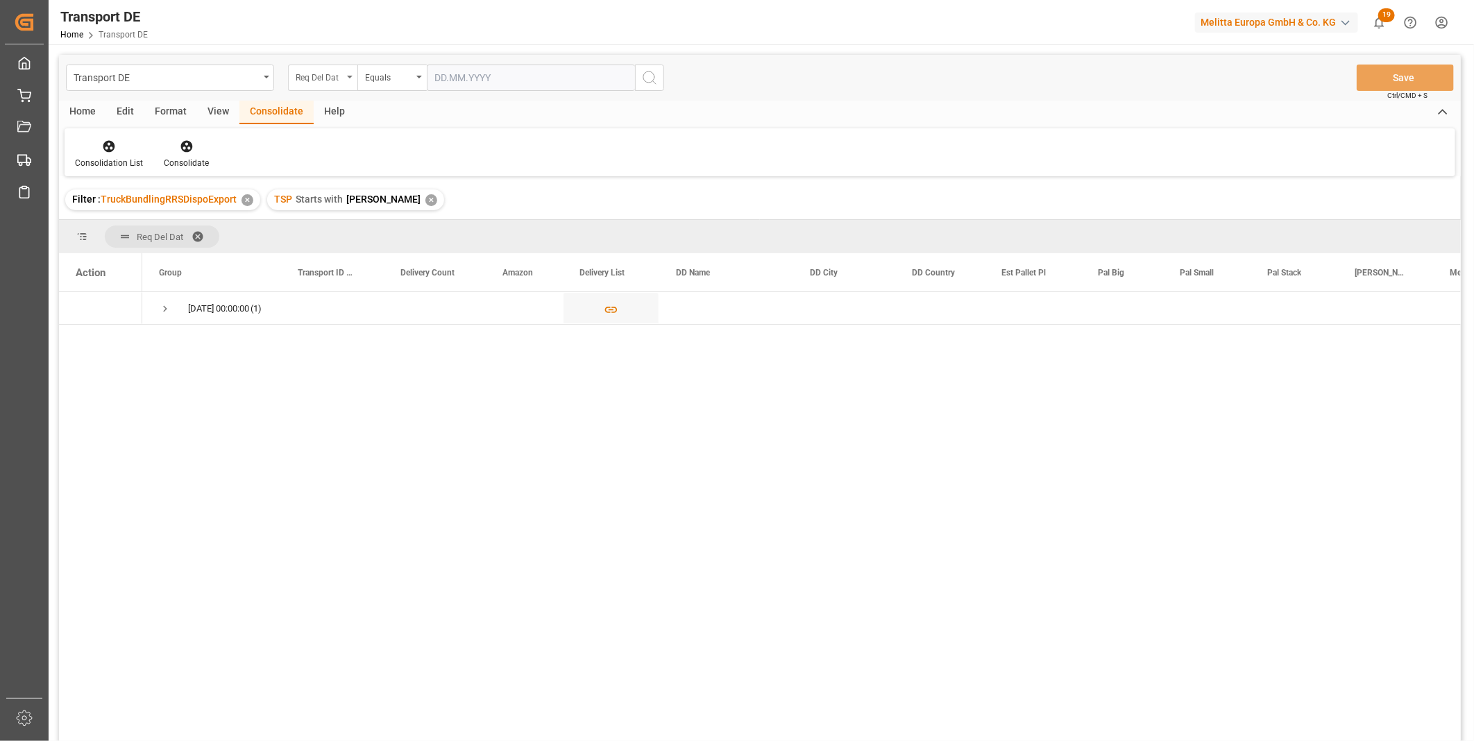
click at [306, 68] on div "Req Del Dat" at bounding box center [319, 76] width 47 height 16
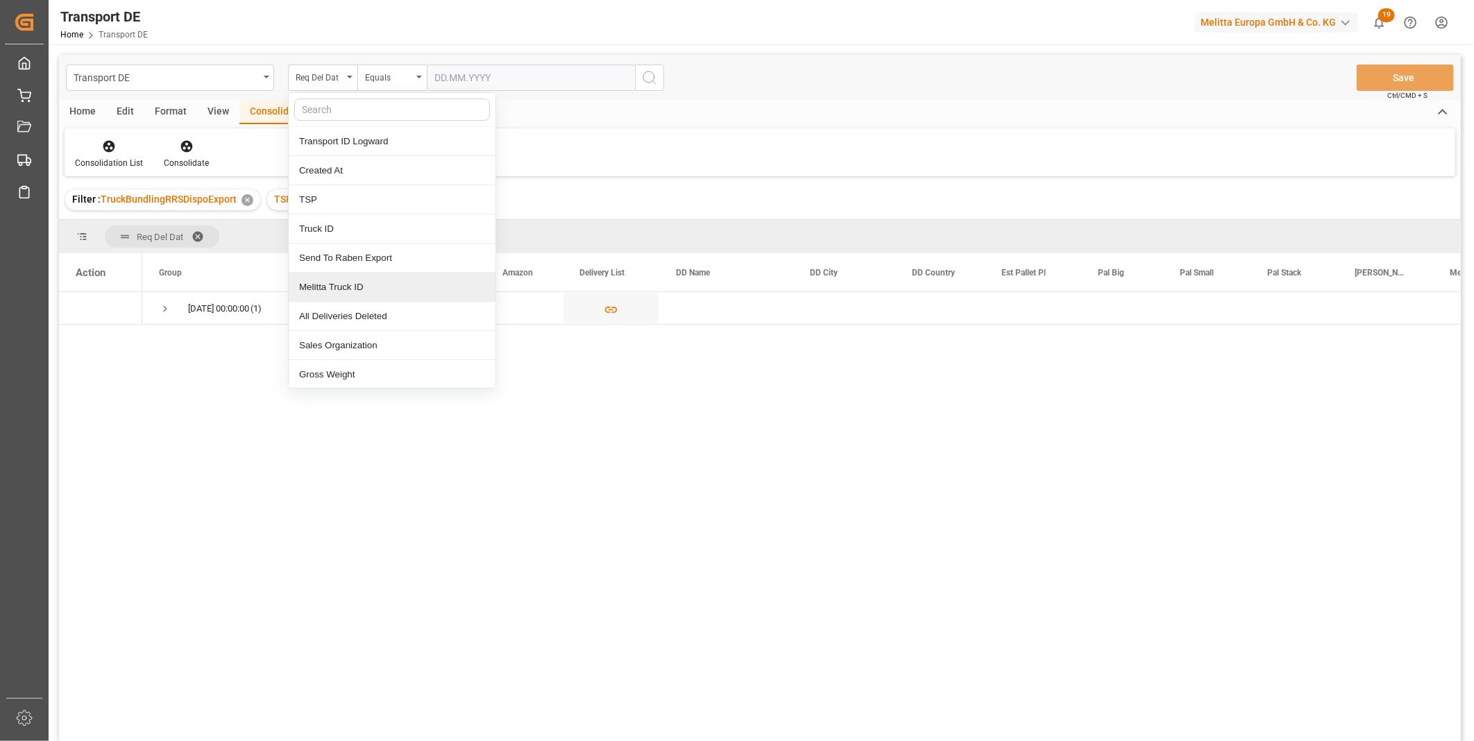
click at [350, 294] on div "Melitta Truck ID" at bounding box center [392, 287] width 207 height 29
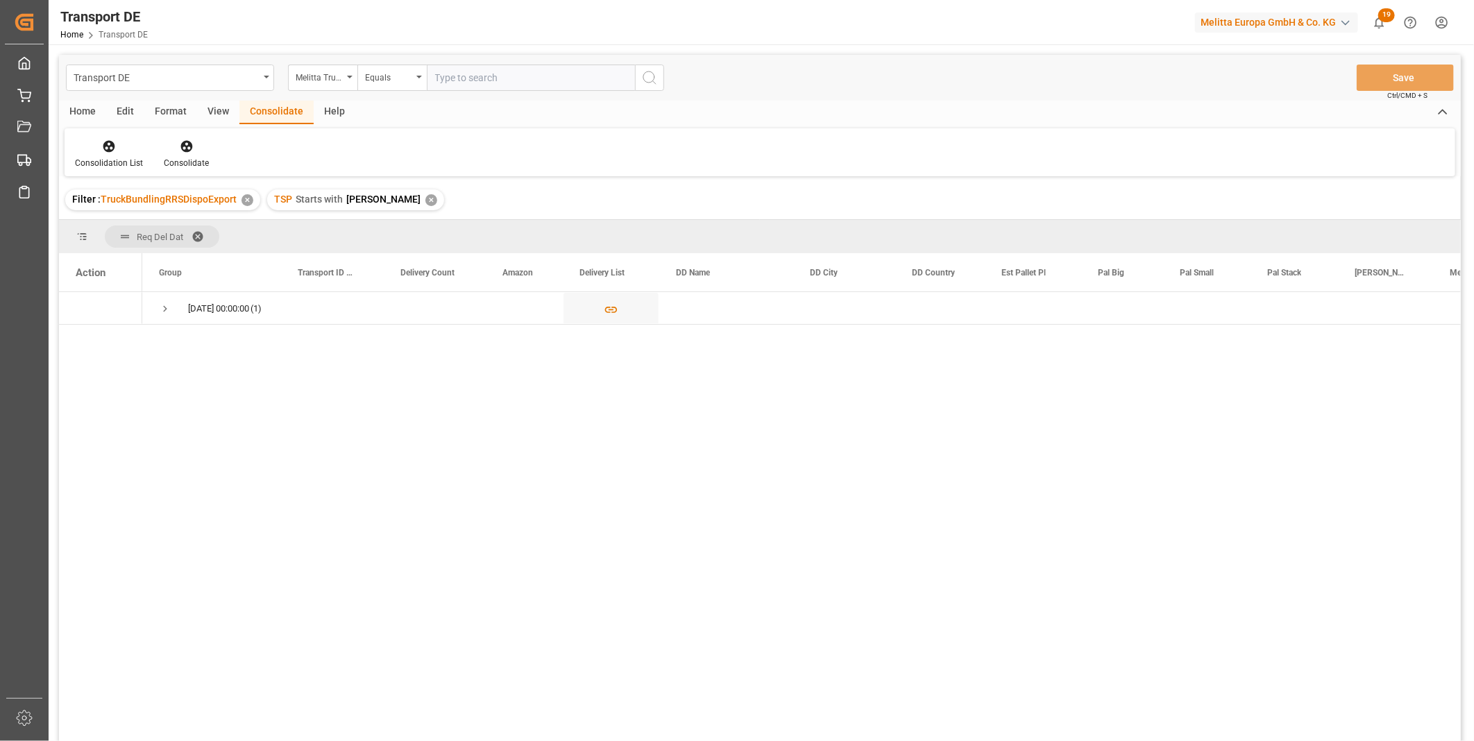
click at [468, 80] on input "text" at bounding box center [531, 78] width 208 height 26
type input "600002575"
click at [651, 85] on icon "search button" at bounding box center [649, 77] width 17 height 17
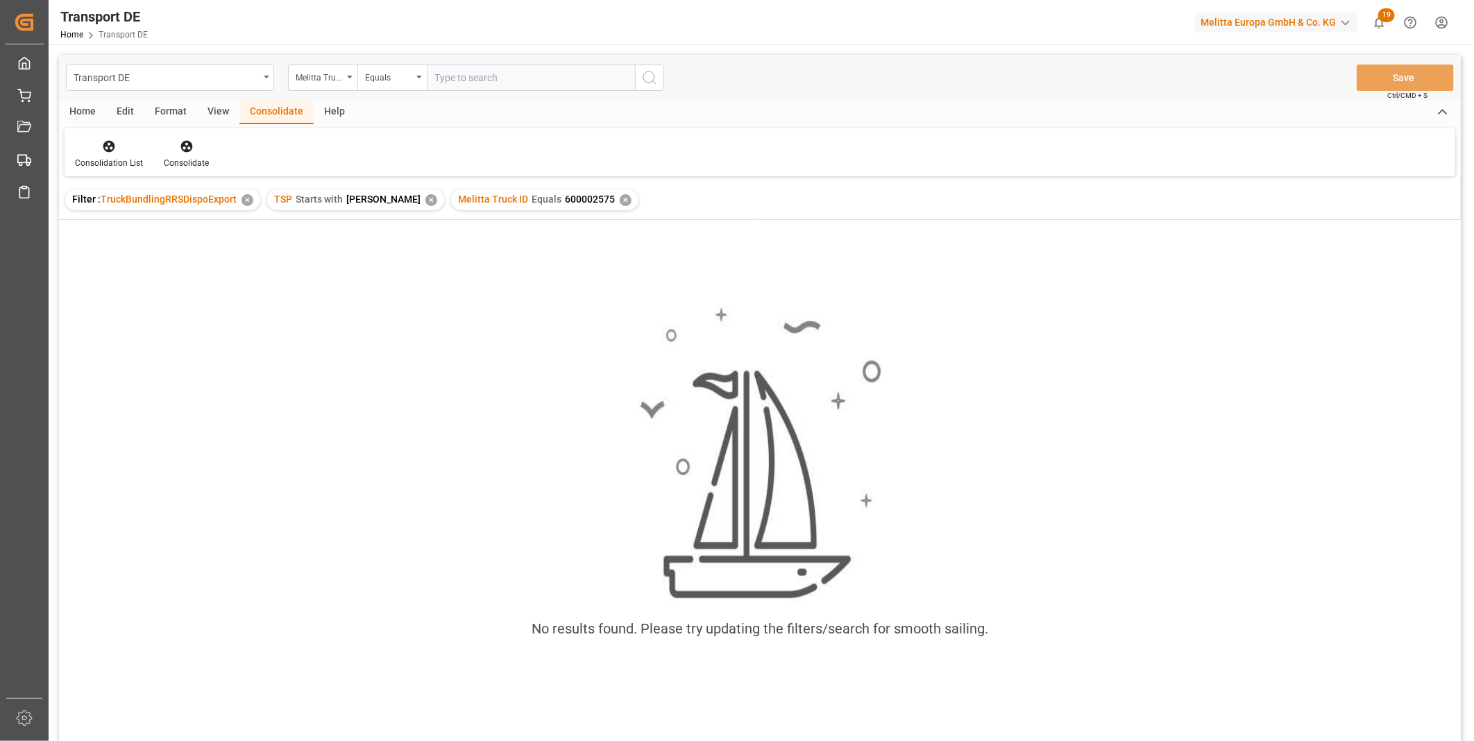
click at [425, 201] on div "✕" at bounding box center [431, 200] width 12 height 12
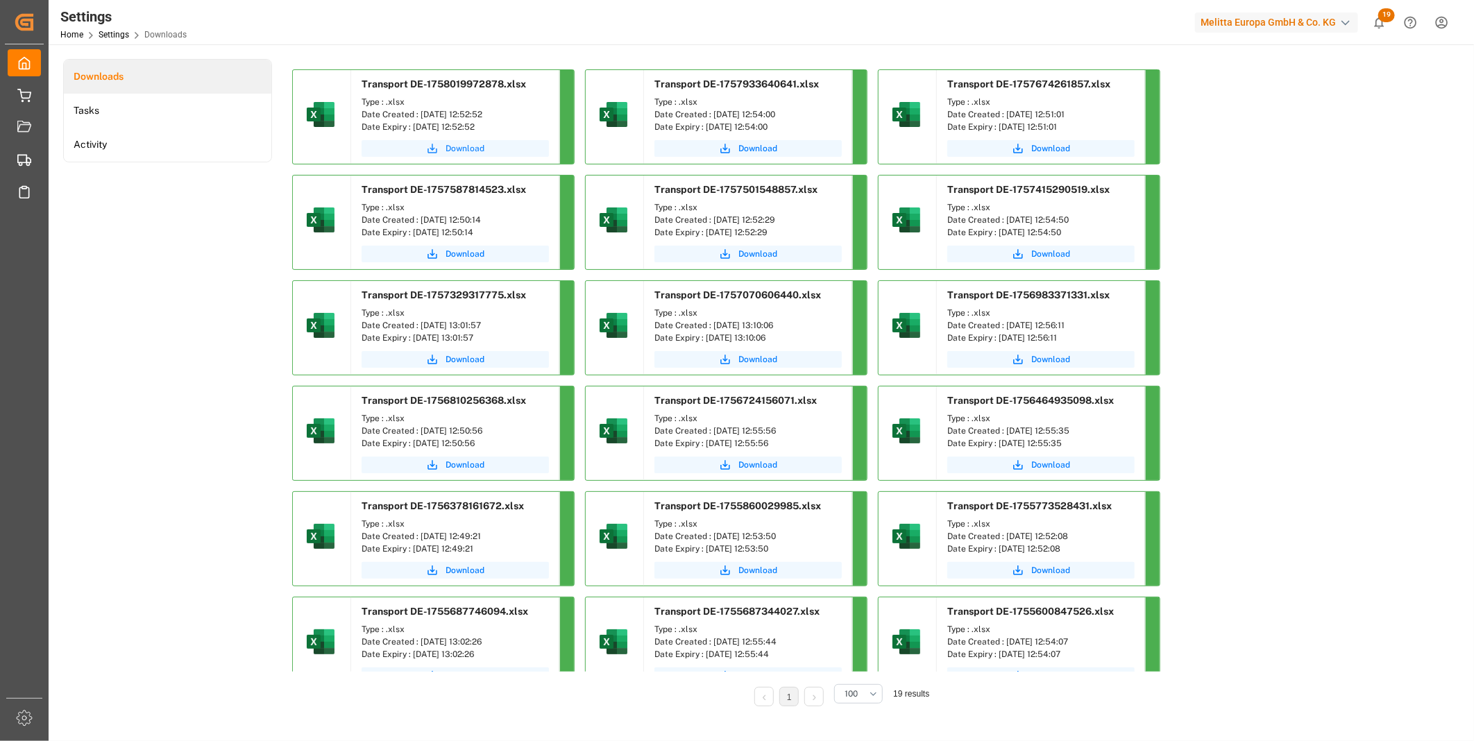
click at [471, 150] on span "Download" at bounding box center [465, 148] width 39 height 12
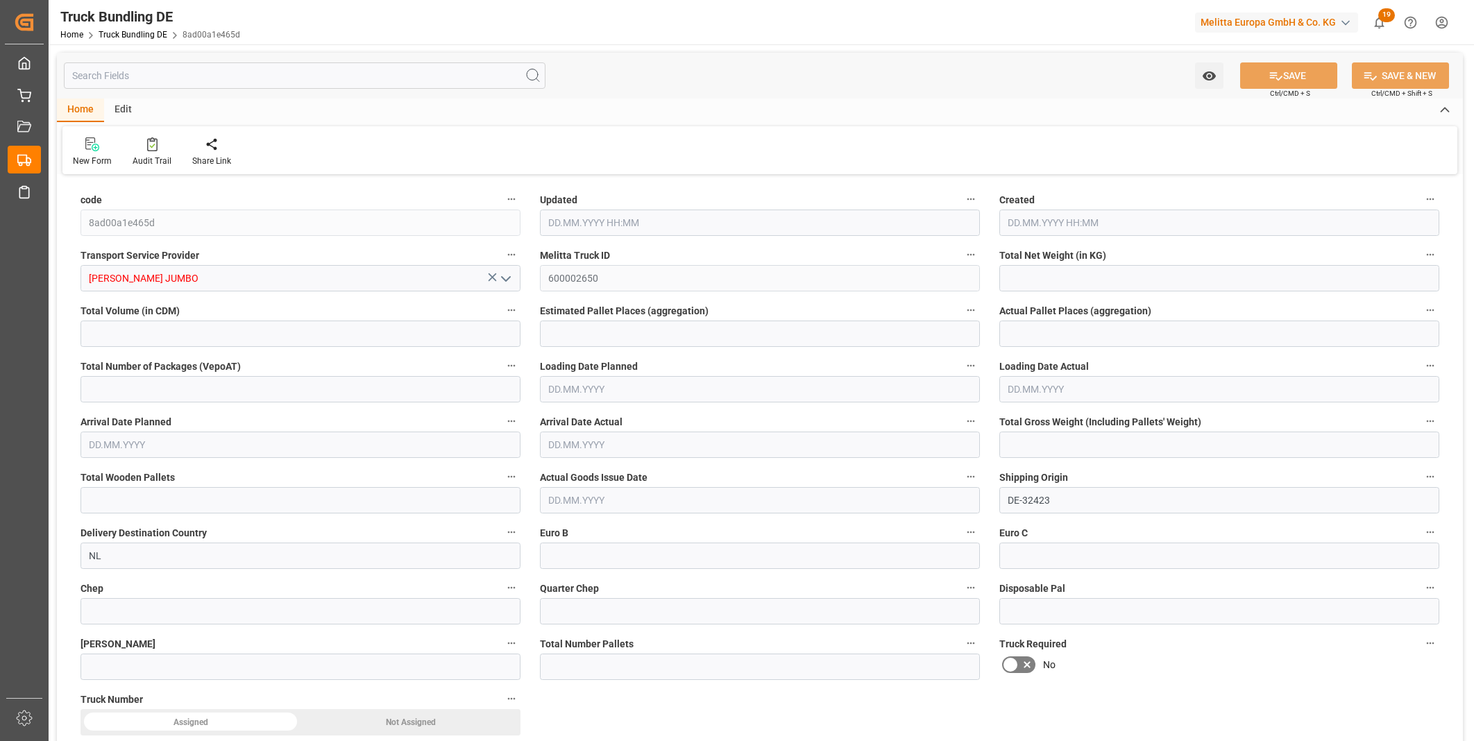
type input "7435.662"
type input "47612.998"
type input "28"
type input "0"
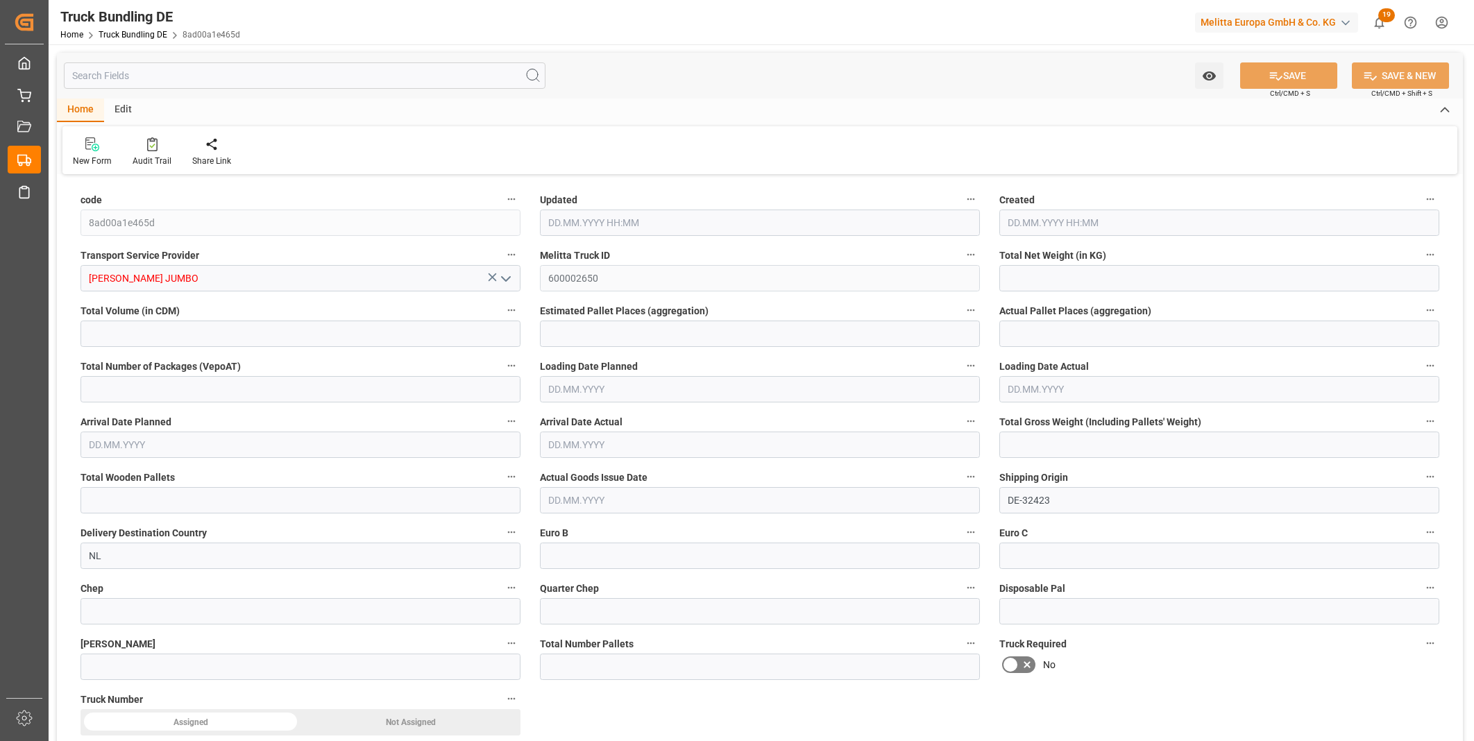
type input "10803.826"
type input "57"
type input "0"
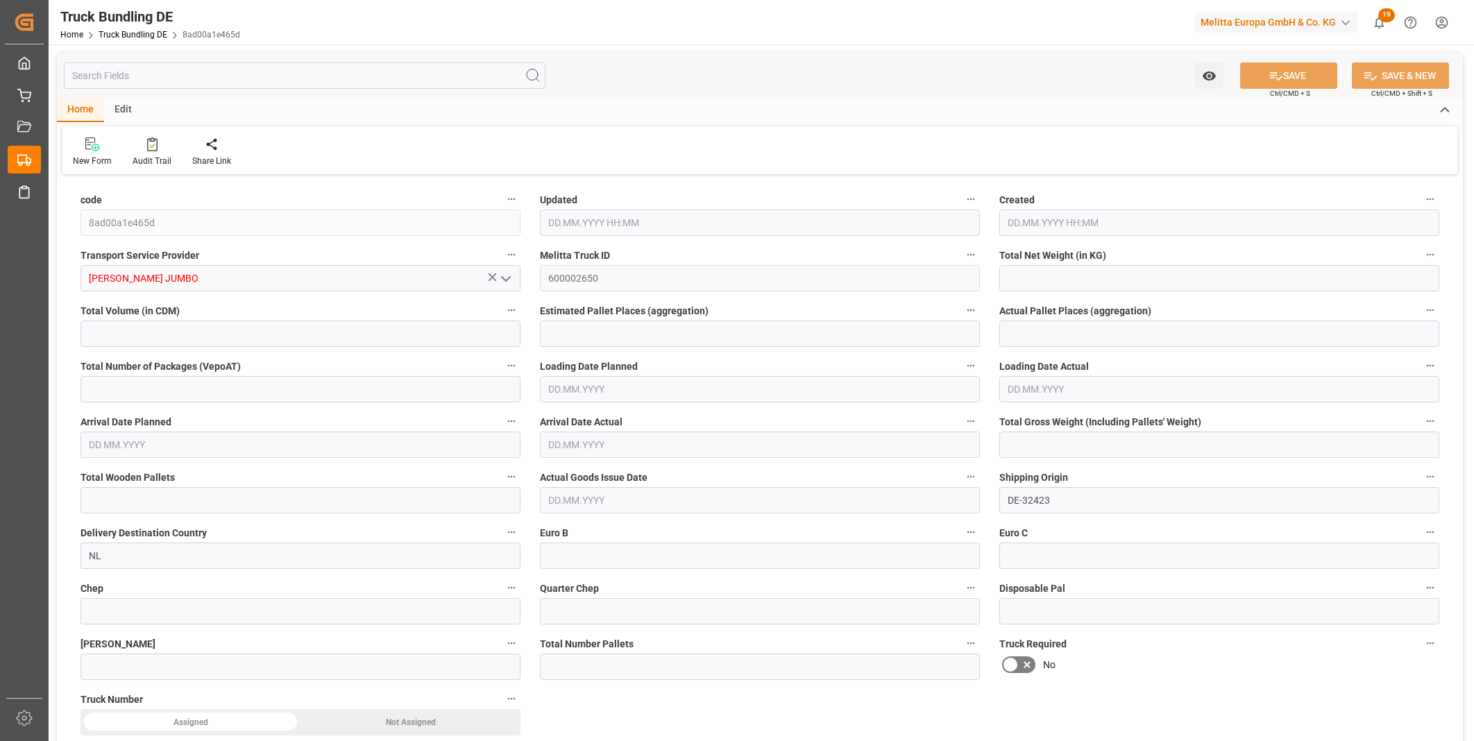
type input "0"
type input "16.09.2025 13:09"
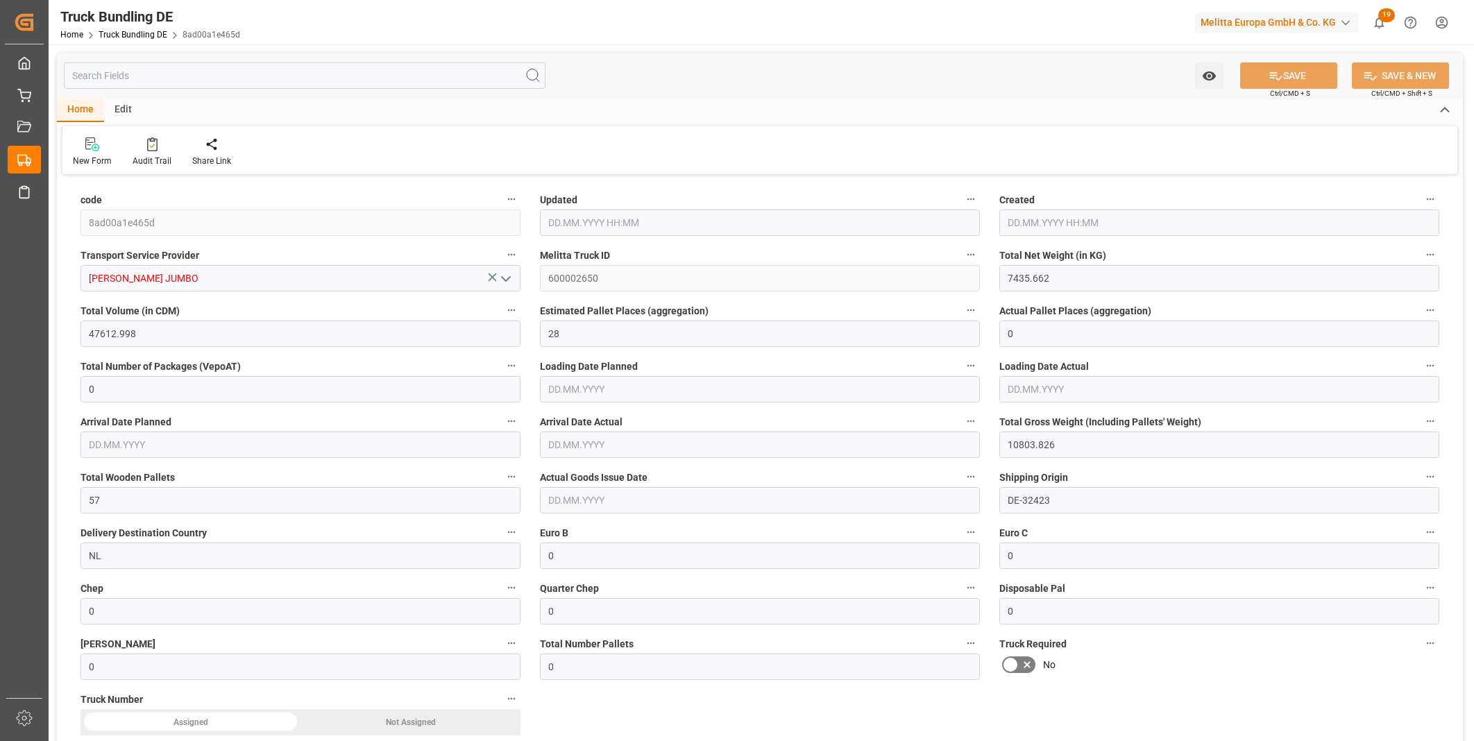
type input "16.09.2025 13:09"
type input "[DATE]"
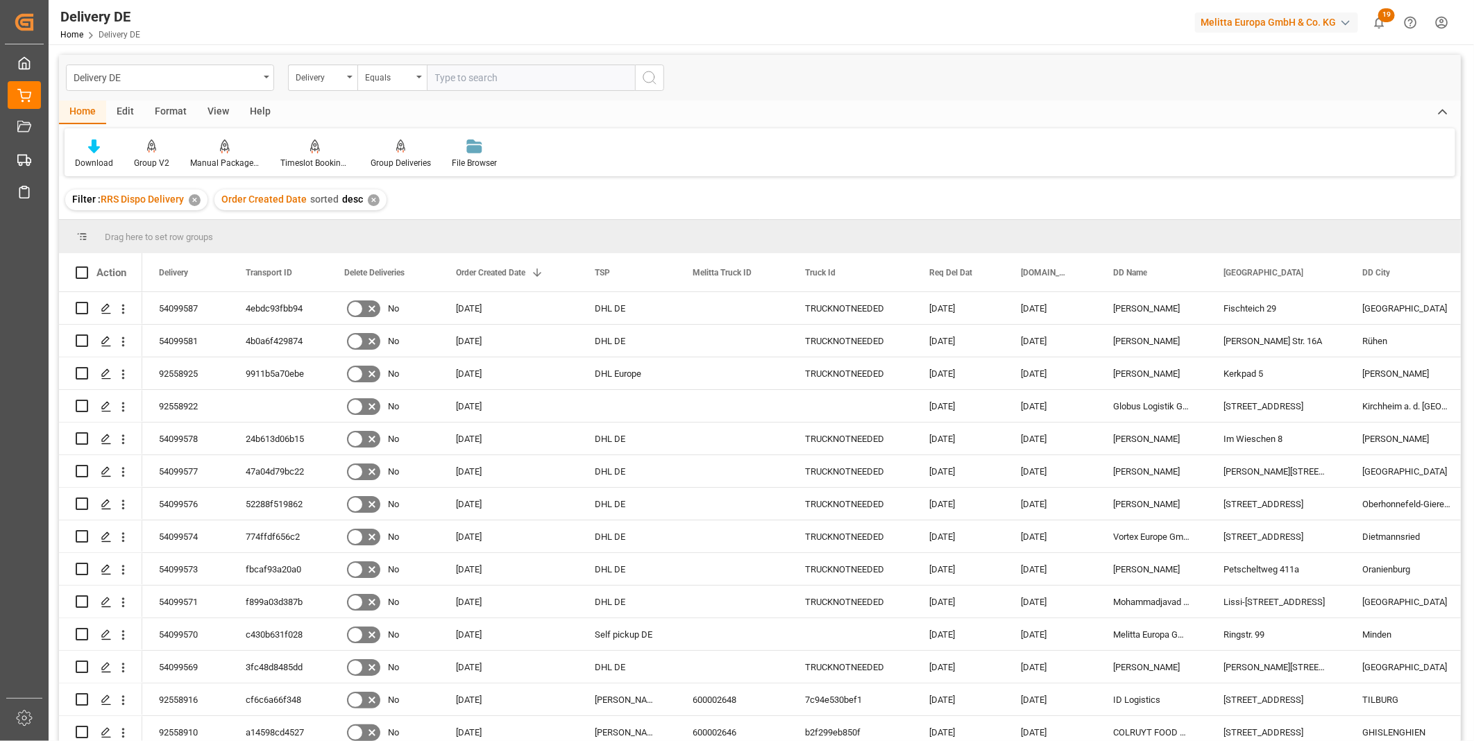
click at [327, 96] on div "Delivery DE Delivery Equals" at bounding box center [760, 78] width 1402 height 46
click at [327, 85] on div "Delivery" at bounding box center [322, 78] width 69 height 26
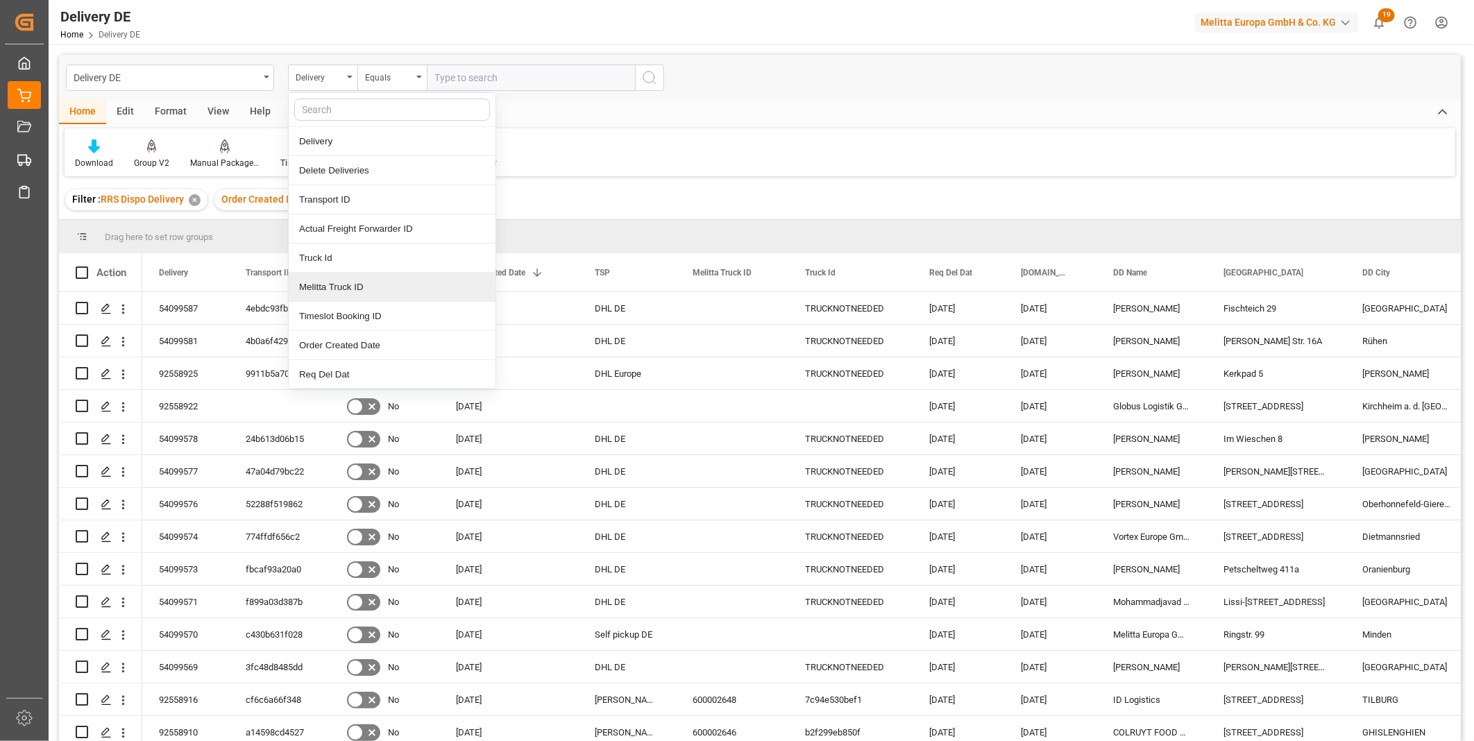
drag, startPoint x: 337, startPoint y: 286, endPoint x: 355, endPoint y: 275, distance: 21.2
click at [337, 286] on div "Melitta Truck ID" at bounding box center [392, 287] width 207 height 29
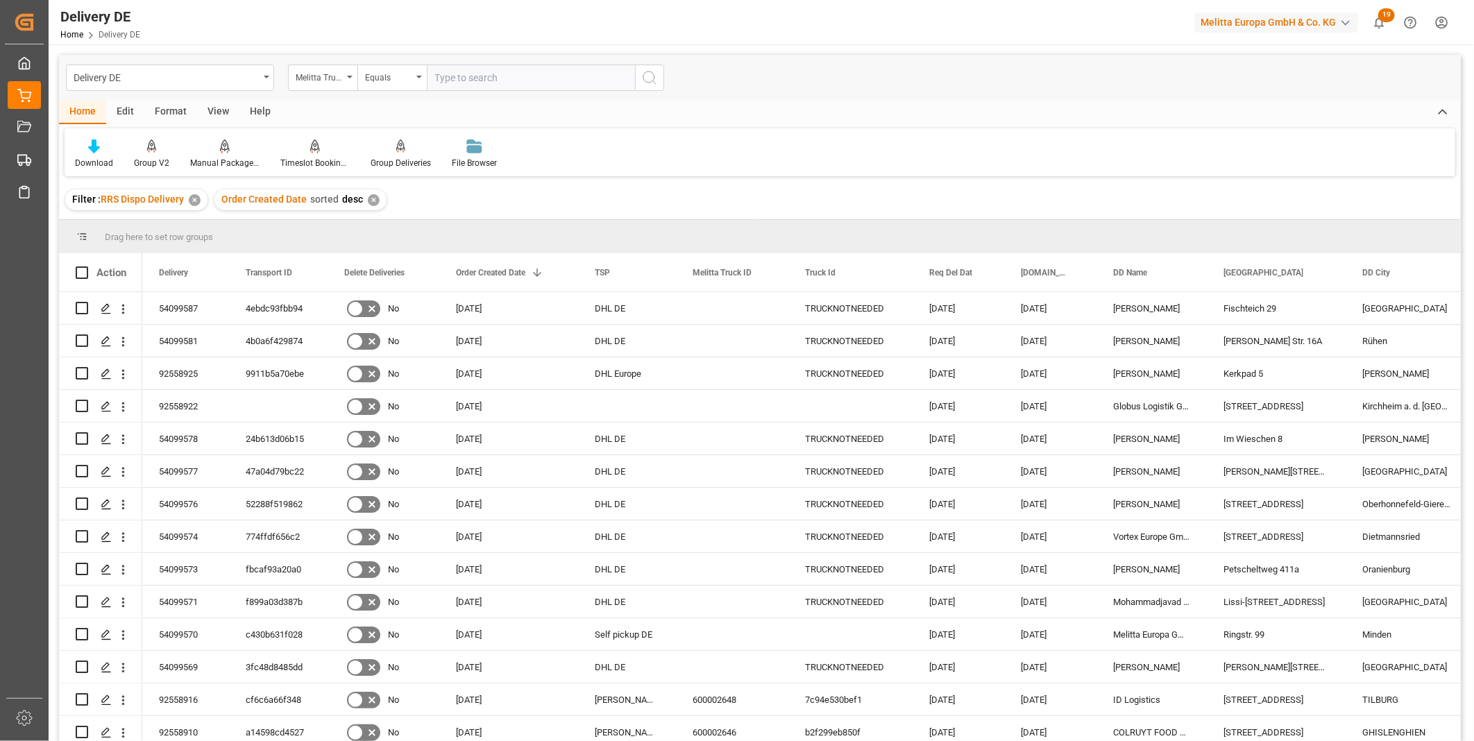
click at [434, 71] on input "text" at bounding box center [531, 78] width 208 height 26
paste input "600002575"
type input "600002575"
click at [659, 74] on button "search button" at bounding box center [649, 78] width 29 height 26
